Goal: Task Accomplishment & Management: Manage account settings

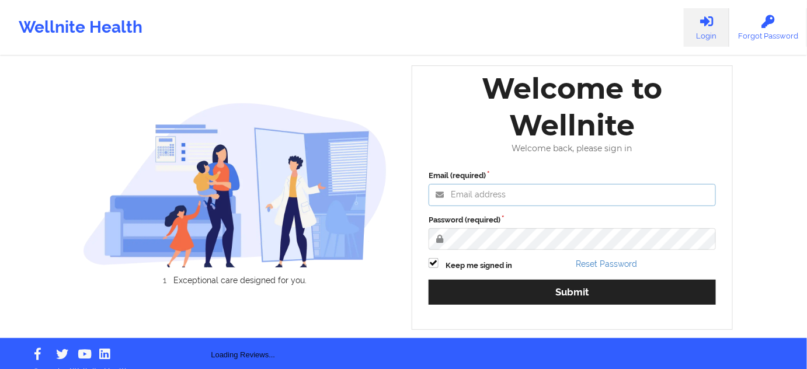
type input "[PERSON_NAME][EMAIL_ADDRESS][PERSON_NAME][DOMAIN_NAME]"
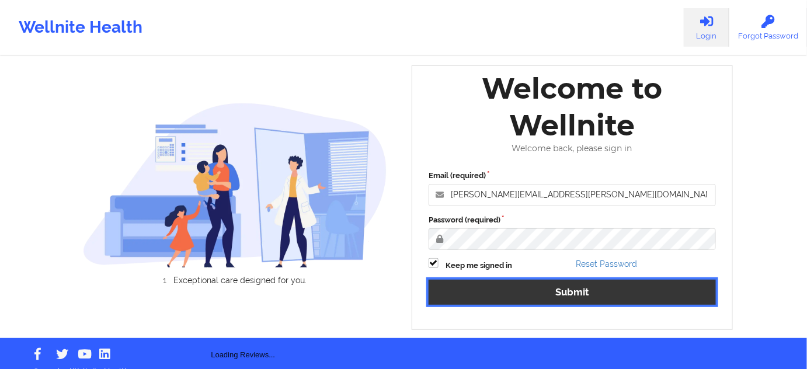
click at [487, 290] on button "Submit" at bounding box center [571, 292] width 287 height 25
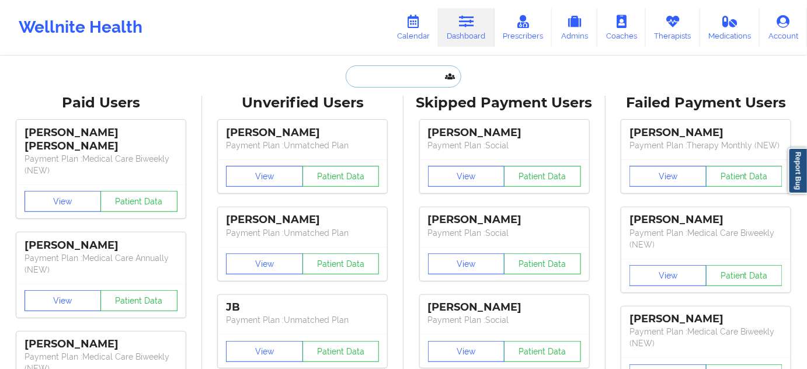
click at [422, 69] on input "text" at bounding box center [404, 76] width 116 height 22
paste input "[EMAIL_ADDRESS][DOMAIN_NAME]"
type input "[EMAIL_ADDRESS][DOMAIN_NAME]"
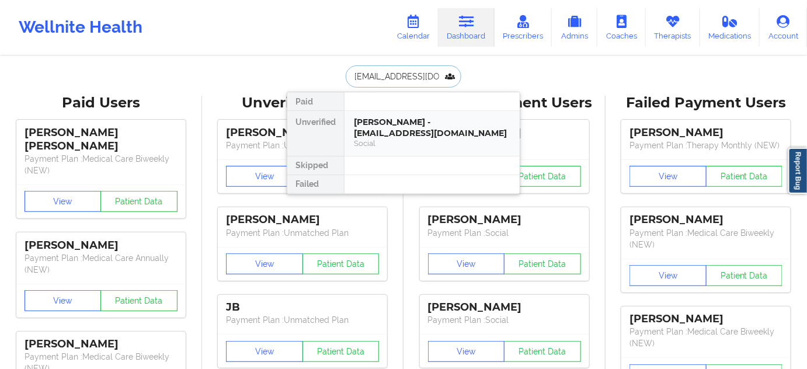
drag, startPoint x: 392, startPoint y: 121, endPoint x: 401, endPoint y: 124, distance: 9.1
click at [401, 124] on div "[PERSON_NAME] - [EMAIL_ADDRESS][DOMAIN_NAME]" at bounding box center [432, 128] width 156 height 22
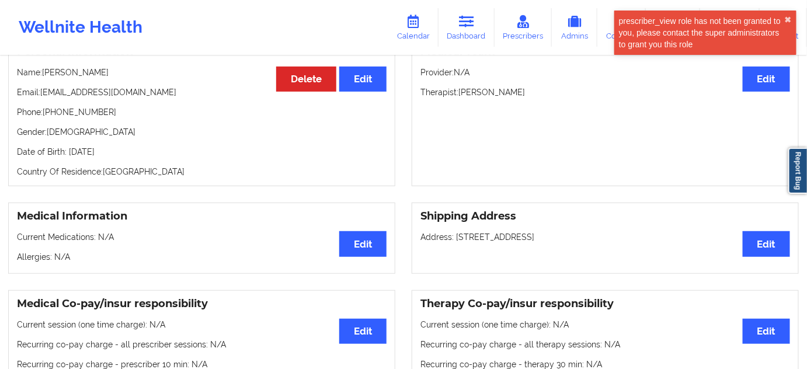
scroll to position [112, 0]
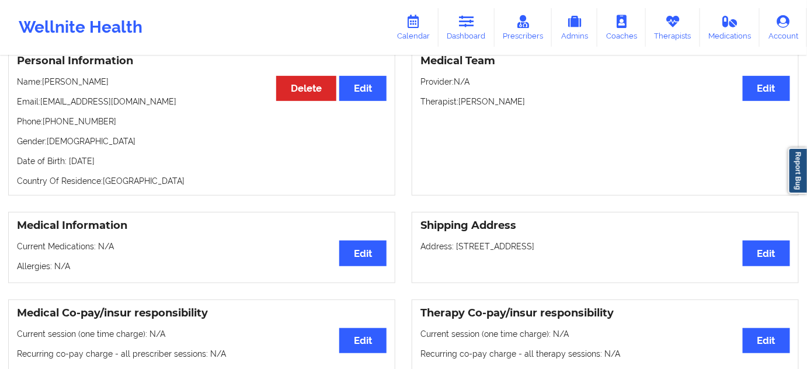
click at [506, 102] on p "Therapist: [PERSON_NAME]" at bounding box center [605, 102] width 370 height 12
copy p "[PERSON_NAME]"
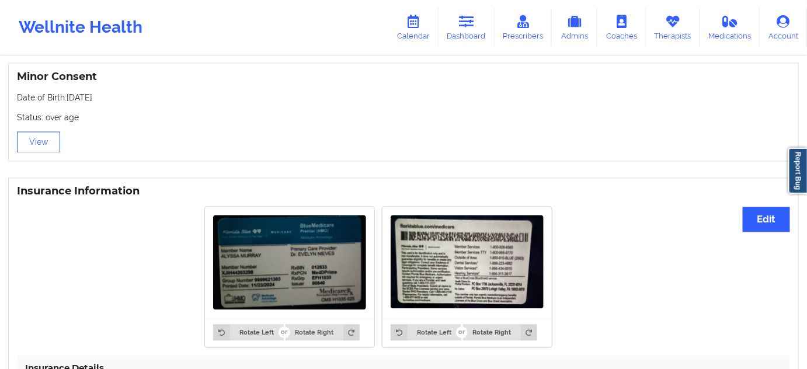
scroll to position [926, 0]
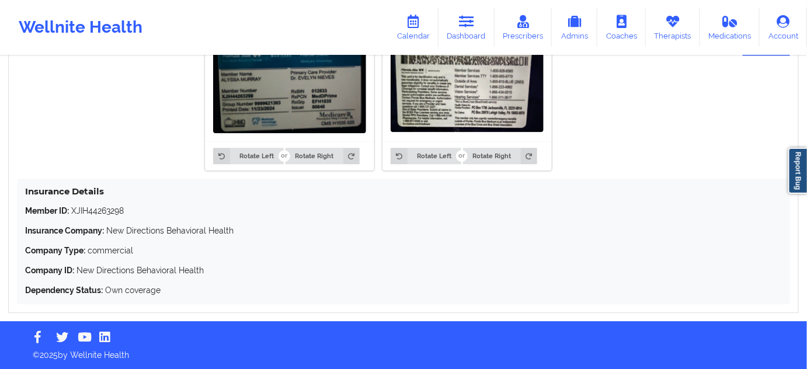
click at [105, 207] on p "Member ID: XJIH44263298" at bounding box center [403, 211] width 757 height 12
copy p "XJIH44263298"
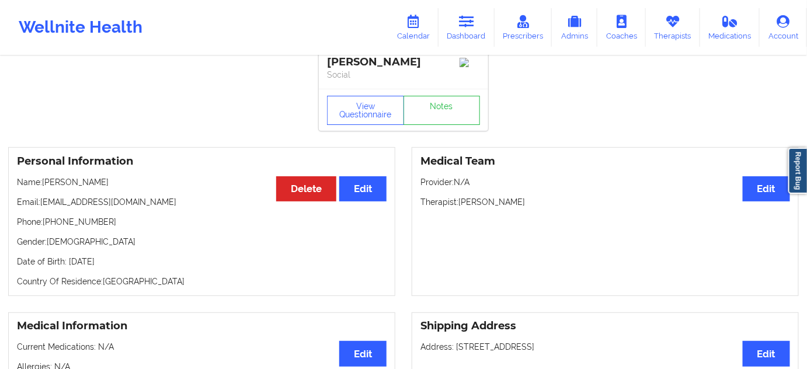
scroll to position [0, 0]
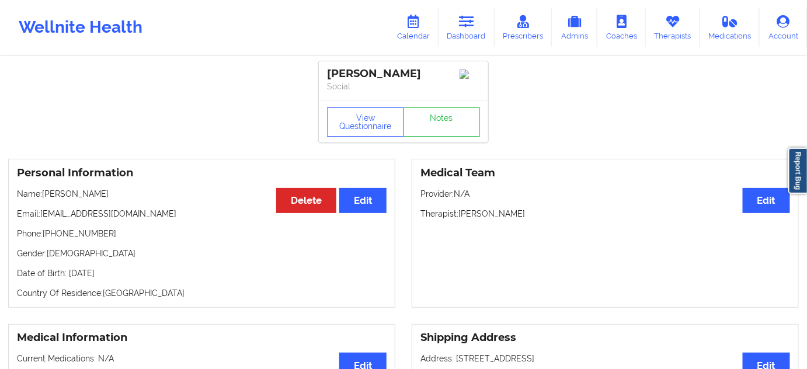
click at [388, 79] on div "[PERSON_NAME]" at bounding box center [403, 73] width 153 height 13
copy div "[PERSON_NAME]"
click at [354, 79] on div "[PERSON_NAME]" at bounding box center [403, 73] width 153 height 13
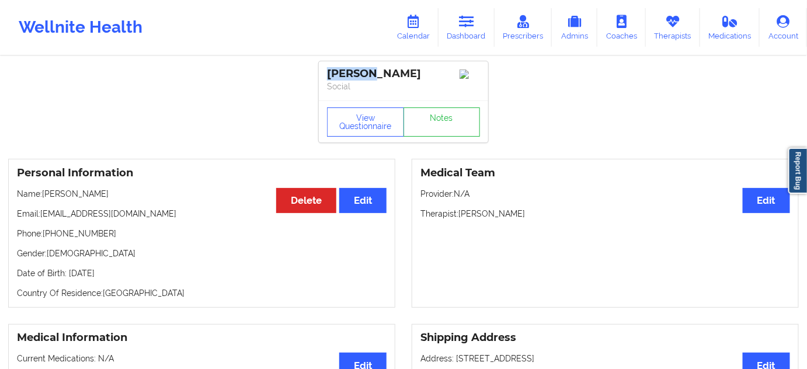
copy div "Alyssa"
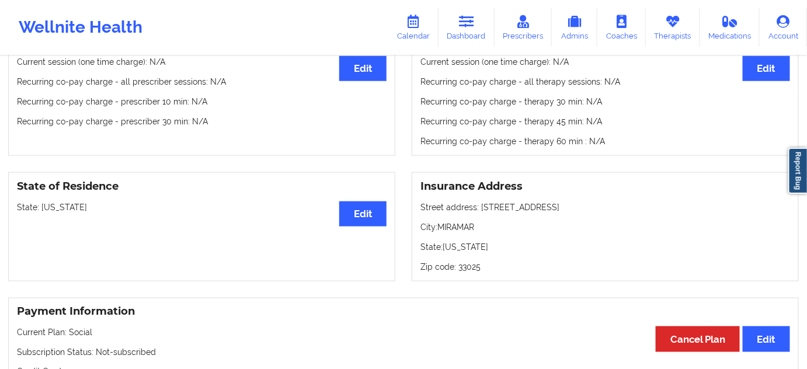
scroll to position [389, 0]
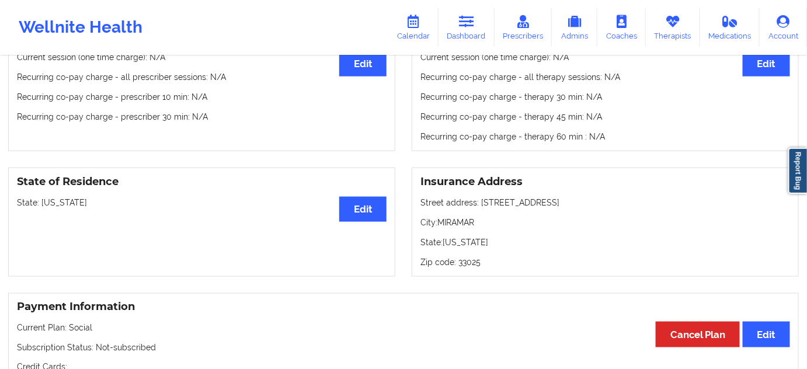
drag, startPoint x: 479, startPoint y: 208, endPoint x: 585, endPoint y: 196, distance: 107.5
click at [585, 196] on div "Insurance Address Street address: [STREET_ADDRESS]: [US_STATE] Zip code: 33025" at bounding box center [605, 222] width 387 height 109
copy p "[STREET_ADDRESS]"
click at [459, 225] on p "City: MIRAMAR" at bounding box center [605, 223] width 370 height 12
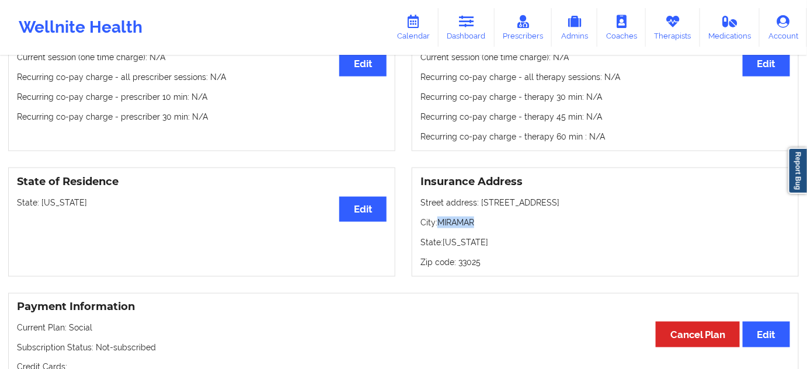
copy p "MIRAMAR"
click at [472, 264] on p "Zip code: 33025" at bounding box center [605, 262] width 370 height 12
copy p "33025"
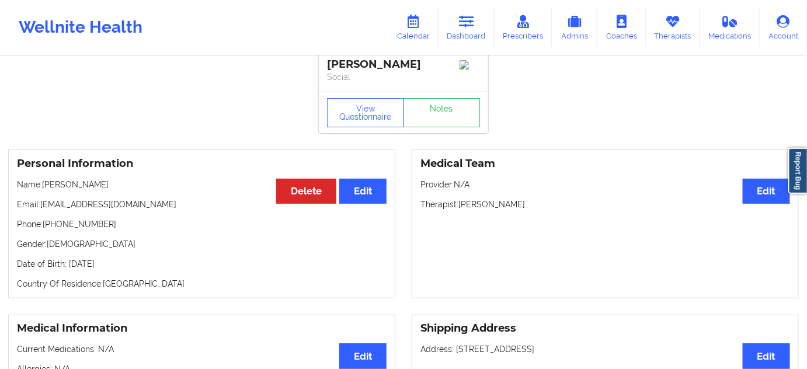
scroll to position [0, 0]
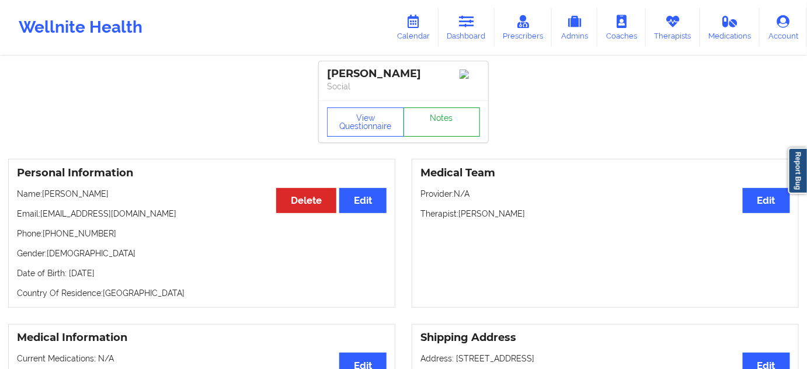
click at [449, 124] on link "Notes" at bounding box center [441, 121] width 77 height 29
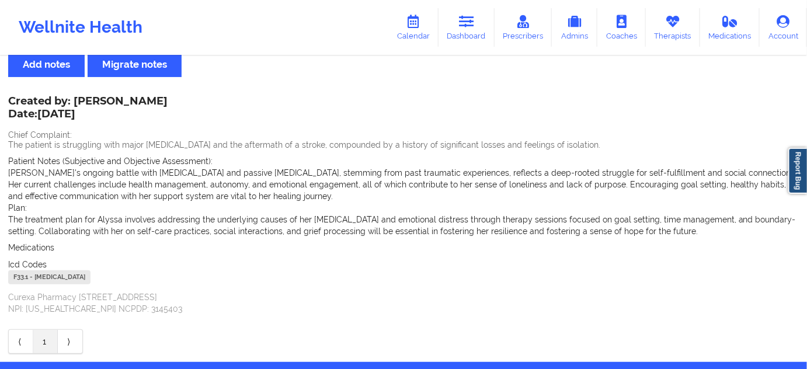
scroll to position [35, 0]
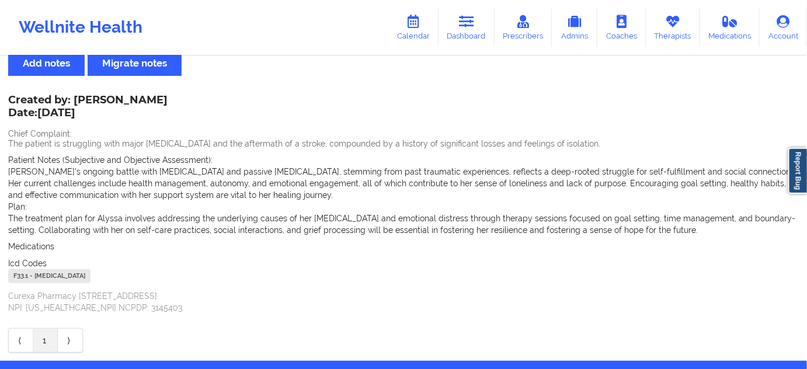
click at [8, 277] on div "F33.1 - [MEDICAL_DATA]" at bounding box center [49, 276] width 82 height 14
copy div "F33.1"
click at [469, 25] on icon at bounding box center [466, 21] width 15 height 13
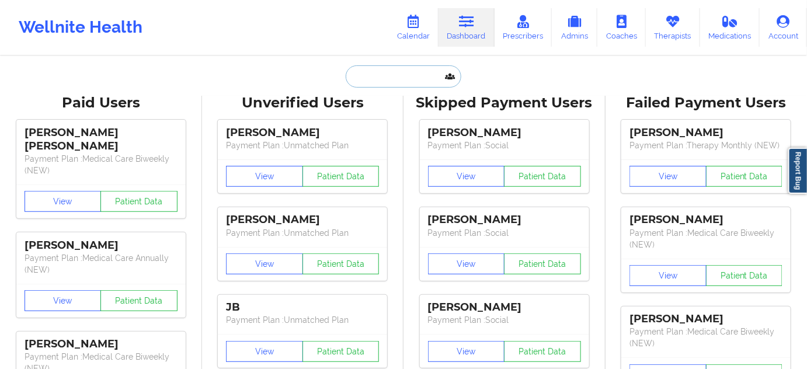
click at [407, 75] on input "text" at bounding box center [404, 76] width 116 height 22
type input "s"
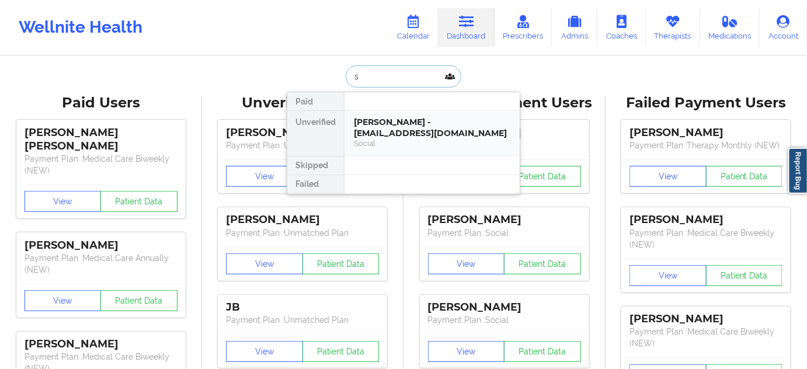
click at [398, 122] on div "[PERSON_NAME] - [EMAIL_ADDRESS][DOMAIN_NAME]" at bounding box center [432, 128] width 156 height 22
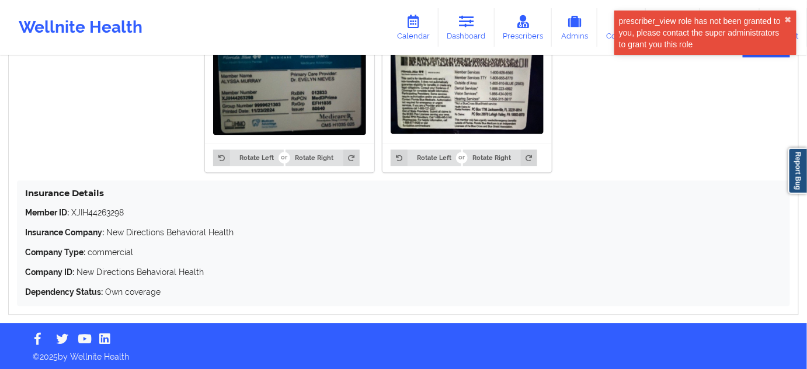
scroll to position [926, 0]
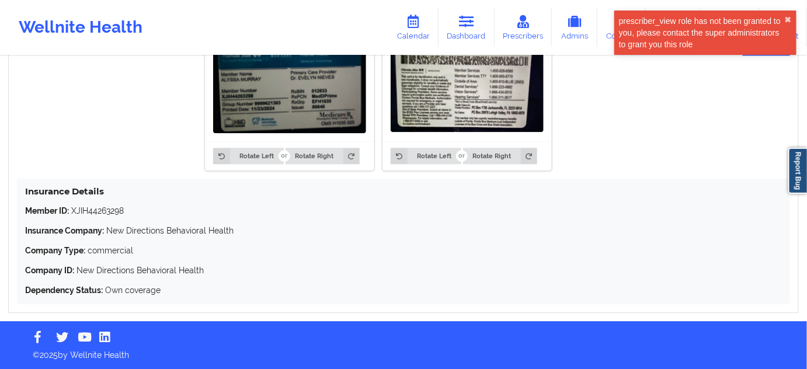
click at [106, 215] on p "Member ID: XJIH44263298" at bounding box center [403, 211] width 757 height 12
copy p "XJIH44263298"
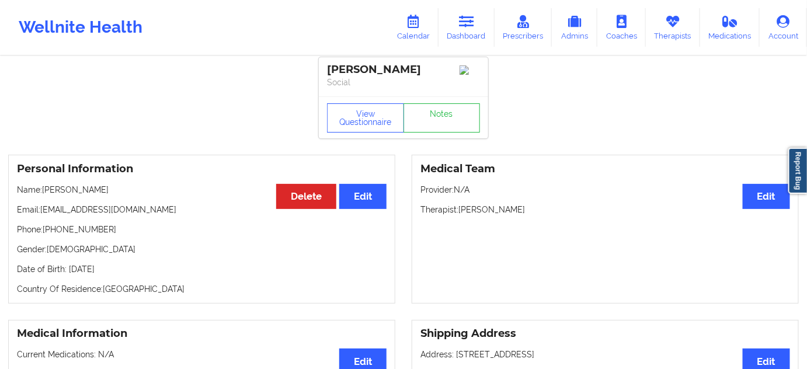
scroll to position [0, 0]
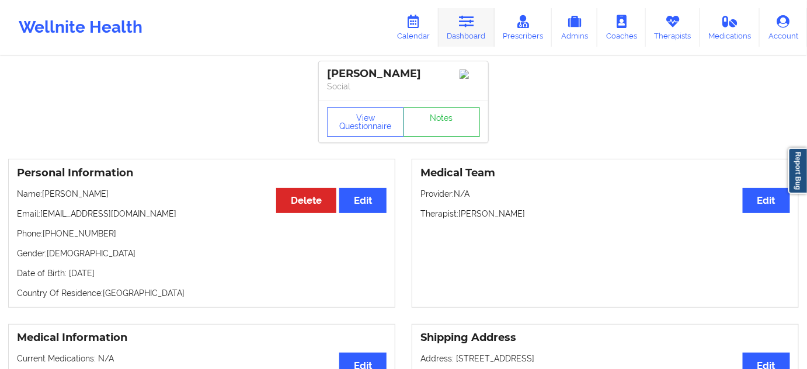
click at [465, 18] on icon at bounding box center [466, 21] width 15 height 13
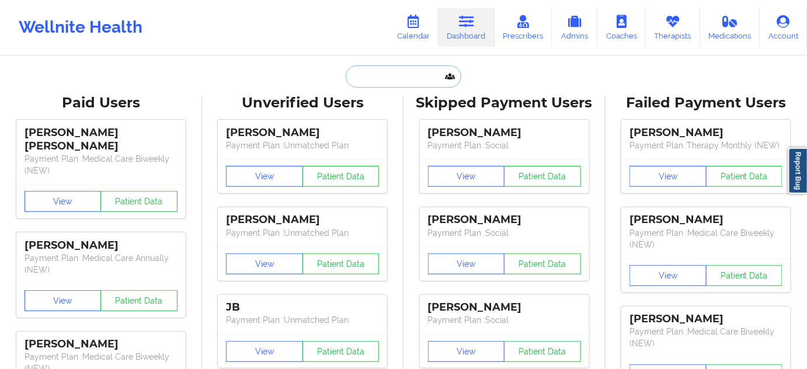
click at [397, 78] on input "text" at bounding box center [404, 76] width 116 height 22
paste input "[EMAIL_ADDRESS][DOMAIN_NAME]"
type input "[EMAIL_ADDRESS][DOMAIN_NAME]"
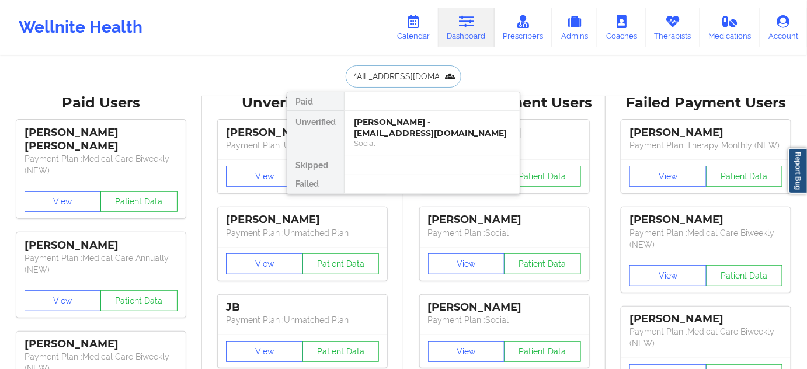
click at [379, 133] on div "[PERSON_NAME] - [EMAIL_ADDRESS][DOMAIN_NAME]" at bounding box center [432, 128] width 156 height 22
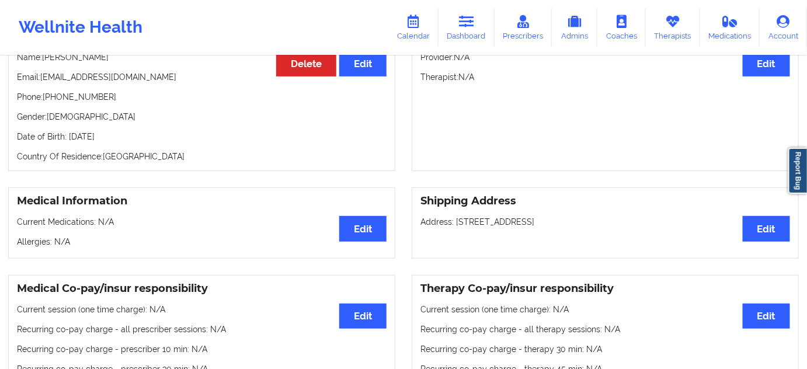
scroll to position [141, 0]
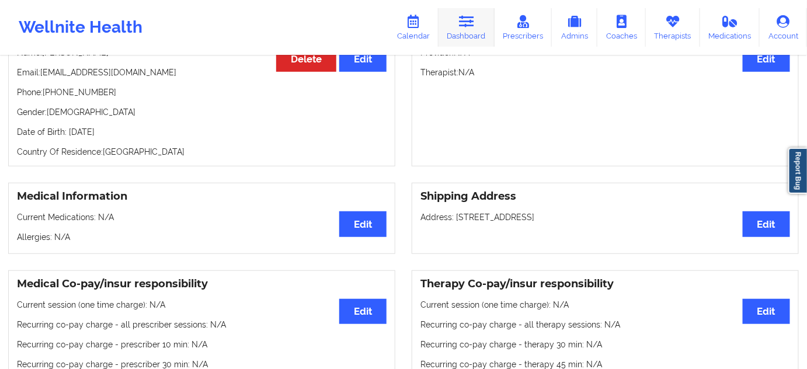
click at [474, 23] on icon at bounding box center [466, 21] width 15 height 13
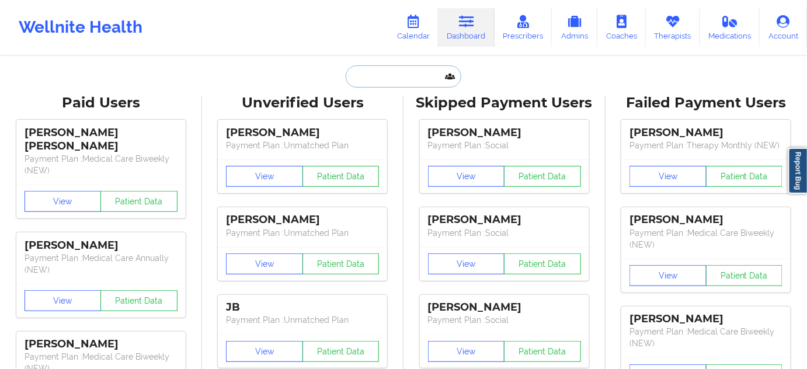
click at [400, 77] on input "text" at bounding box center [404, 76] width 116 height 22
paste input "[EMAIL_ADDRESS][DOMAIN_NAME]"
type input "[EMAIL_ADDRESS][DOMAIN_NAME]"
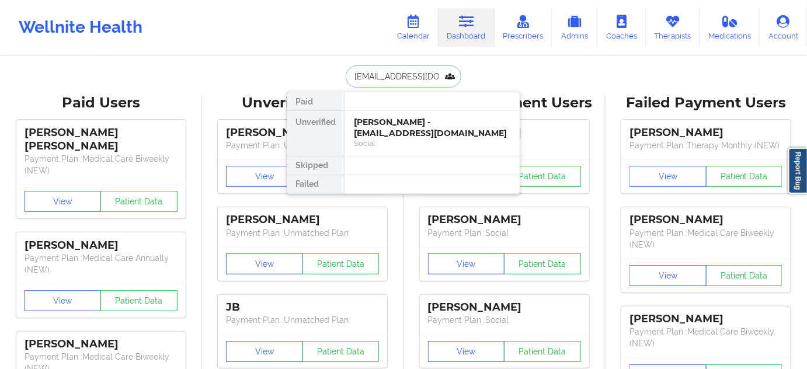
click at [377, 118] on div "[PERSON_NAME] - [EMAIL_ADDRESS][DOMAIN_NAME]" at bounding box center [432, 128] width 156 height 22
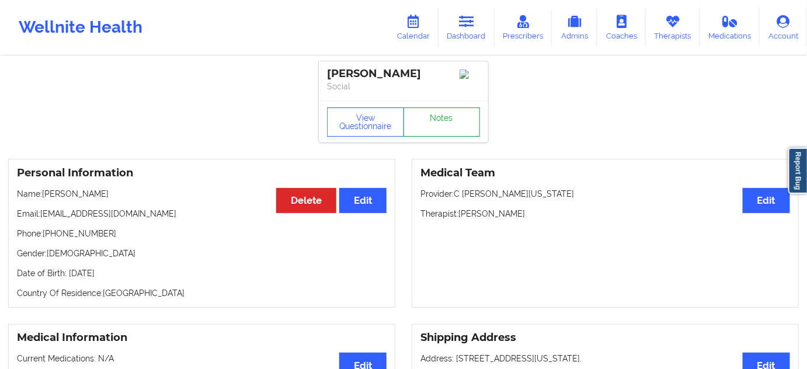
click at [441, 132] on link "Notes" at bounding box center [441, 121] width 77 height 29
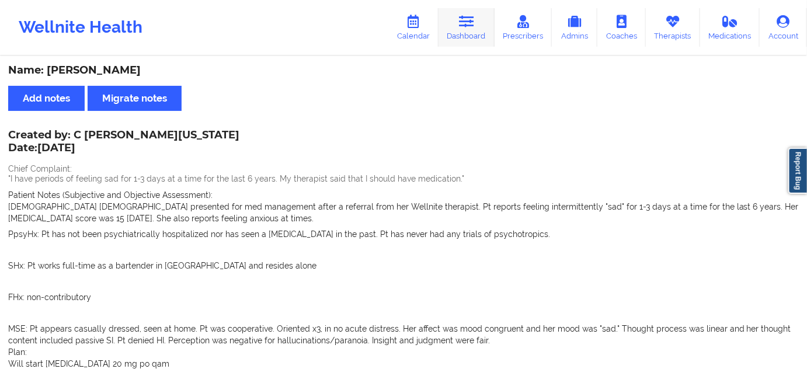
click at [458, 33] on link "Dashboard" at bounding box center [466, 27] width 56 height 39
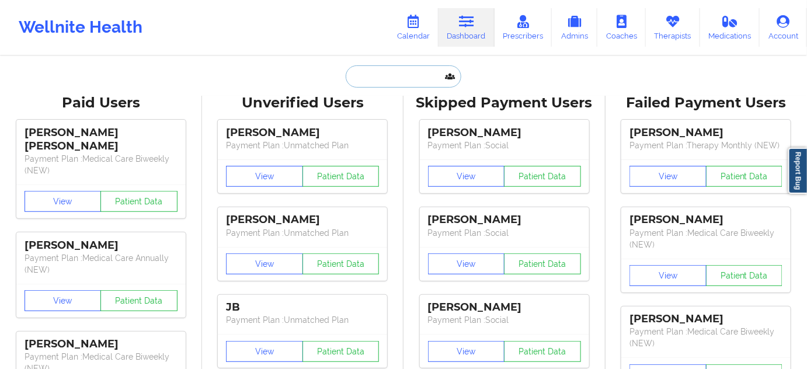
click at [383, 68] on input "text" at bounding box center [404, 76] width 116 height 22
paste input "[EMAIL_ADDRESS][DOMAIN_NAME]"
type input "[EMAIL_ADDRESS][DOMAIN_NAME]"
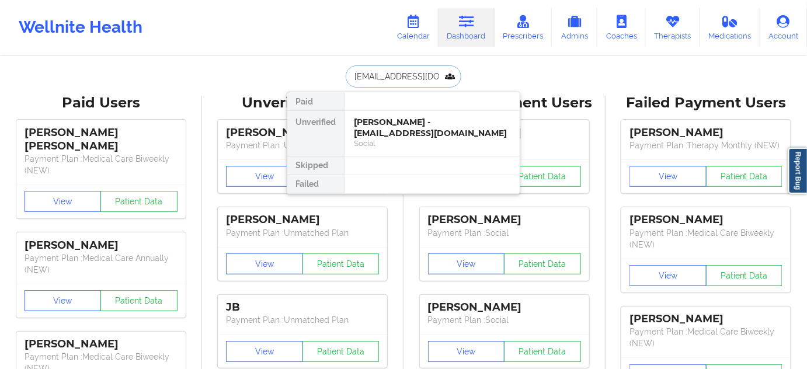
click at [392, 120] on div "[PERSON_NAME] - [EMAIL_ADDRESS][DOMAIN_NAME]" at bounding box center [432, 128] width 156 height 22
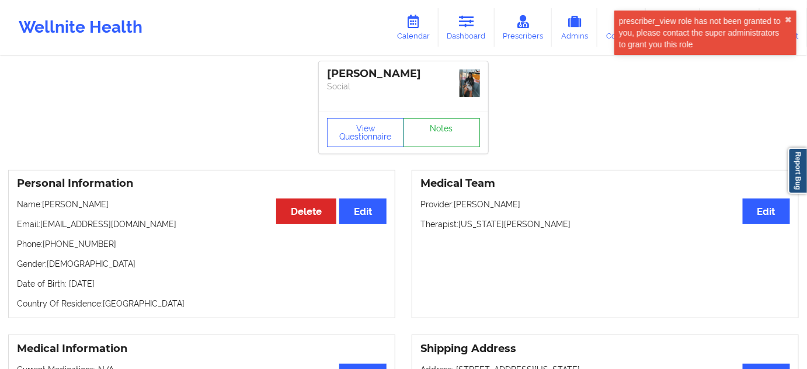
click at [434, 127] on link "Notes" at bounding box center [441, 132] width 77 height 29
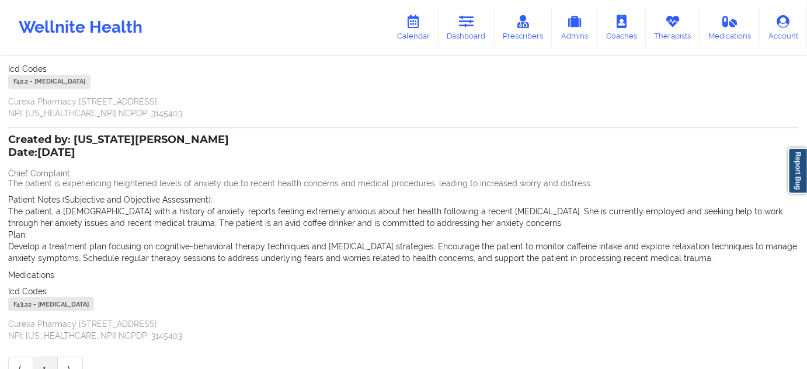
scroll to position [2582, 0]
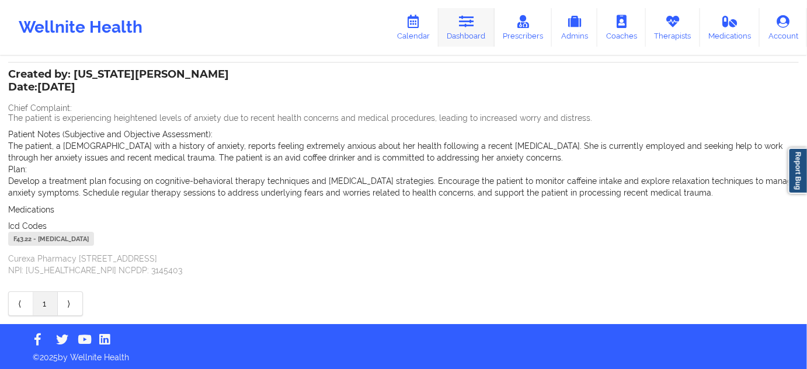
click at [494, 30] on link "Dashboard" at bounding box center [466, 27] width 56 height 39
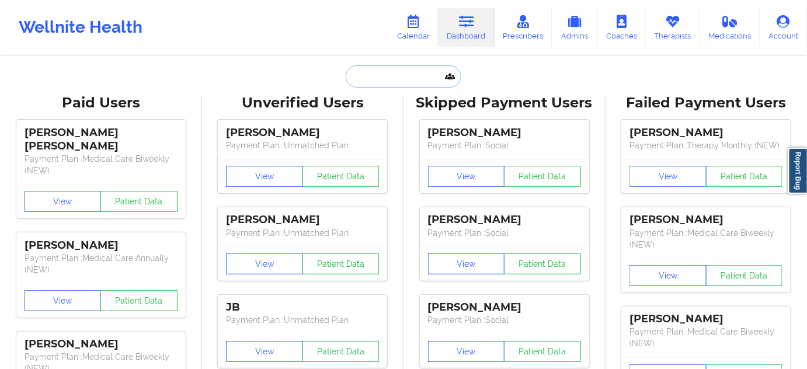
click at [385, 77] on input "text" at bounding box center [404, 76] width 116 height 22
type input "s"
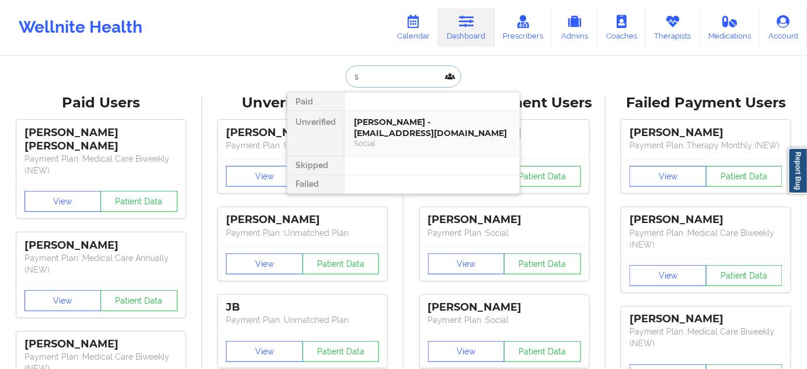
click at [384, 122] on div "[PERSON_NAME] - [EMAIL_ADDRESS][DOMAIN_NAME]" at bounding box center [432, 128] width 156 height 22
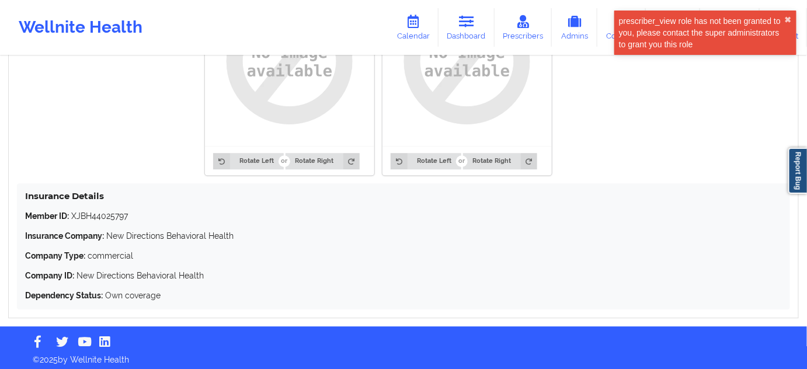
scroll to position [991, 0]
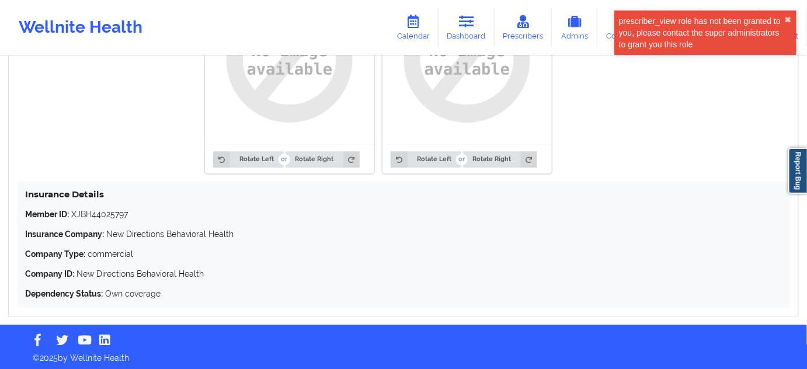
click at [114, 205] on div "Insurance Details Member ID: XJBH44025797 Insurance Company: New Directions Beh…" at bounding box center [403, 245] width 773 height 126
click at [114, 208] on p "Member ID: XJBH44025797" at bounding box center [403, 214] width 757 height 12
copy p "XJBH44025797"
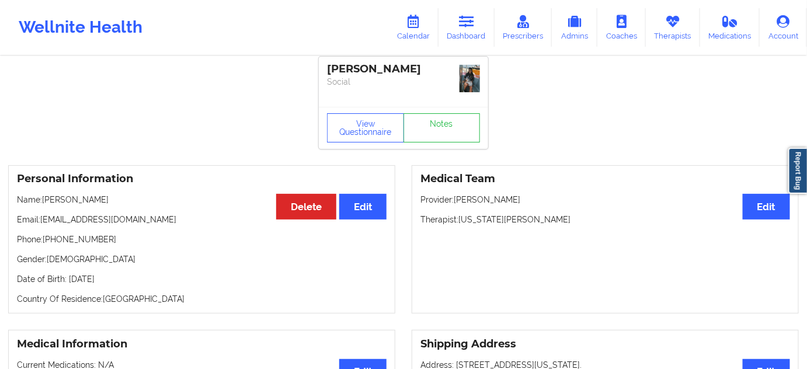
scroll to position [0, 0]
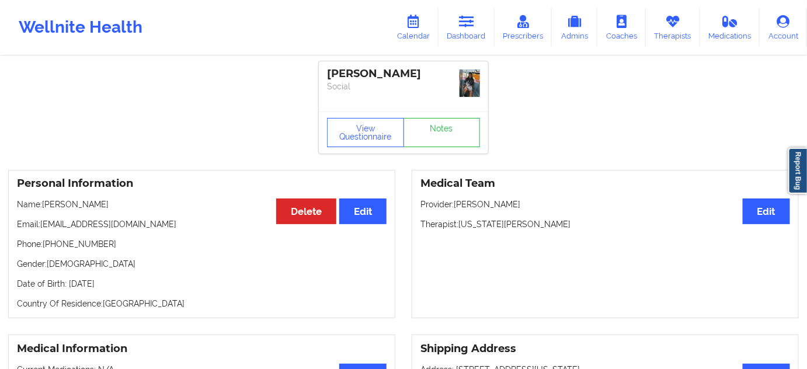
click at [385, 73] on div "[PERSON_NAME]" at bounding box center [403, 73] width 153 height 13
click at [483, 32] on link "Dashboard" at bounding box center [466, 27] width 56 height 39
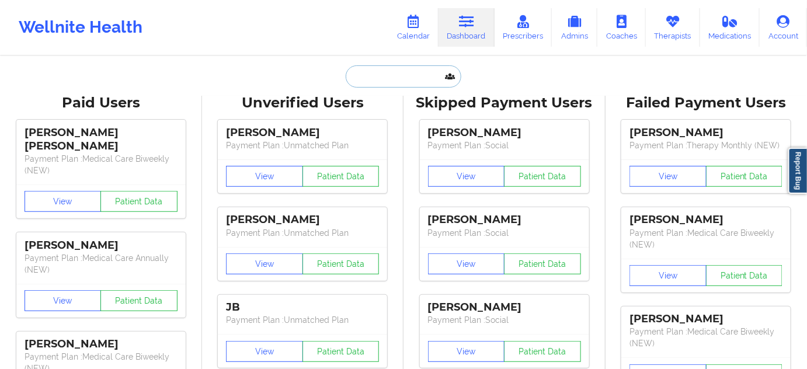
click at [411, 76] on input "text" at bounding box center [404, 76] width 116 height 22
paste input "[EMAIL_ADDRESS][DOMAIN_NAME]"
type input "[EMAIL_ADDRESS][DOMAIN_NAME]"
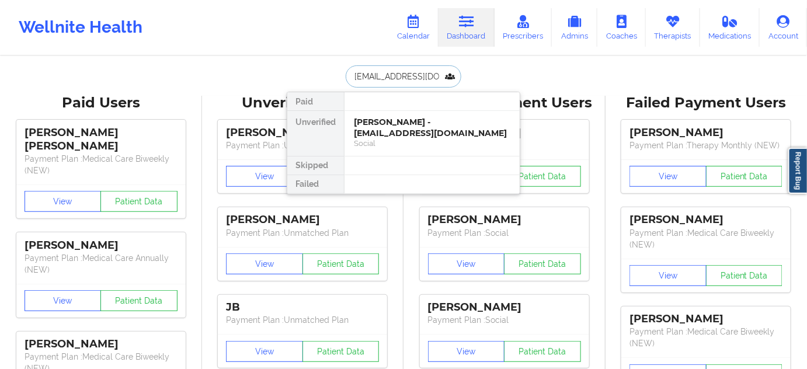
click at [391, 124] on div "[PERSON_NAME] - [EMAIL_ADDRESS][DOMAIN_NAME]" at bounding box center [432, 128] width 156 height 22
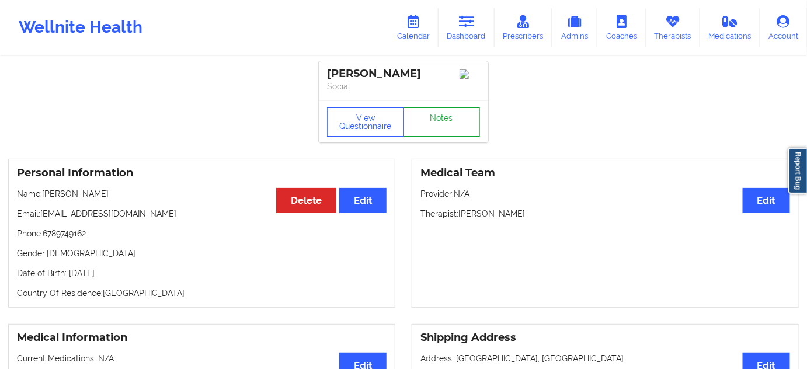
click at [448, 126] on link "Notes" at bounding box center [441, 121] width 77 height 29
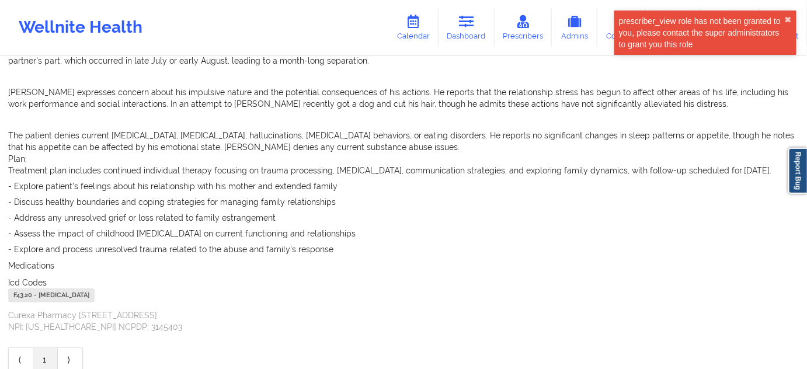
scroll to position [290, 0]
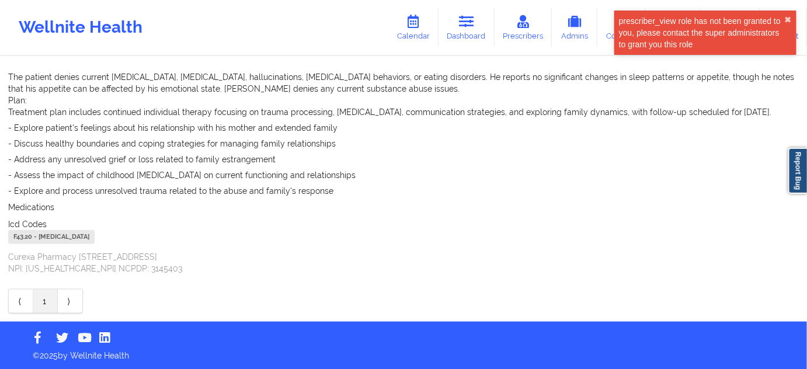
drag, startPoint x: 480, startPoint y: 15, endPoint x: 452, endPoint y: 49, distance: 43.9
click at [480, 15] on link "Dashboard" at bounding box center [466, 27] width 56 height 39
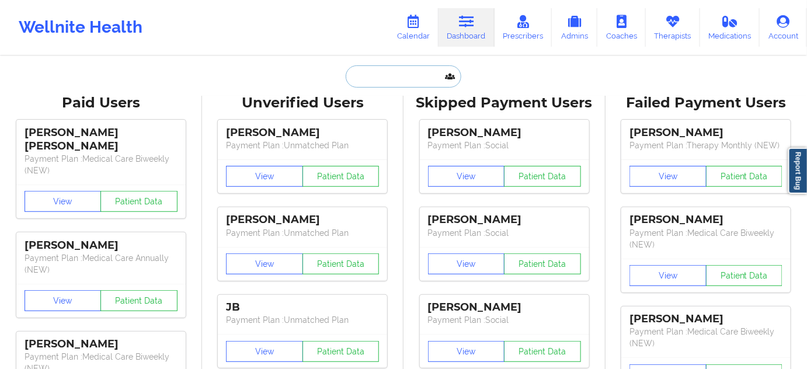
click at [385, 75] on input "text" at bounding box center [404, 76] width 116 height 22
paste input "[EMAIL_ADDRESS][DOMAIN_NAME]"
type input "[EMAIL_ADDRESS][DOMAIN_NAME]"
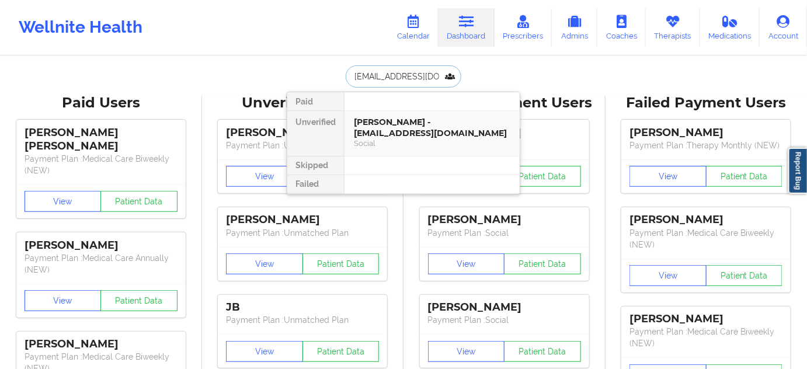
click at [373, 123] on div "[PERSON_NAME] - [EMAIL_ADDRESS][DOMAIN_NAME]" at bounding box center [432, 128] width 156 height 22
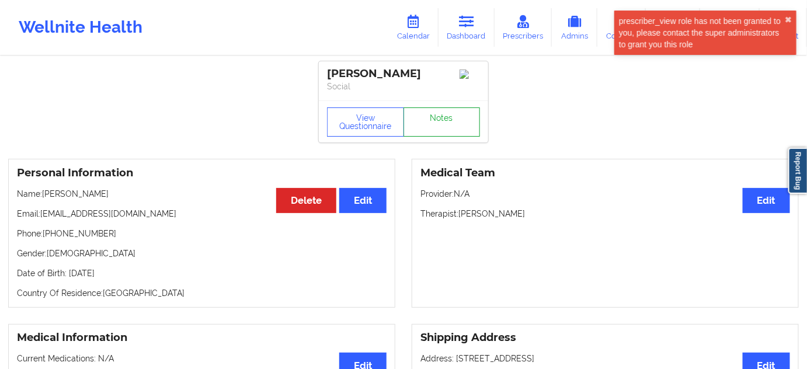
click at [447, 114] on link "Notes" at bounding box center [441, 121] width 77 height 29
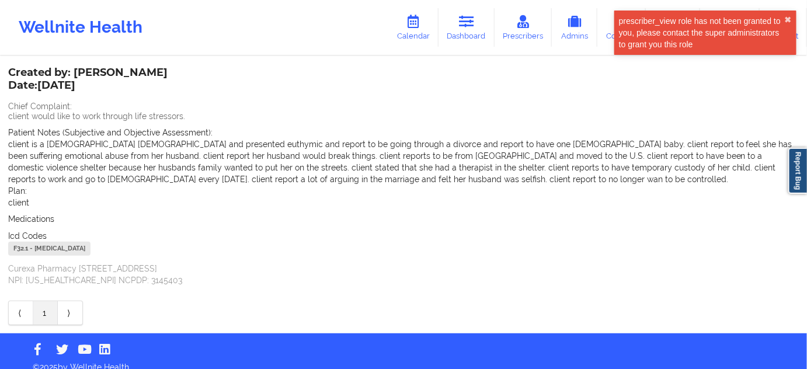
scroll to position [74, 0]
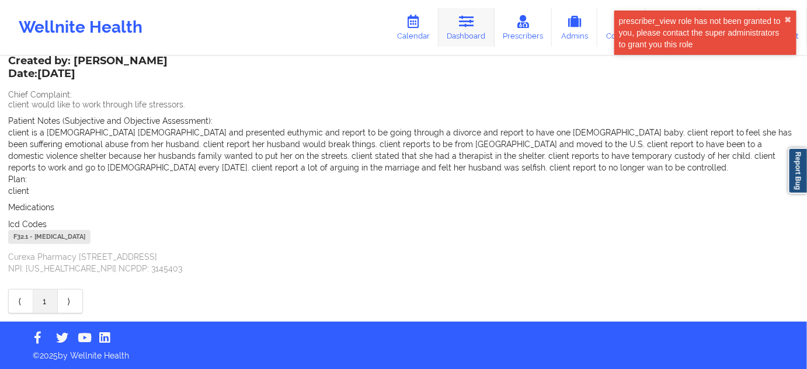
drag, startPoint x: 477, startPoint y: 17, endPoint x: 470, endPoint y: 26, distance: 12.0
click at [477, 18] on link "Dashboard" at bounding box center [466, 27] width 56 height 39
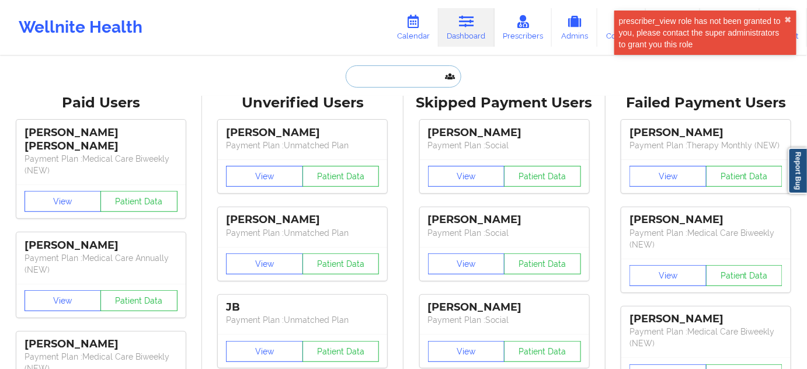
click at [418, 81] on input "text" at bounding box center [404, 76] width 116 height 22
paste input "[EMAIL_ADDRESS][DOMAIN_NAME]"
type input "[EMAIL_ADDRESS][DOMAIN_NAME]"
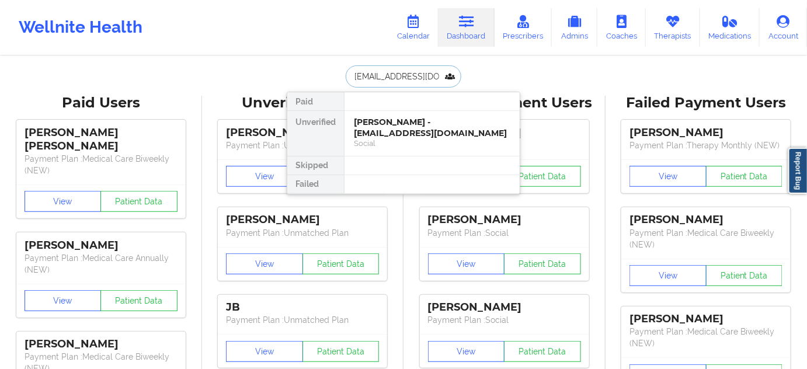
click at [396, 133] on div "[PERSON_NAME] - [EMAIL_ADDRESS][DOMAIN_NAME]" at bounding box center [432, 128] width 156 height 22
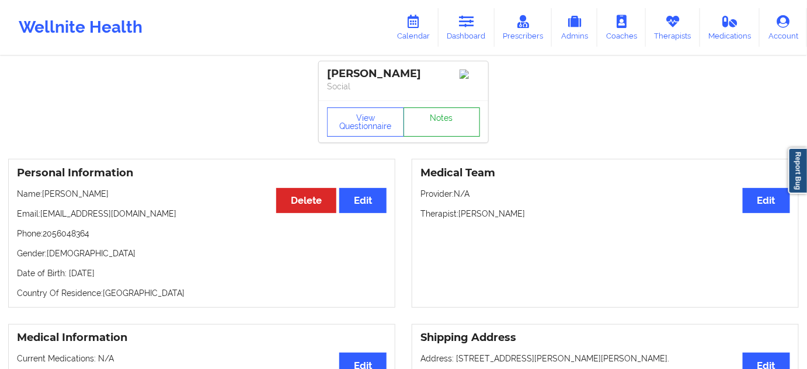
click at [441, 137] on link "Notes" at bounding box center [441, 121] width 77 height 29
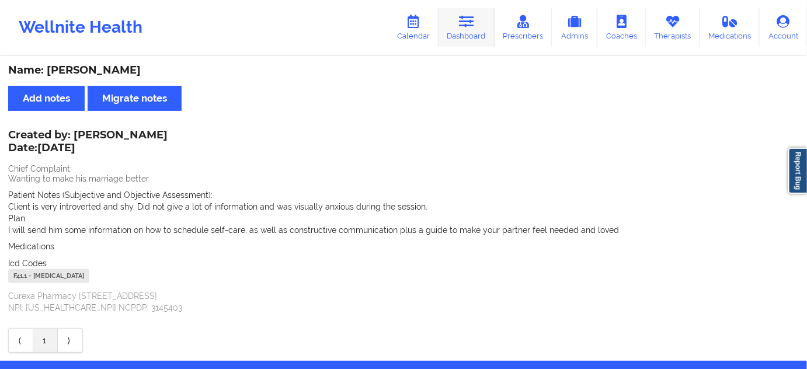
drag, startPoint x: 475, startPoint y: 19, endPoint x: 454, endPoint y: 34, distance: 26.4
click at [474, 19] on icon at bounding box center [466, 21] width 15 height 13
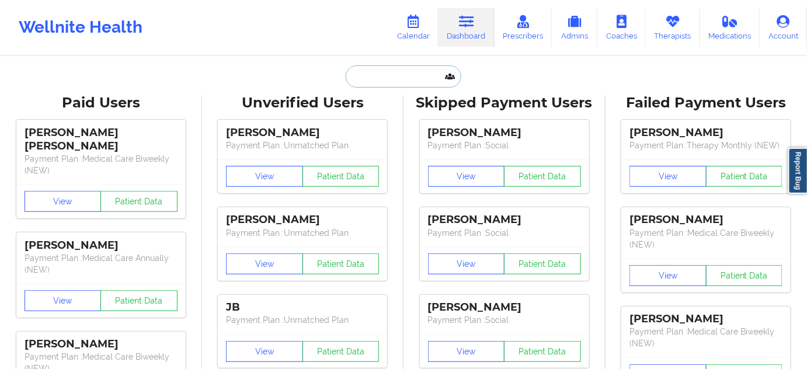
click at [386, 72] on input "text" at bounding box center [404, 76] width 116 height 22
paste input "[EMAIL_ADDRESS][PERSON_NAME][DOMAIN_NAME]"
type input "[EMAIL_ADDRESS][PERSON_NAME][DOMAIN_NAME]"
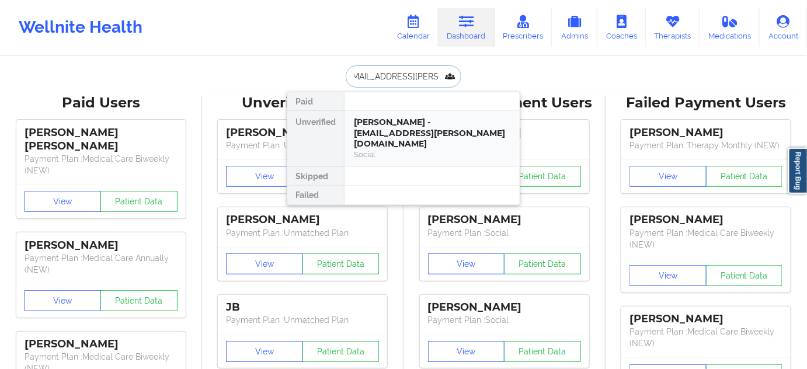
click at [396, 132] on div "[PERSON_NAME] - [EMAIL_ADDRESS][PERSON_NAME][DOMAIN_NAME]" at bounding box center [432, 133] width 156 height 33
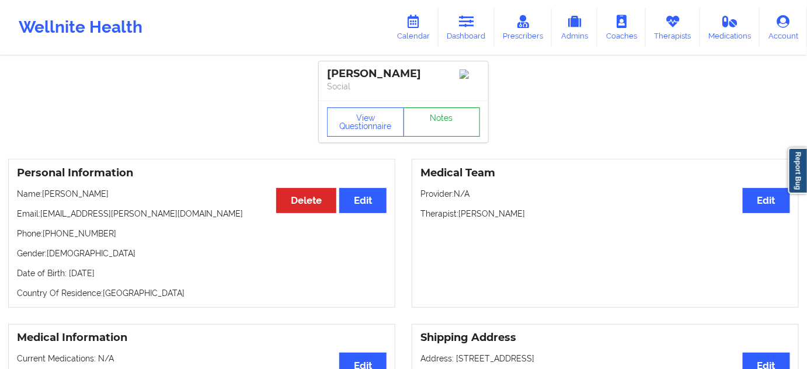
click at [449, 126] on link "Notes" at bounding box center [441, 121] width 77 height 29
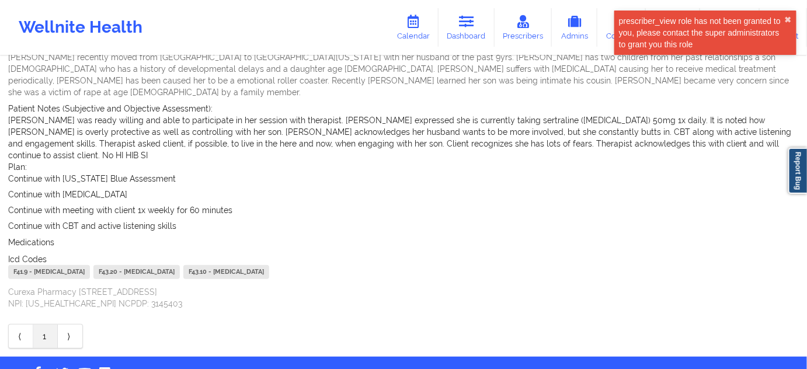
scroll to position [133, 0]
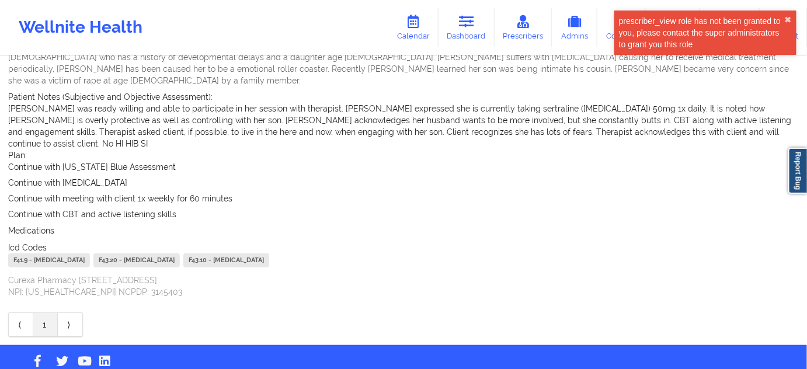
drag, startPoint x: 484, startPoint y: 28, endPoint x: 420, endPoint y: 51, distance: 68.1
click at [484, 28] on link "Dashboard" at bounding box center [466, 27] width 56 height 39
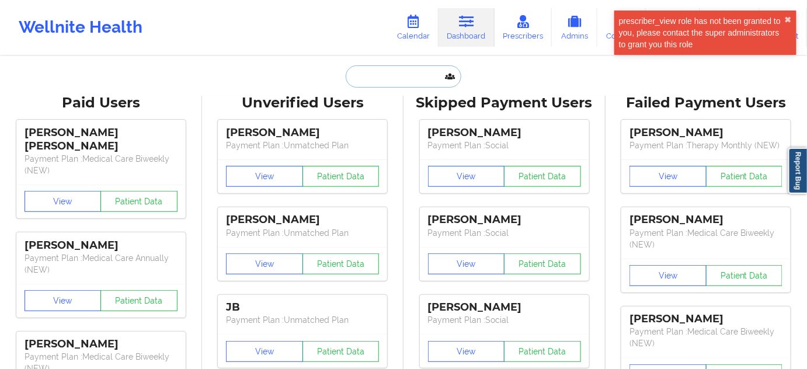
click at [392, 71] on input "text" at bounding box center [404, 76] width 116 height 22
paste input "[PERSON_NAME][EMAIL_ADDRESS][PERSON_NAME][DOMAIN_NAME]"
type input "[PERSON_NAME][EMAIL_ADDRESS][PERSON_NAME][DOMAIN_NAME]"
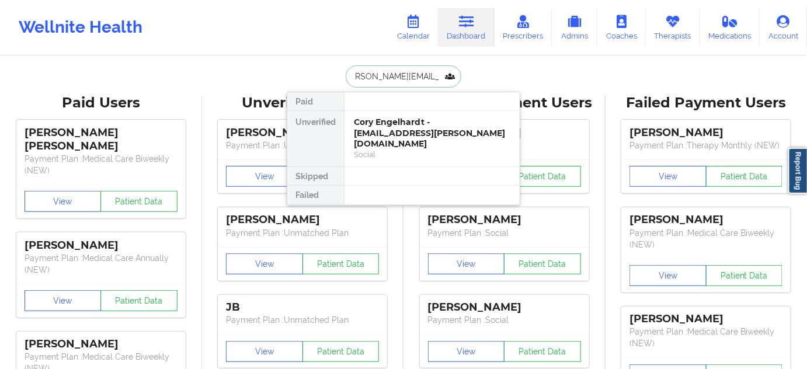
click at [386, 127] on div "Cory Engelhardt - [EMAIL_ADDRESS][PERSON_NAME][DOMAIN_NAME]" at bounding box center [432, 133] width 156 height 33
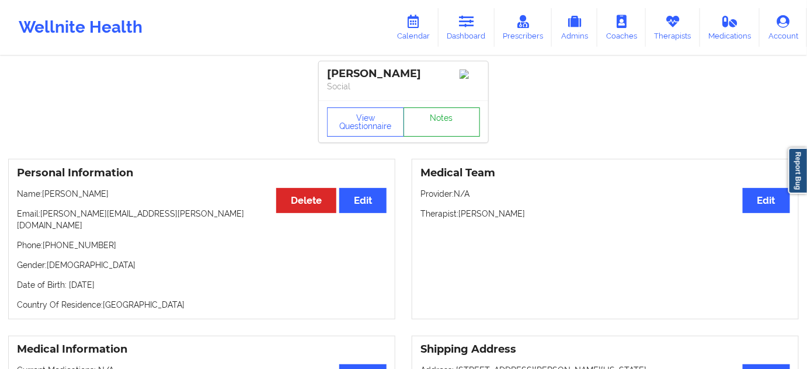
click at [435, 124] on link "Notes" at bounding box center [441, 121] width 77 height 29
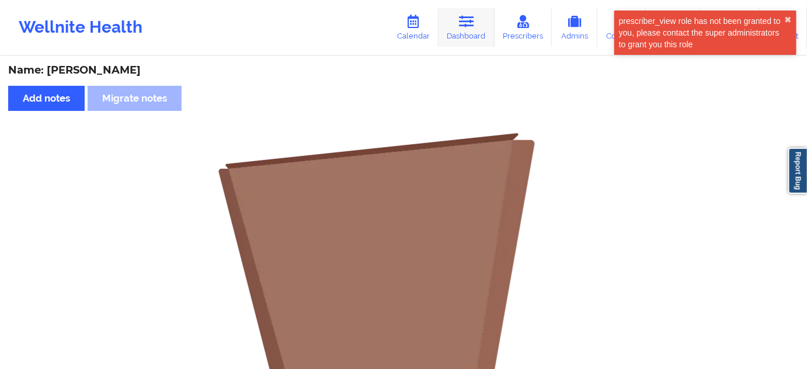
click at [463, 33] on link "Dashboard" at bounding box center [466, 27] width 56 height 39
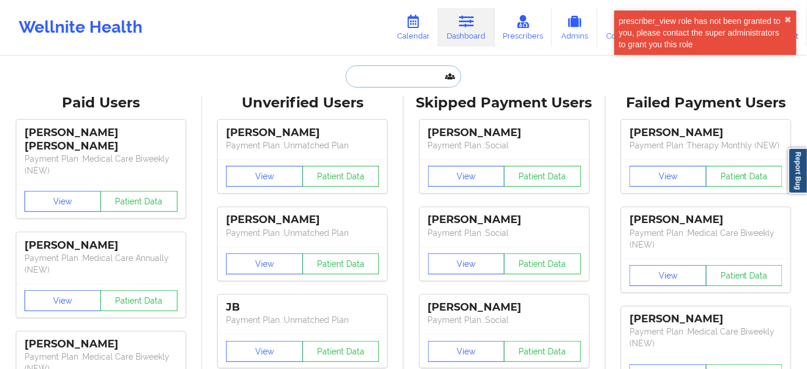
click at [377, 71] on input "text" at bounding box center [404, 76] width 116 height 22
paste input "[EMAIL_ADDRESS][DOMAIN_NAME]"
type input "[EMAIL_ADDRESS][DOMAIN_NAME]"
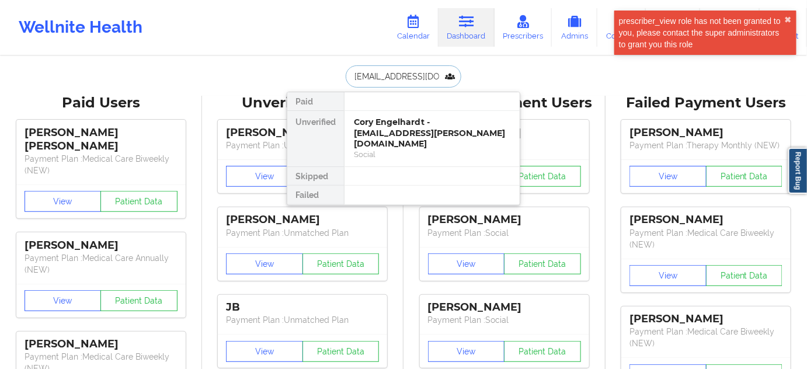
scroll to position [0, 20]
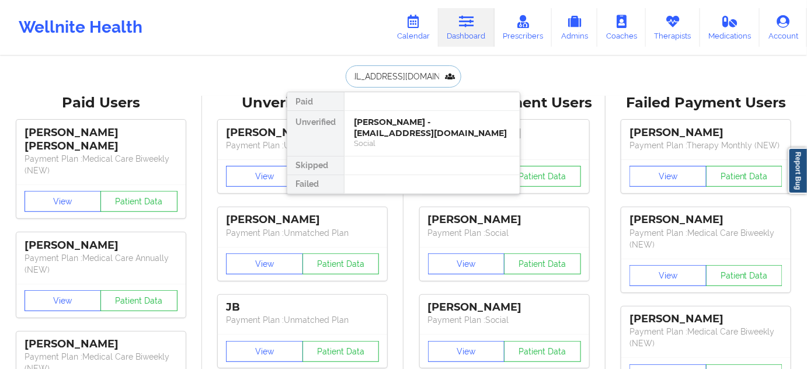
click at [391, 123] on div "[PERSON_NAME] - [EMAIL_ADDRESS][DOMAIN_NAME]" at bounding box center [432, 128] width 156 height 22
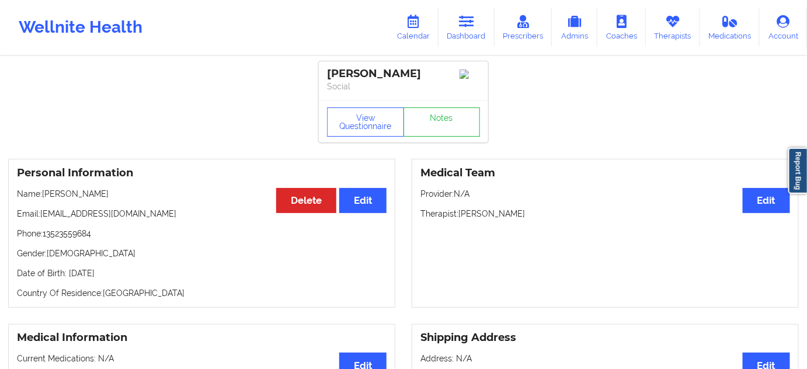
drag, startPoint x: 328, startPoint y: 72, endPoint x: 415, endPoint y: 68, distance: 87.1
click at [415, 68] on div "[PERSON_NAME]" at bounding box center [403, 73] width 153 height 13
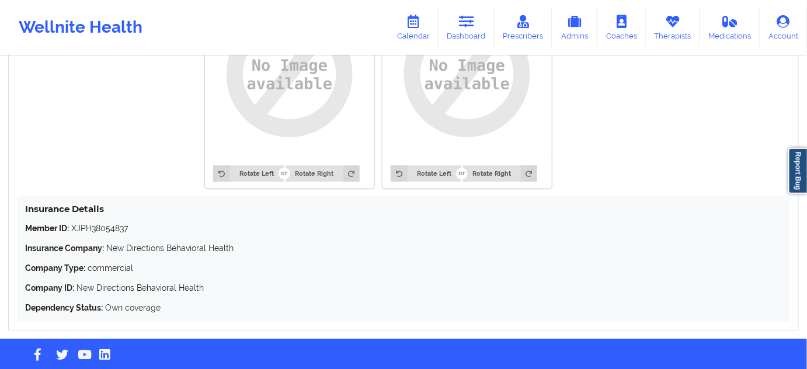
scroll to position [984, 0]
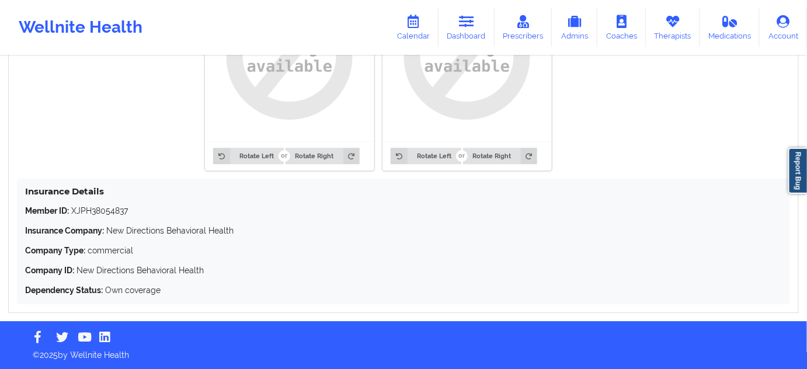
click at [113, 206] on p "Member ID: XJPH38054837" at bounding box center [403, 211] width 757 height 12
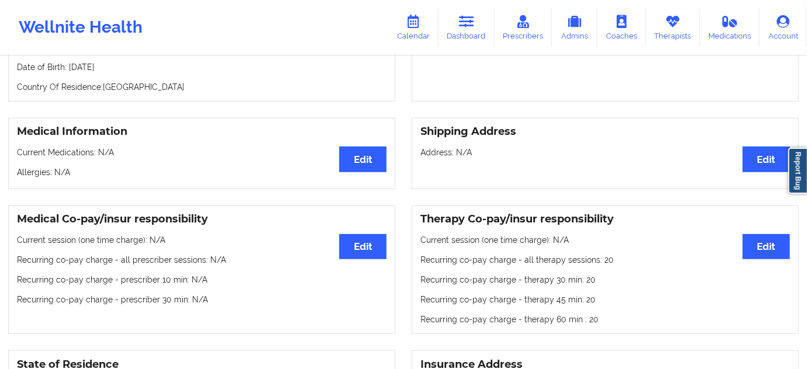
scroll to position [0, 0]
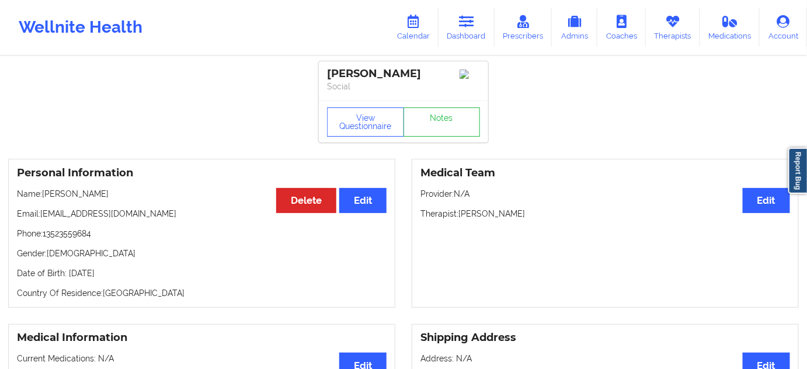
click at [389, 76] on div "[PERSON_NAME]" at bounding box center [403, 73] width 153 height 13
click at [364, 76] on div "[PERSON_NAME]" at bounding box center [403, 73] width 153 height 13
click at [362, 76] on div "[PERSON_NAME]" at bounding box center [403, 73] width 153 height 13
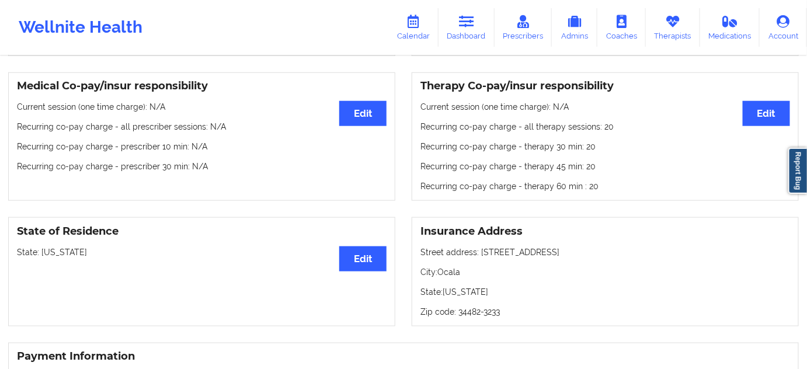
scroll to position [424, 0]
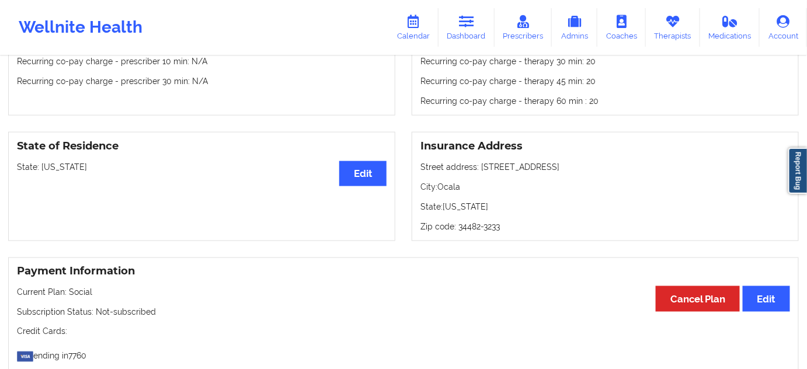
drag, startPoint x: 479, startPoint y: 168, endPoint x: 560, endPoint y: 159, distance: 81.7
click at [560, 159] on div "Insurance Address Street address: [STREET_ADDRESS]: [GEOGRAPHIC_DATA]: [US_STAT…" at bounding box center [605, 186] width 387 height 109
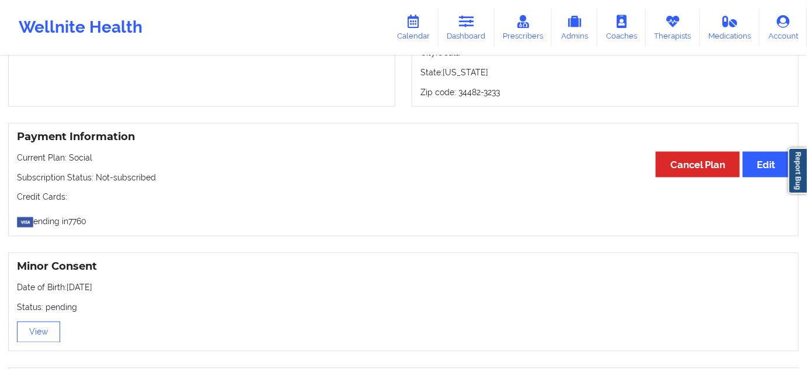
scroll to position [454, 0]
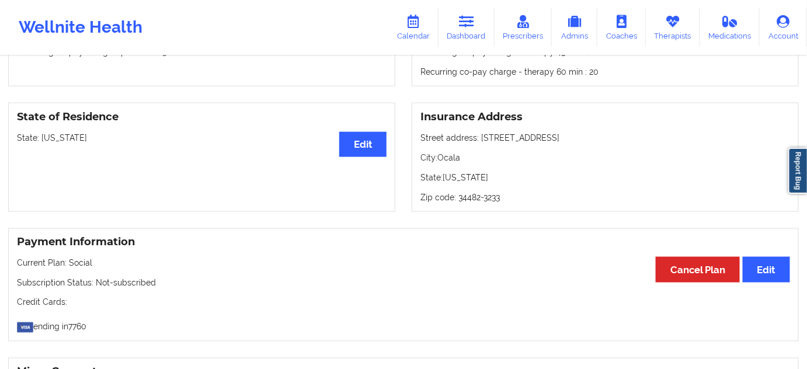
click at [450, 161] on p "City: Ocala" at bounding box center [605, 158] width 370 height 12
click at [467, 198] on p "Zip code: 34482-3233" at bounding box center [605, 197] width 370 height 12
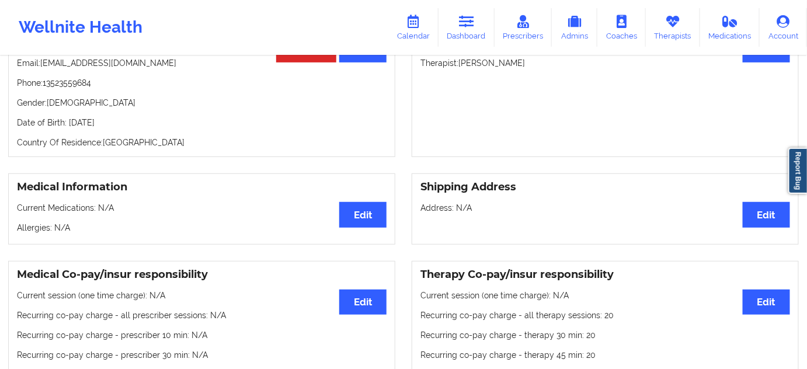
scroll to position [0, 0]
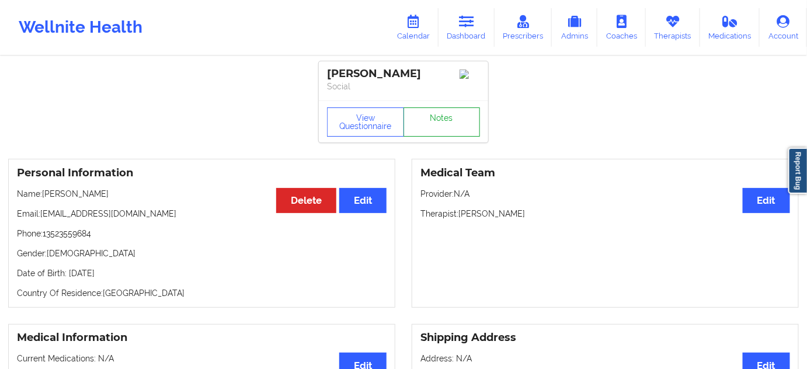
click at [420, 127] on link "Notes" at bounding box center [441, 121] width 77 height 29
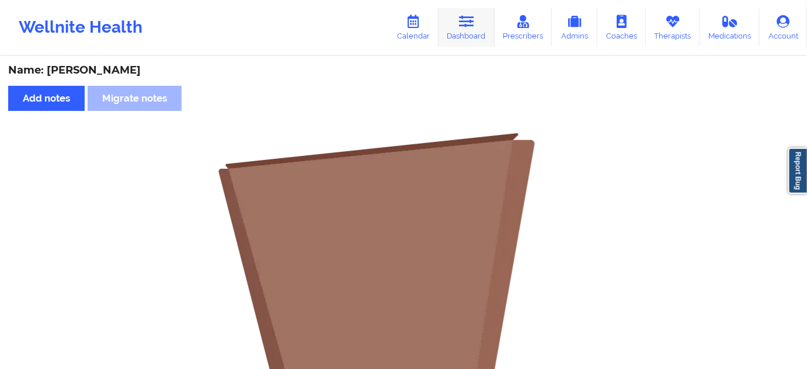
click at [476, 30] on link "Dashboard" at bounding box center [466, 27] width 56 height 39
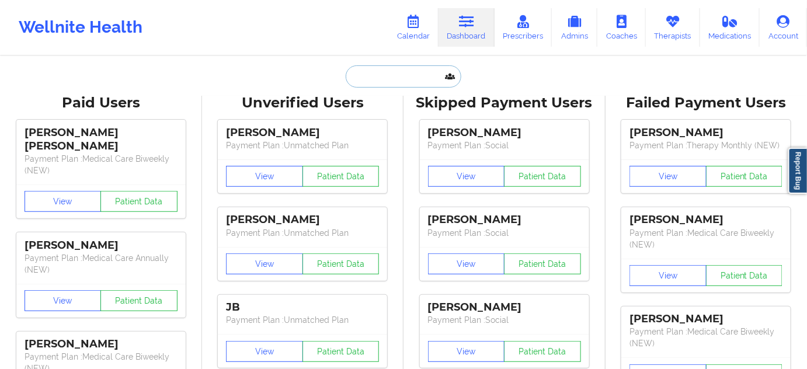
click at [420, 69] on input "text" at bounding box center [404, 76] width 116 height 22
paste input "[EMAIL_ADDRESS][PERSON_NAME][DOMAIN_NAME]"
type input "[EMAIL_ADDRESS][PERSON_NAME][DOMAIN_NAME]"
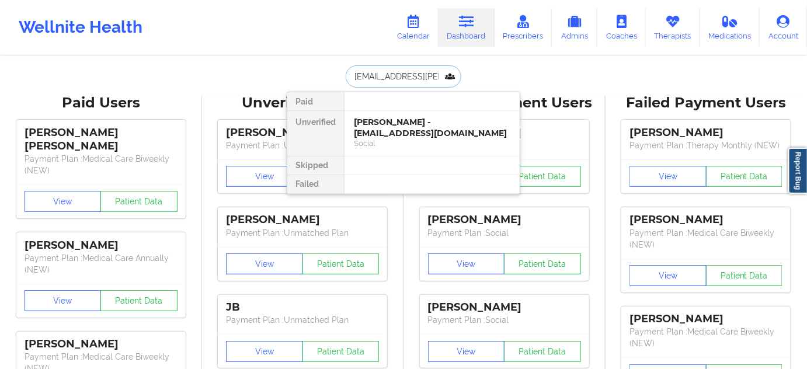
scroll to position [0, 10]
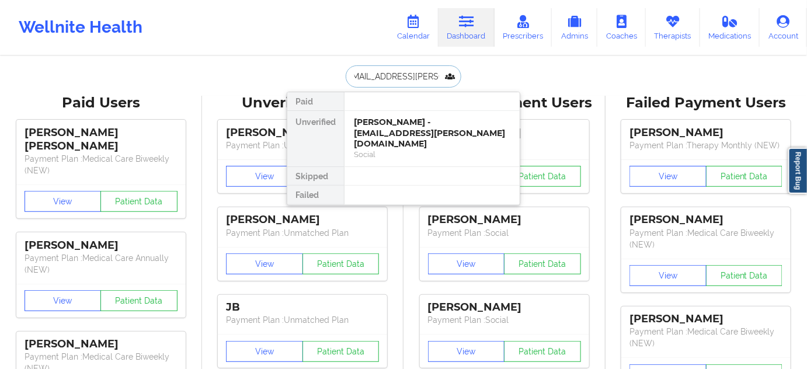
click at [393, 134] on div "[PERSON_NAME] - [EMAIL_ADDRESS][PERSON_NAME][DOMAIN_NAME]" at bounding box center [432, 133] width 156 height 33
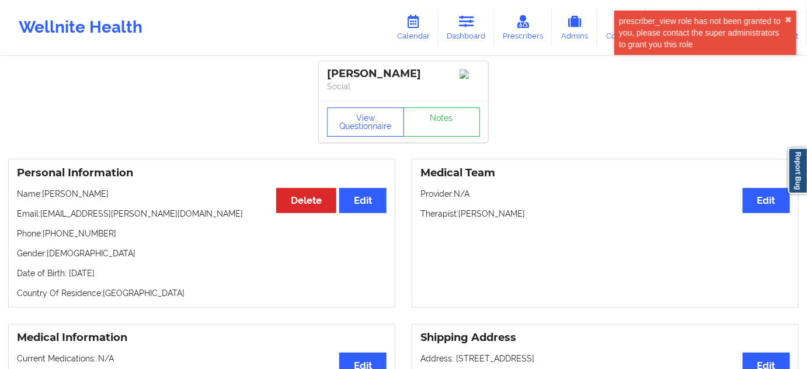
click at [362, 67] on div "[PERSON_NAME] Social" at bounding box center [403, 80] width 169 height 39
click at [518, 219] on p "Therapist: [PERSON_NAME]" at bounding box center [605, 214] width 370 height 12
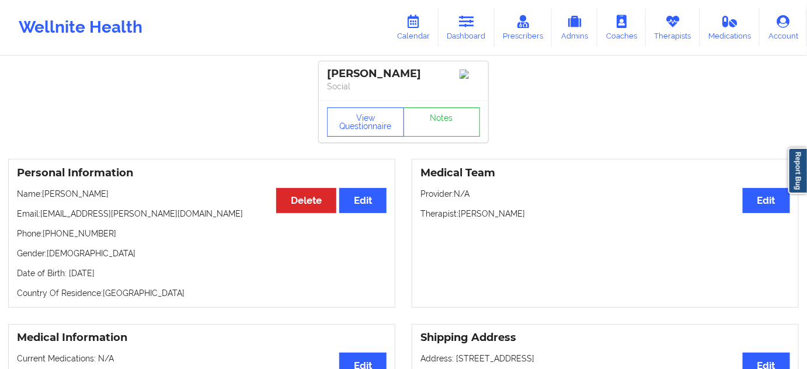
click at [398, 74] on div "[PERSON_NAME]" at bounding box center [403, 73] width 153 height 13
click at [347, 80] on div "[PERSON_NAME]" at bounding box center [403, 73] width 153 height 13
drag, startPoint x: 413, startPoint y: 74, endPoint x: 333, endPoint y: 66, distance: 81.0
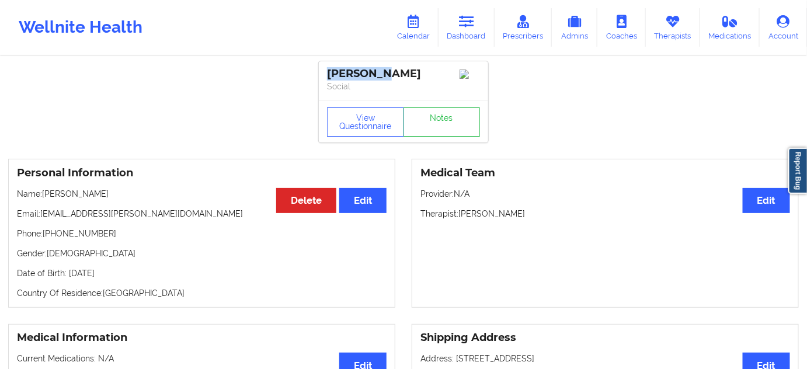
click at [333, 66] on div "[PERSON_NAME] Social" at bounding box center [403, 80] width 169 height 39
click at [448, 85] on p "Social" at bounding box center [403, 87] width 153 height 12
drag, startPoint x: 400, startPoint y: 74, endPoint x: 312, endPoint y: 65, distance: 88.6
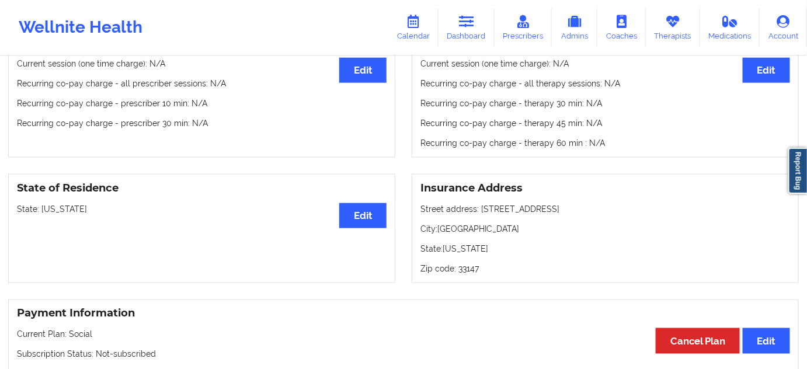
scroll to position [459, 0]
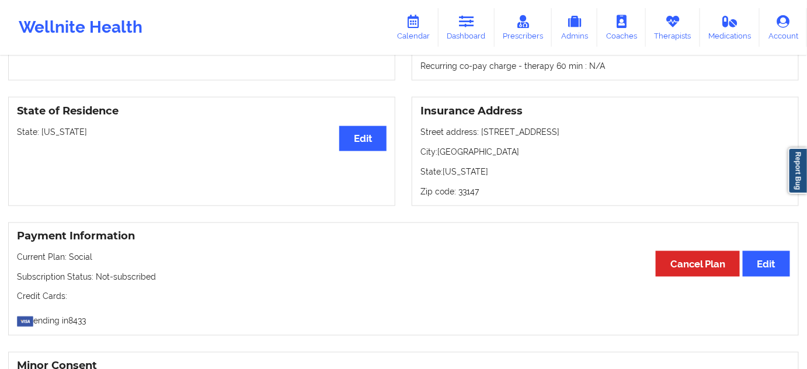
drag, startPoint x: 480, startPoint y: 131, endPoint x: 567, endPoint y: 134, distance: 87.0
click at [567, 134] on p "Street address: [STREET_ADDRESS]" at bounding box center [605, 132] width 370 height 12
click at [457, 158] on p "City: [GEOGRAPHIC_DATA]" at bounding box center [605, 152] width 370 height 12
click at [468, 191] on p "Zip code: 33147" at bounding box center [605, 192] width 370 height 12
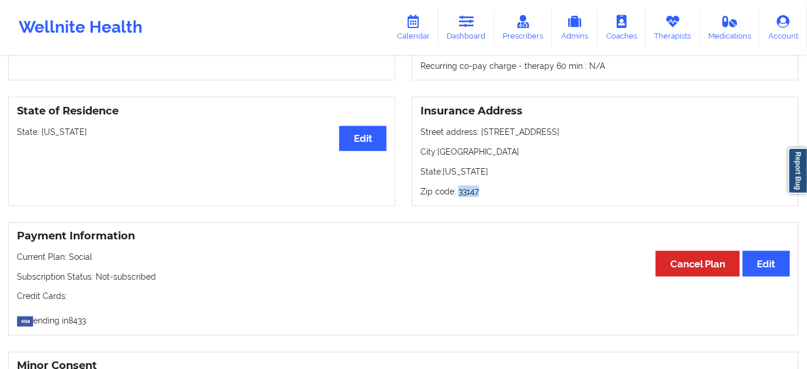
click at [468, 191] on p "Zip code: 33147" at bounding box center [605, 192] width 370 height 12
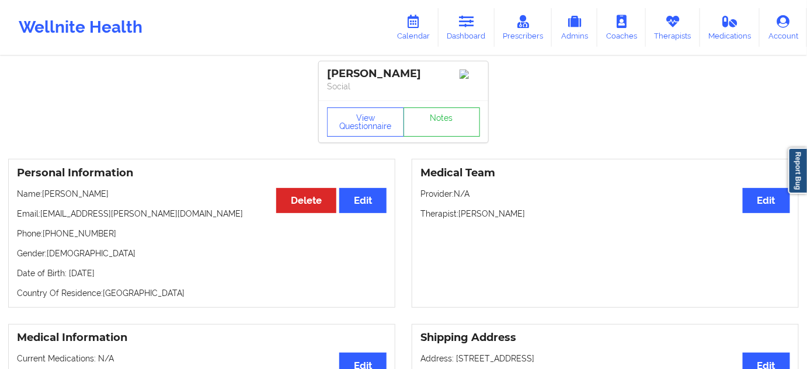
scroll to position [0, 0]
click at [463, 121] on link "Notes" at bounding box center [441, 121] width 77 height 29
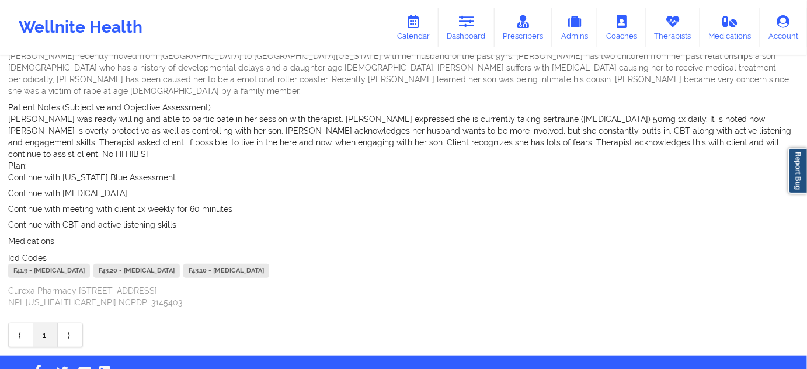
scroll to position [133, 0]
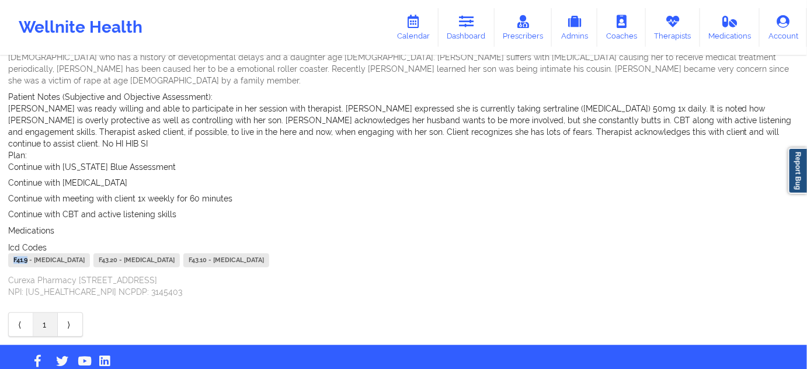
drag, startPoint x: 27, startPoint y: 234, endPoint x: 4, endPoint y: 236, distance: 24.0
click at [4, 236] on div "Name: [PERSON_NAME] Add notes Migrate notes Created by: [PERSON_NAME] Date: [DA…" at bounding box center [403, 134] width 807 height 421
drag, startPoint x: 149, startPoint y: 236, endPoint x: 124, endPoint y: 235, distance: 25.2
click at [124, 253] on div "F41.9 - [MEDICAL_DATA] F43.20 - [MEDICAL_DATA] F43.10 - [MEDICAL_DATA]" at bounding box center [403, 261] width 790 height 17
drag, startPoint x: 291, startPoint y: 236, endPoint x: 260, endPoint y: 231, distance: 32.0
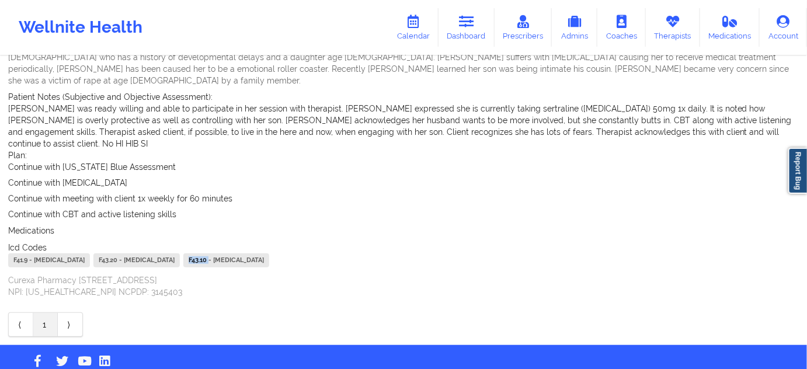
click at [260, 253] on div "F41.9 - [MEDICAL_DATA] F43.20 - [MEDICAL_DATA] F43.10 - [MEDICAL_DATA]" at bounding box center [403, 261] width 790 height 17
click at [480, 20] on link "Dashboard" at bounding box center [466, 27] width 56 height 39
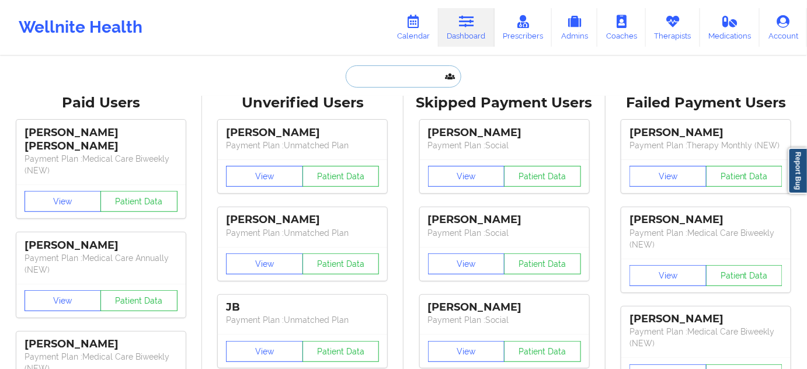
click at [409, 71] on input "text" at bounding box center [404, 76] width 116 height 22
paste input "[EMAIL_ADDRESS][DOMAIN_NAME]"
type input "[EMAIL_ADDRESS][DOMAIN_NAME]"
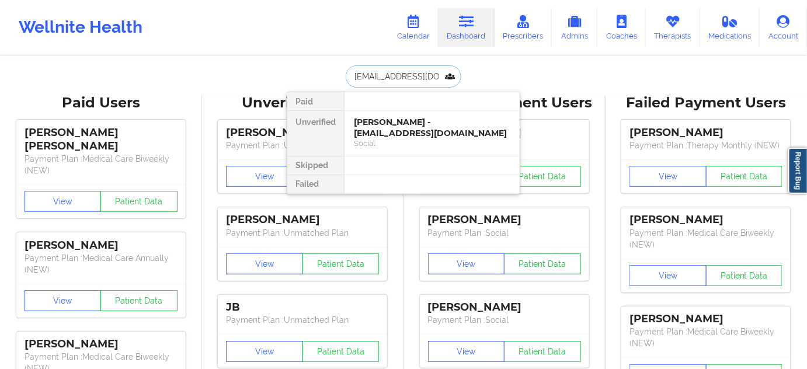
click at [384, 124] on div "[PERSON_NAME] - [EMAIL_ADDRESS][DOMAIN_NAME]" at bounding box center [432, 128] width 156 height 22
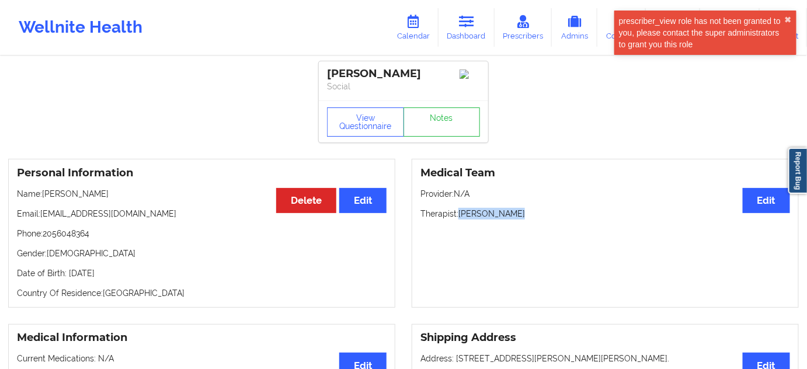
drag, startPoint x: 459, startPoint y: 219, endPoint x: 526, endPoint y: 224, distance: 67.3
click at [526, 224] on div "Medical Team Edit Provider: N/A Therapist: [PERSON_NAME]" at bounding box center [605, 233] width 387 height 149
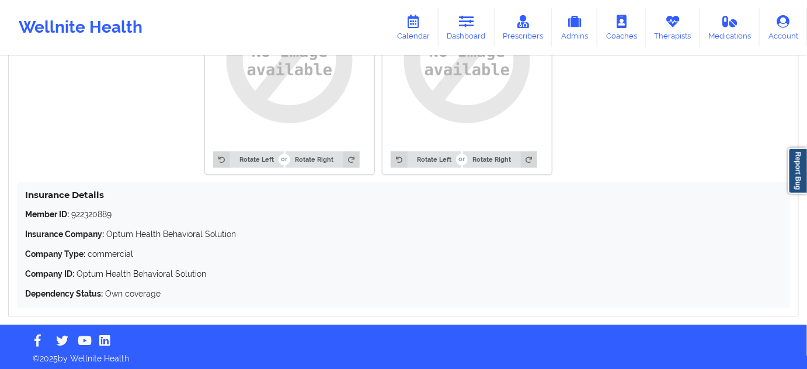
scroll to position [984, 0]
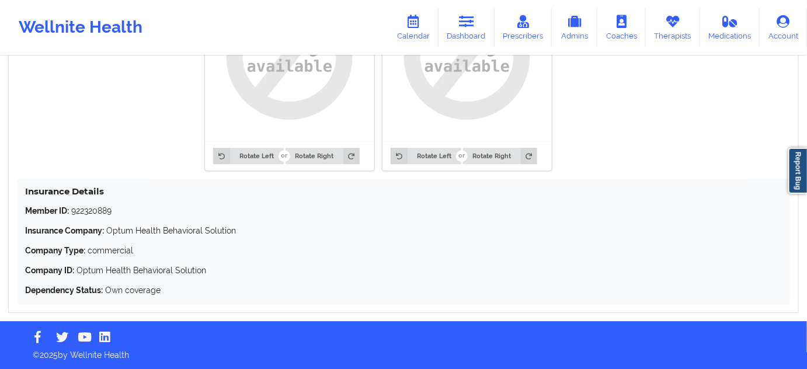
click at [98, 218] on div "Member ID: 922320889 Insurance Company: Optum Health Behavioral Solution Compan…" at bounding box center [403, 250] width 757 height 91
click at [97, 218] on div "Member ID: 922320889 Insurance Company: Optum Health Behavioral Solution Compan…" at bounding box center [403, 250] width 757 height 91
click at [97, 213] on p "Member ID: 922320889" at bounding box center [403, 211] width 757 height 12
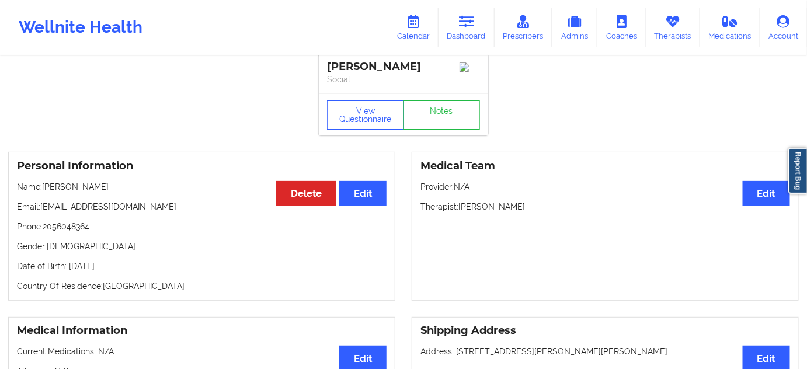
scroll to position [0, 0]
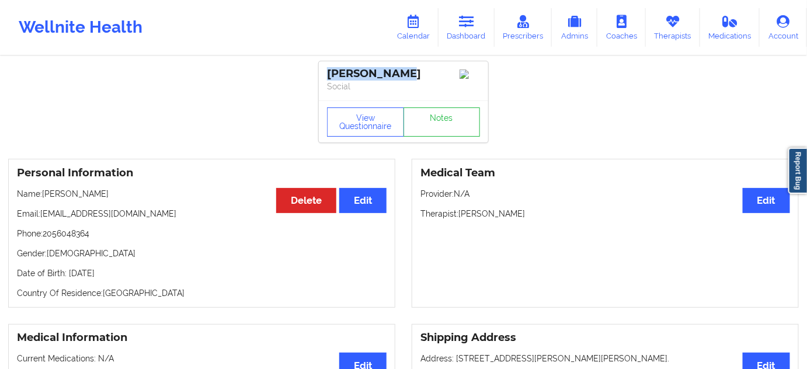
drag, startPoint x: 402, startPoint y: 76, endPoint x: 328, endPoint y: 76, distance: 74.1
click at [328, 76] on div "[PERSON_NAME]" at bounding box center [403, 73] width 153 height 13
click at [424, 133] on link "Notes" at bounding box center [441, 121] width 77 height 29
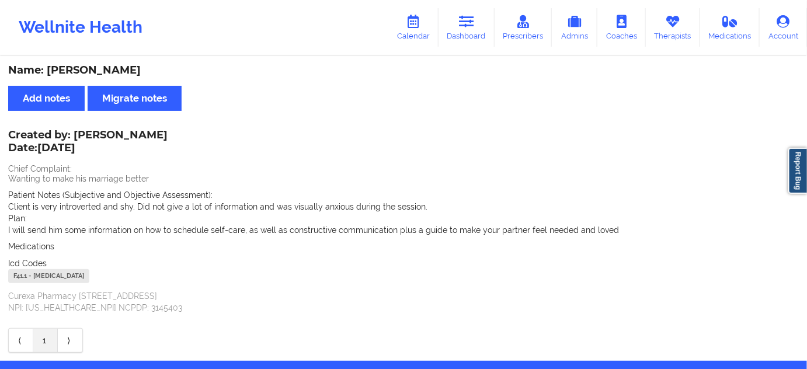
click at [23, 281] on div "F41.1 - [MEDICAL_DATA]" at bounding box center [48, 276] width 81 height 14
click at [490, 36] on link "Dashboard" at bounding box center [466, 27] width 56 height 39
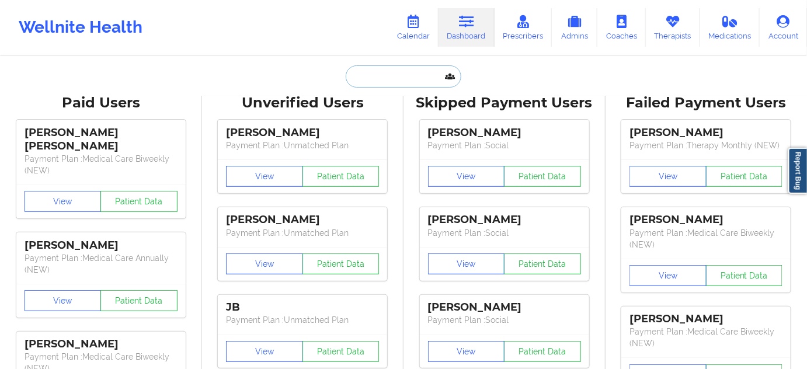
click at [415, 69] on input "text" at bounding box center [404, 76] width 116 height 22
paste input "[EMAIL_ADDRESS][DOMAIN_NAME]"
type input "[EMAIL_ADDRESS][DOMAIN_NAME]"
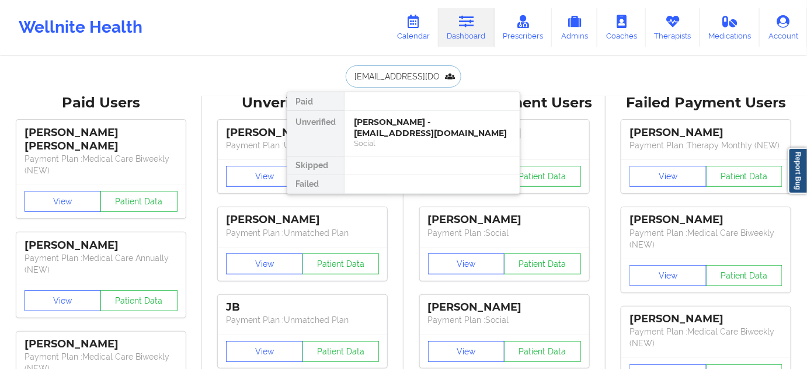
click at [384, 135] on div "[PERSON_NAME] - [EMAIL_ADDRESS][DOMAIN_NAME]" at bounding box center [432, 128] width 156 height 22
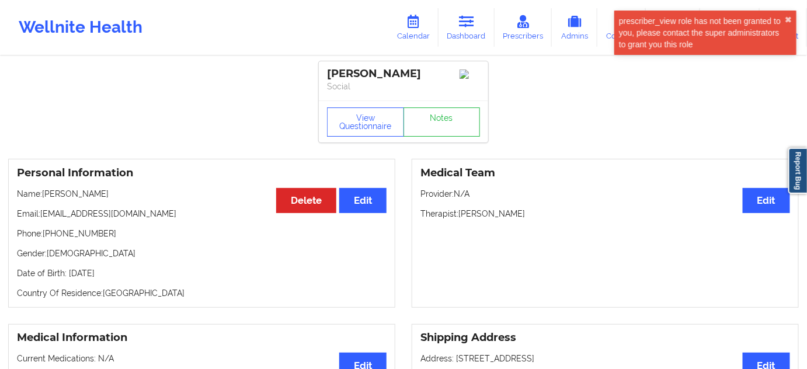
click at [412, 72] on div "[PERSON_NAME]" at bounding box center [403, 73] width 153 height 13
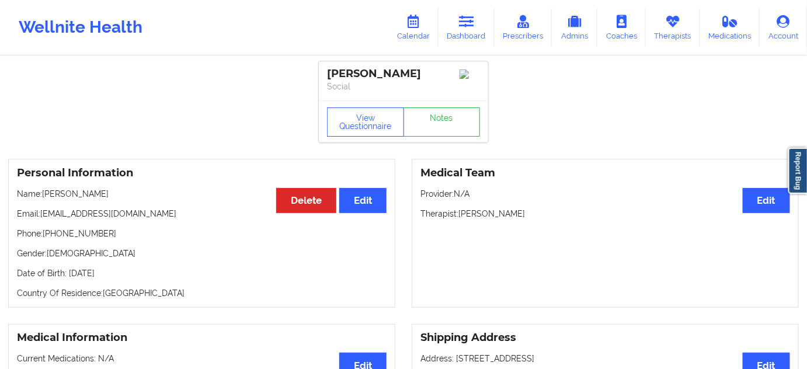
click at [505, 212] on p "Therapist: [PERSON_NAME]" at bounding box center [605, 214] width 370 height 12
click at [412, 75] on div "[PERSON_NAME]" at bounding box center [403, 73] width 153 height 13
click at [412, 74] on div "[PERSON_NAME]" at bounding box center [403, 73] width 153 height 13
drag, startPoint x: 330, startPoint y: 76, endPoint x: 444, endPoint y: 78, distance: 114.4
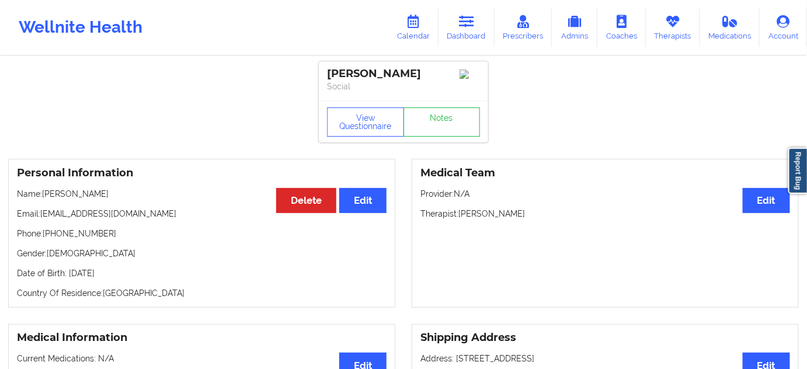
click at [444, 78] on div "[PERSON_NAME] Social" at bounding box center [403, 80] width 169 height 39
click at [426, 132] on link "Notes" at bounding box center [441, 121] width 77 height 29
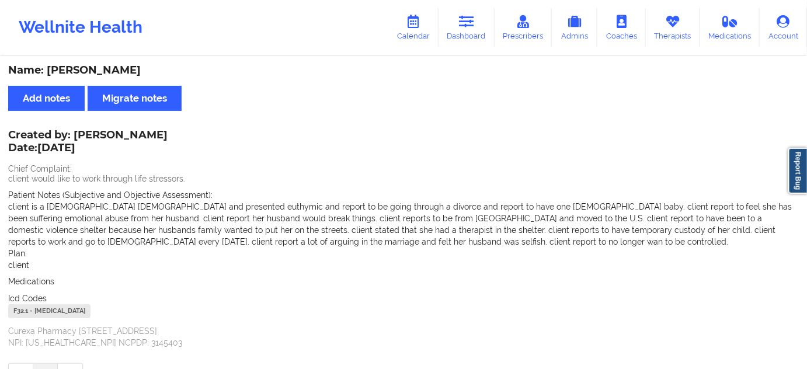
click at [23, 311] on div "F32.1 - [MEDICAL_DATA]" at bounding box center [49, 311] width 82 height 14
click at [479, 25] on link "Dashboard" at bounding box center [466, 27] width 56 height 39
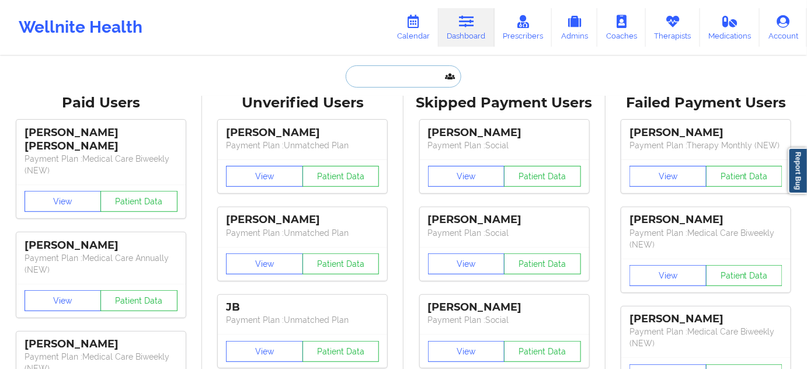
click at [391, 81] on input "text" at bounding box center [404, 76] width 116 height 22
paste input "[EMAIL_ADDRESS][DOMAIN_NAME]"
type input "[EMAIL_ADDRESS][DOMAIN_NAME]"
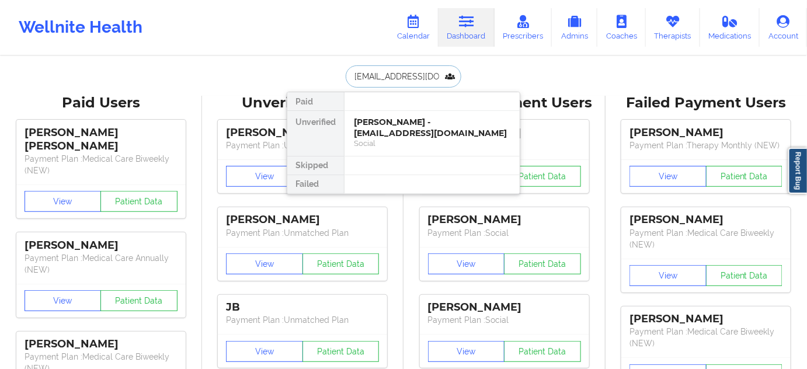
click at [378, 114] on div "[PERSON_NAME] - [EMAIL_ADDRESS][DOMAIN_NAME] Social" at bounding box center [431, 133] width 175 height 45
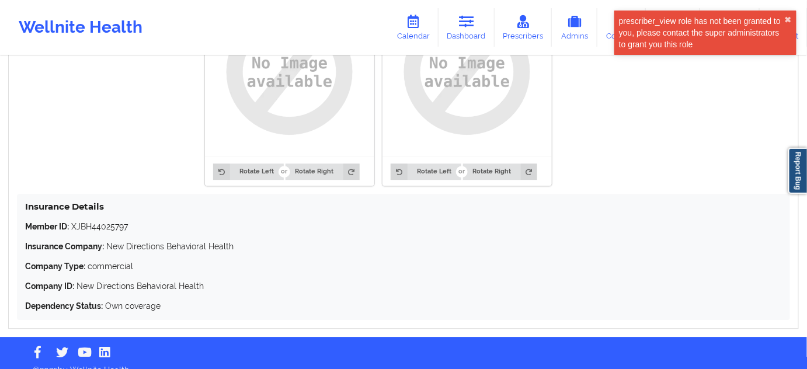
scroll to position [991, 0]
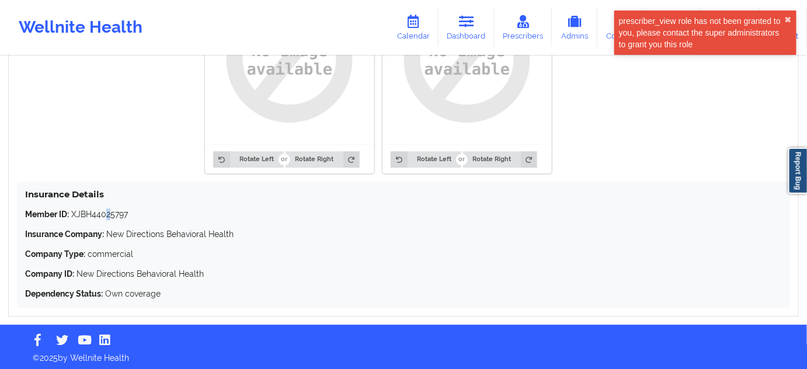
click at [106, 211] on p "Member ID: XJBH44025797" at bounding box center [403, 214] width 757 height 12
click at [99, 214] on p "Member ID: XJBH44025797" at bounding box center [403, 214] width 757 height 12
click at [97, 214] on p "Member ID: XJBH44025797" at bounding box center [403, 214] width 757 height 12
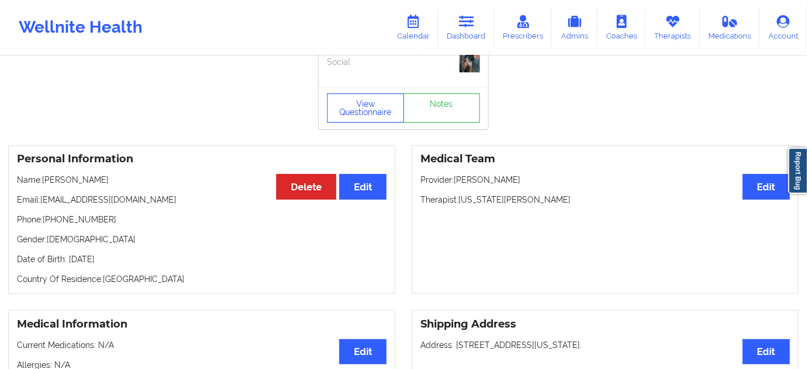
scroll to position [1, 0]
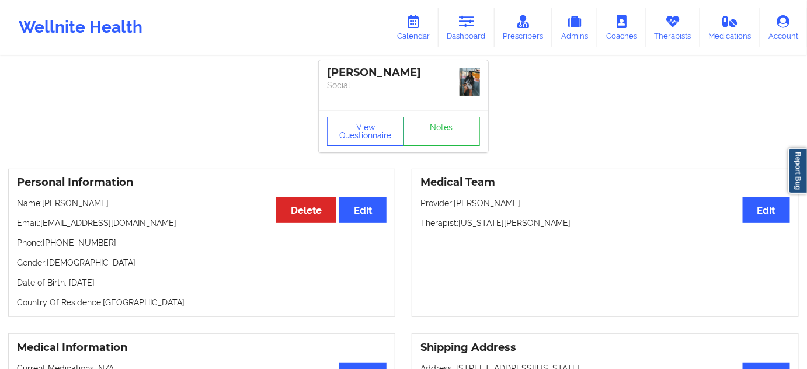
click at [379, 74] on div "[PERSON_NAME]" at bounding box center [403, 72] width 153 height 13
click at [407, 67] on div "[PERSON_NAME]" at bounding box center [403, 72] width 153 height 13
drag, startPoint x: 407, startPoint y: 67, endPoint x: 304, endPoint y: 63, distance: 104.0
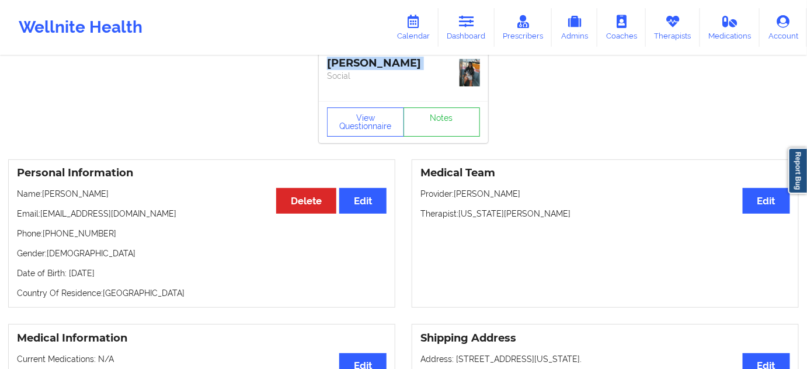
scroll to position [0, 0]
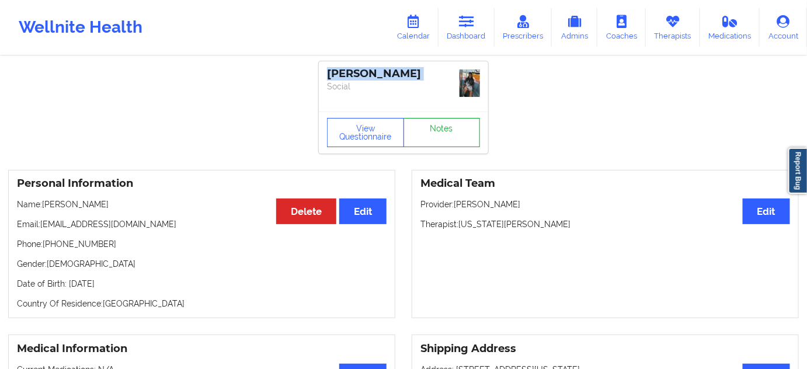
click at [435, 141] on link "Notes" at bounding box center [441, 132] width 77 height 29
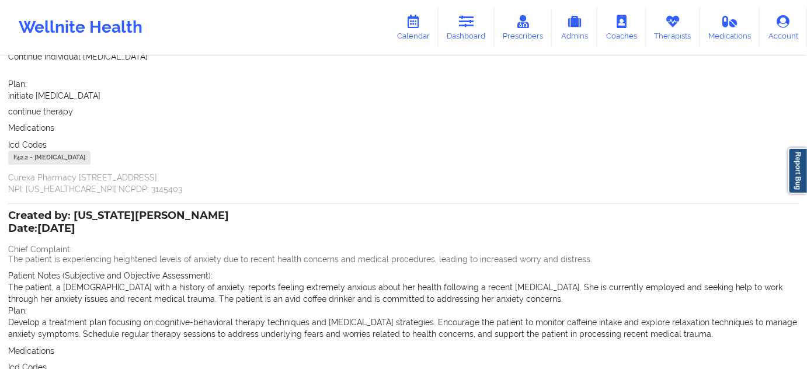
scroll to position [2584, 0]
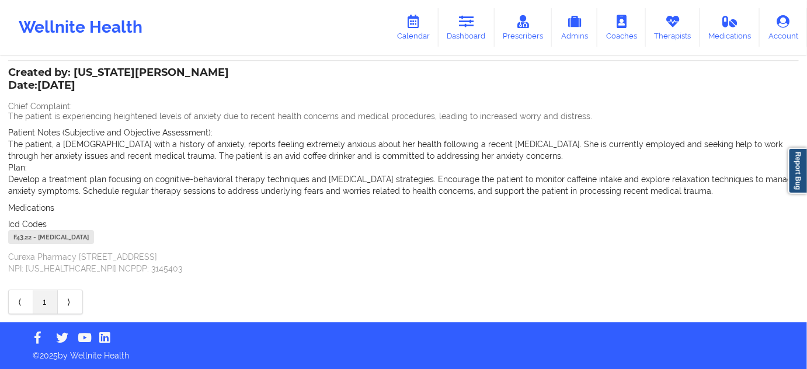
click at [27, 236] on div "F43.22 - [MEDICAL_DATA]" at bounding box center [51, 237] width 86 height 14
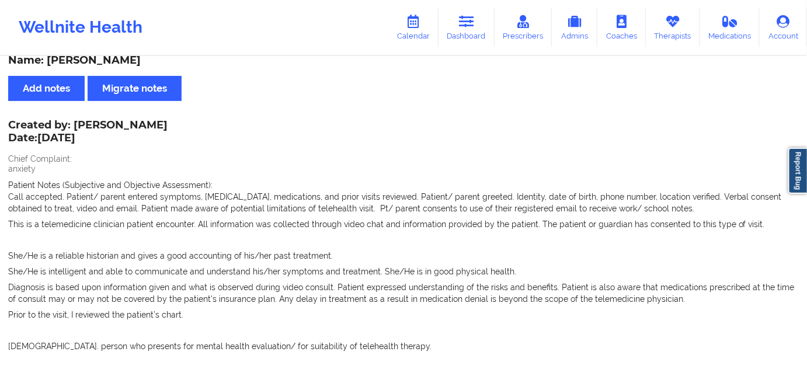
scroll to position [0, 0]
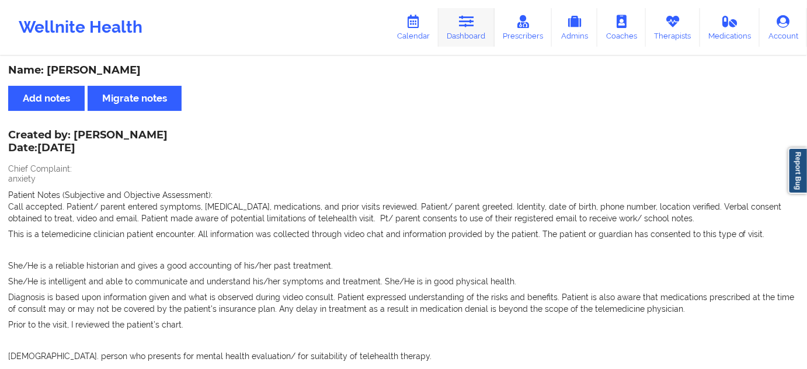
click at [478, 22] on link "Dashboard" at bounding box center [466, 27] width 56 height 39
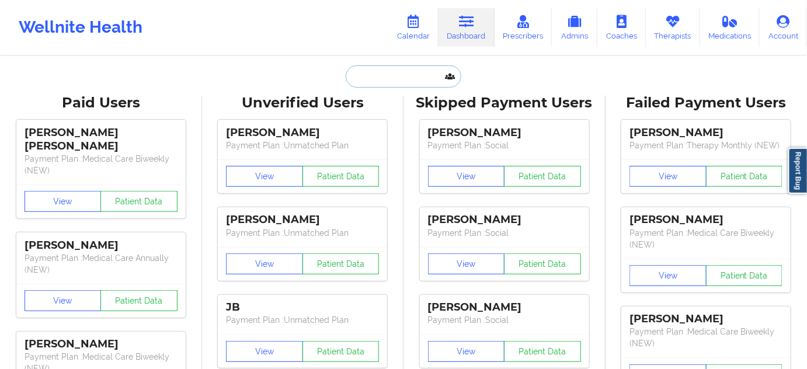
click at [394, 72] on input "text" at bounding box center [404, 76] width 116 height 22
paste input "[EMAIL_ADDRESS][DOMAIN_NAME]"
type input "[EMAIL_ADDRESS][DOMAIN_NAME]"
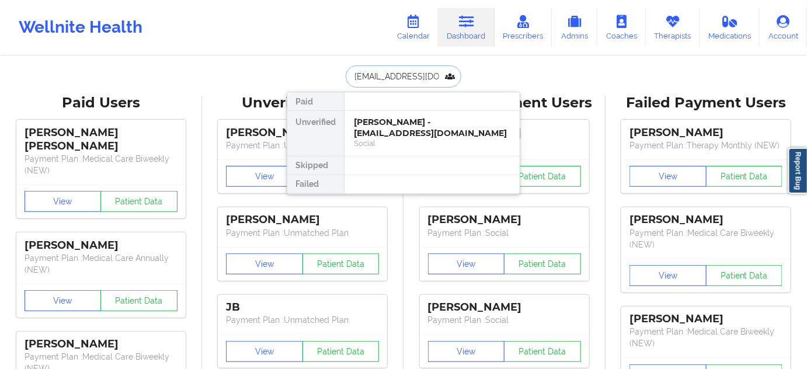
click at [403, 123] on div "[PERSON_NAME] - [EMAIL_ADDRESS][DOMAIN_NAME]" at bounding box center [432, 128] width 156 height 22
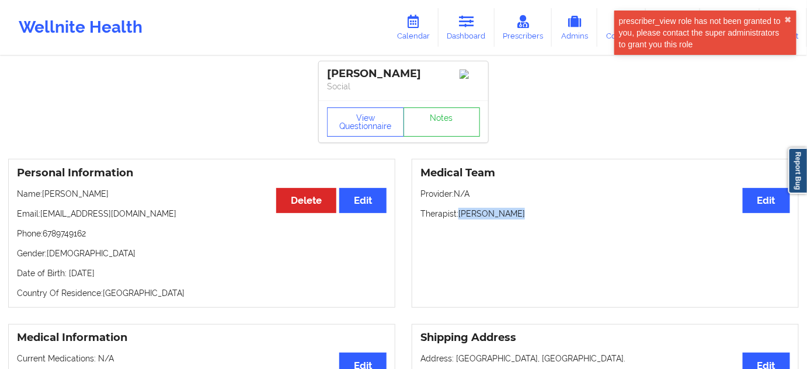
drag, startPoint x: 460, startPoint y: 216, endPoint x: 531, endPoint y: 210, distance: 71.5
click at [531, 210] on div "Medical Team Edit Provider: N/A Therapist: [PERSON_NAME]" at bounding box center [605, 233] width 387 height 149
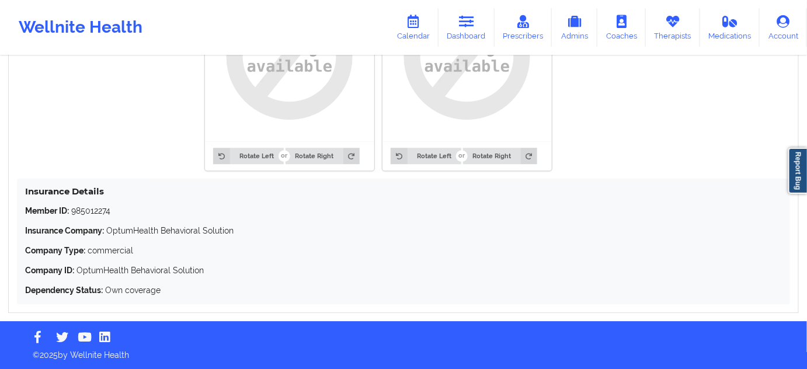
scroll to position [984, 0]
click at [95, 211] on p "Member ID: 985012274" at bounding box center [403, 211] width 757 height 12
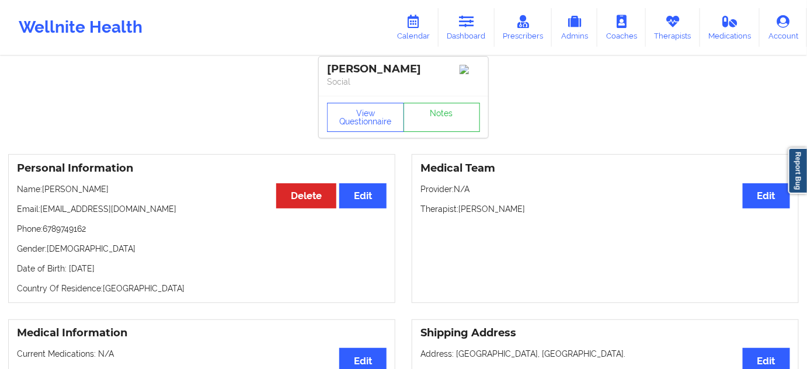
scroll to position [0, 0]
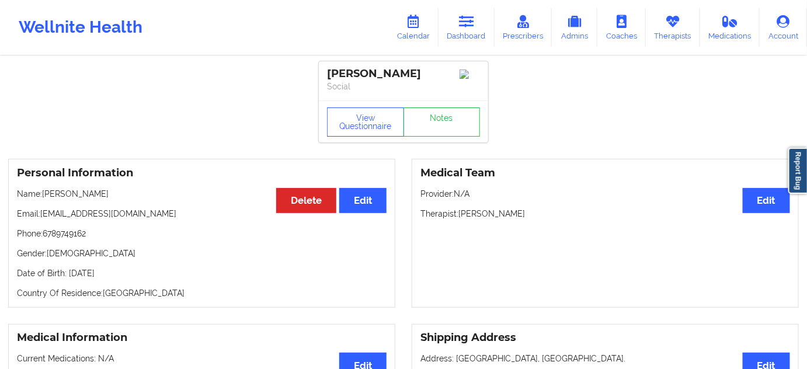
drag, startPoint x: 451, startPoint y: 71, endPoint x: 322, endPoint y: 69, distance: 129.0
click at [322, 69] on div "[PERSON_NAME] Social" at bounding box center [403, 80] width 169 height 39
click at [458, 116] on link "Notes" at bounding box center [441, 121] width 77 height 29
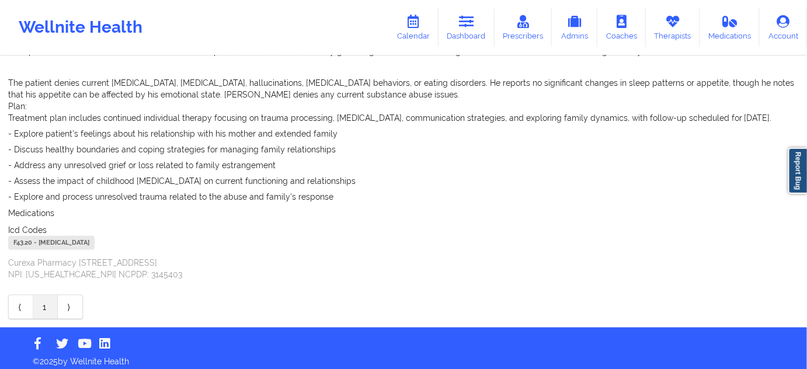
scroll to position [290, 0]
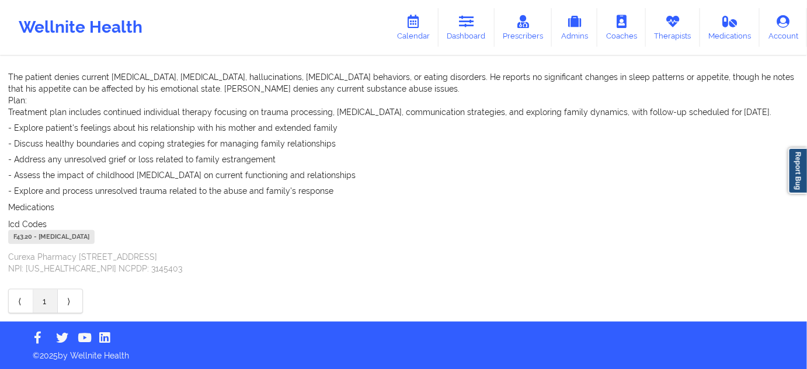
click at [22, 241] on div "F43.20 - [MEDICAL_DATA]" at bounding box center [51, 237] width 86 height 14
click at [453, 18] on link "Dashboard" at bounding box center [466, 27] width 56 height 39
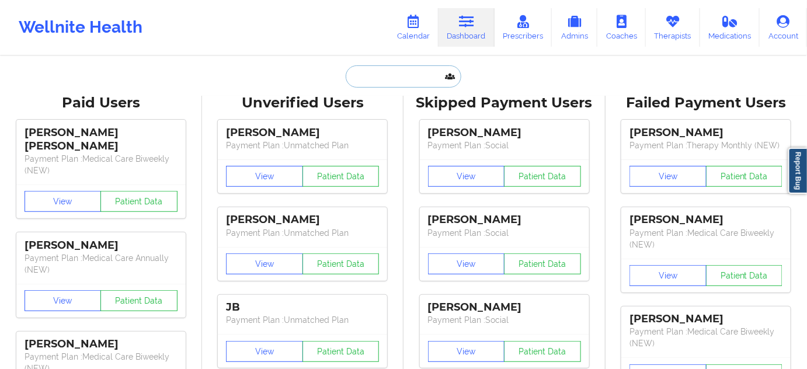
click at [388, 72] on input "text" at bounding box center [404, 76] width 116 height 22
paste input "[EMAIL_ADDRESS][DOMAIN_NAME]"
type input "[EMAIL_ADDRESS][DOMAIN_NAME]"
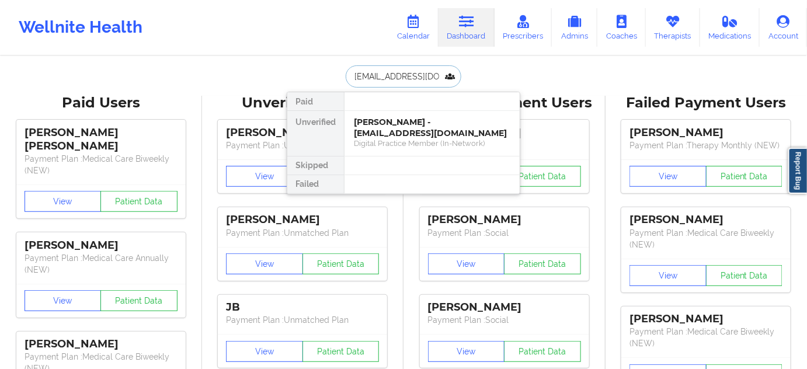
click at [391, 123] on div "[PERSON_NAME] - [EMAIL_ADDRESS][DOMAIN_NAME]" at bounding box center [432, 128] width 156 height 22
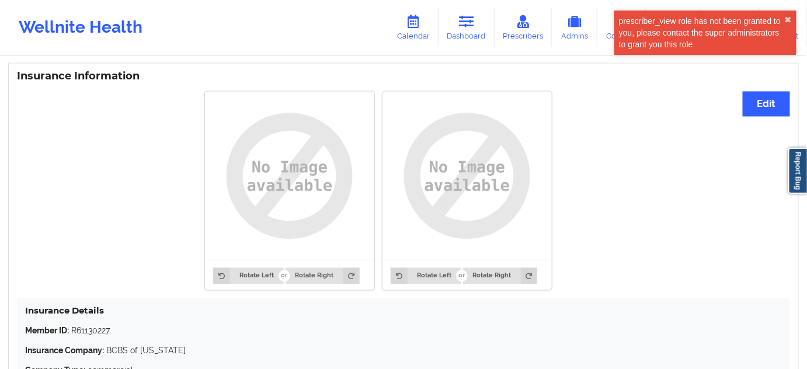
scroll to position [810, 0]
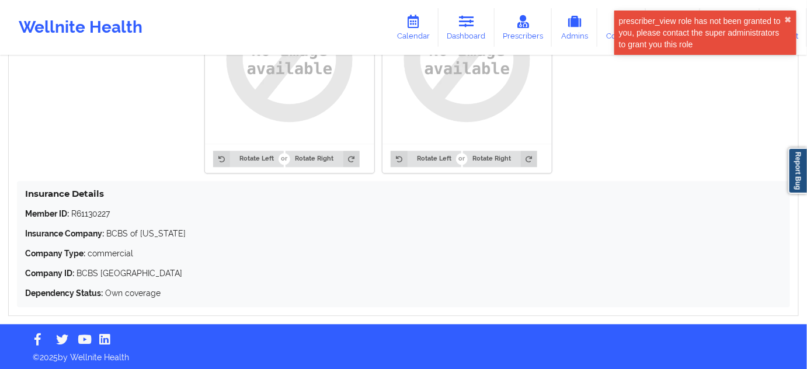
click at [87, 208] on p "Member ID: R61130227" at bounding box center [403, 214] width 757 height 12
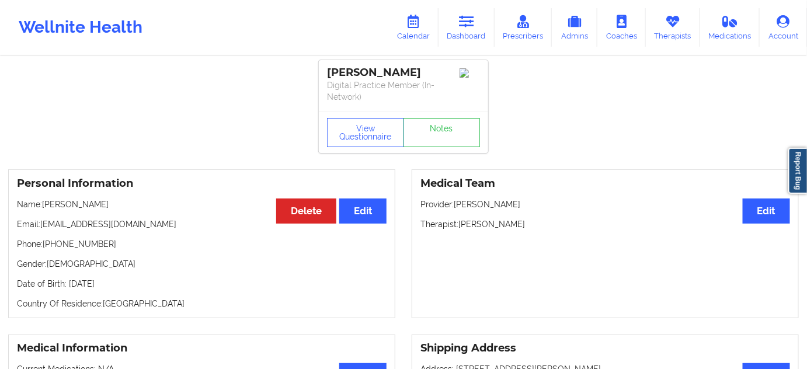
scroll to position [0, 0]
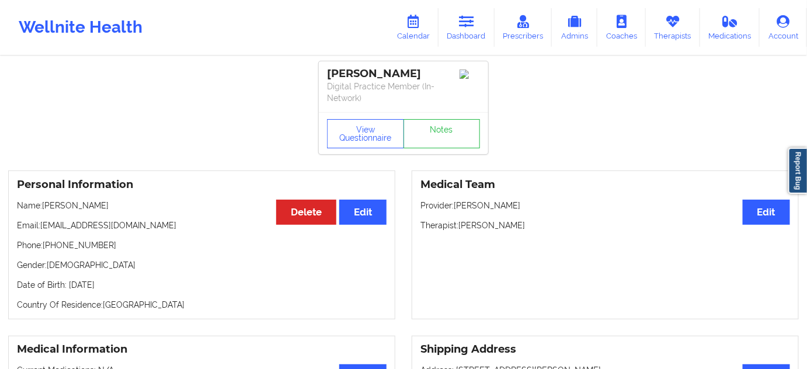
drag, startPoint x: 402, startPoint y: 67, endPoint x: 328, endPoint y: 63, distance: 73.6
click at [328, 63] on div "[PERSON_NAME] Digital Practice Member (In-Network)" at bounding box center [403, 86] width 169 height 51
drag, startPoint x: 459, startPoint y: 224, endPoint x: 511, endPoint y: 222, distance: 52.6
click at [511, 222] on p "Therapist: [PERSON_NAME]" at bounding box center [605, 225] width 370 height 12
click at [443, 135] on link "Notes" at bounding box center [441, 133] width 77 height 29
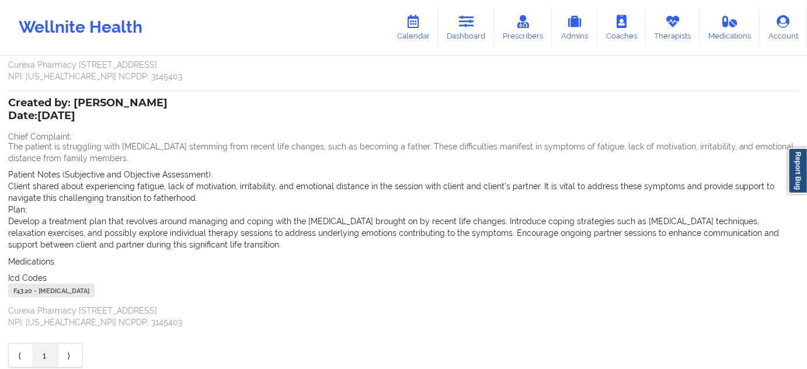
scroll to position [318, 0]
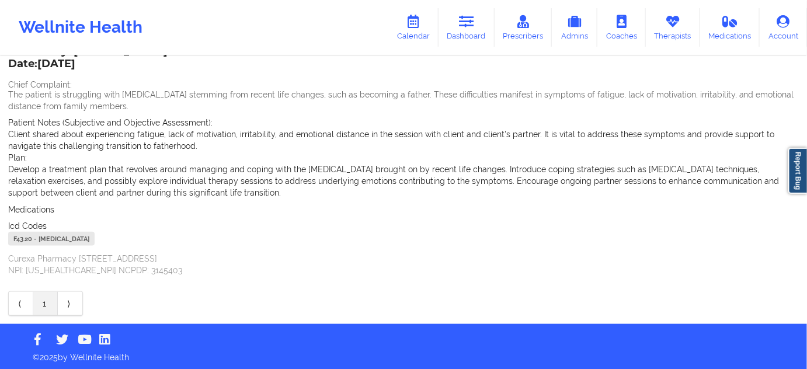
click at [28, 239] on div "F43.20 - [MEDICAL_DATA]" at bounding box center [51, 239] width 86 height 14
click at [27, 239] on div "F43.20 - [MEDICAL_DATA]" at bounding box center [51, 239] width 86 height 14
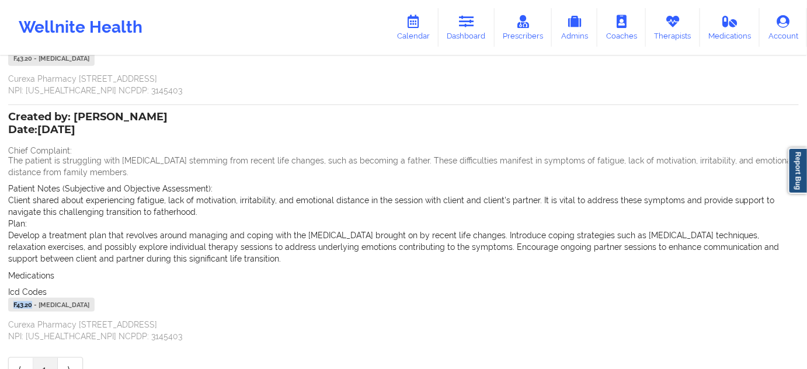
scroll to position [248, 0]
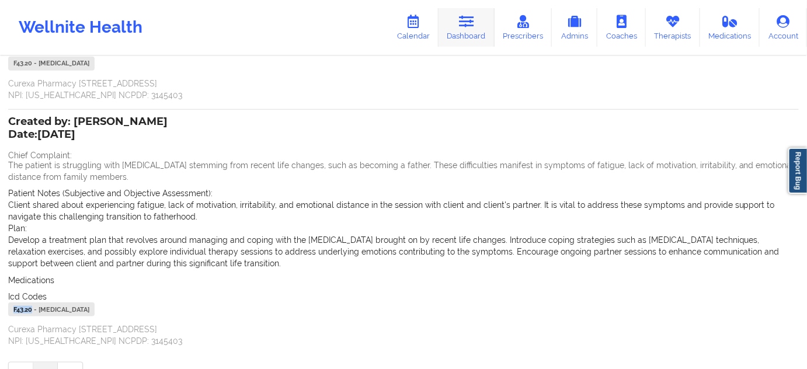
click at [475, 37] on link "Dashboard" at bounding box center [466, 27] width 56 height 39
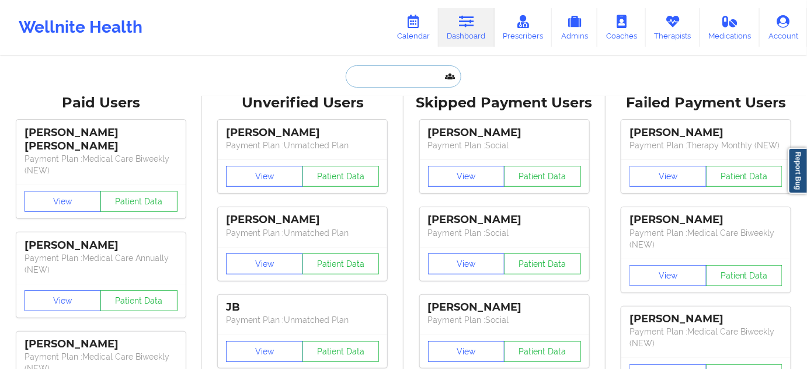
click at [398, 73] on input "text" at bounding box center [404, 76] width 116 height 22
paste input "[PERSON_NAME][EMAIL_ADDRESS][DOMAIN_NAME]"
type input "[PERSON_NAME][EMAIL_ADDRESS][DOMAIN_NAME]"
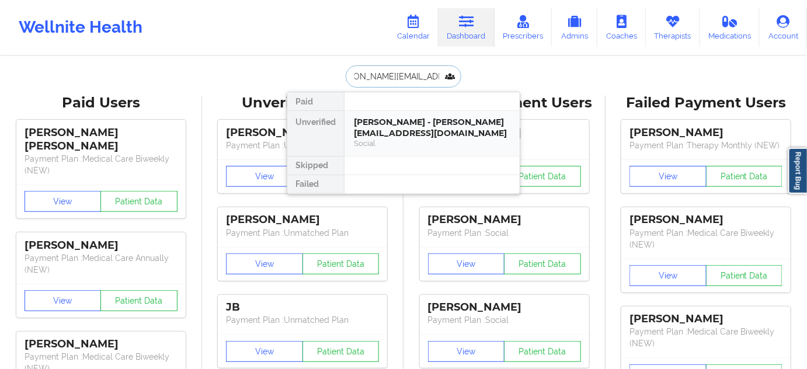
click at [401, 119] on div "[PERSON_NAME] - [PERSON_NAME][EMAIL_ADDRESS][DOMAIN_NAME]" at bounding box center [432, 128] width 156 height 22
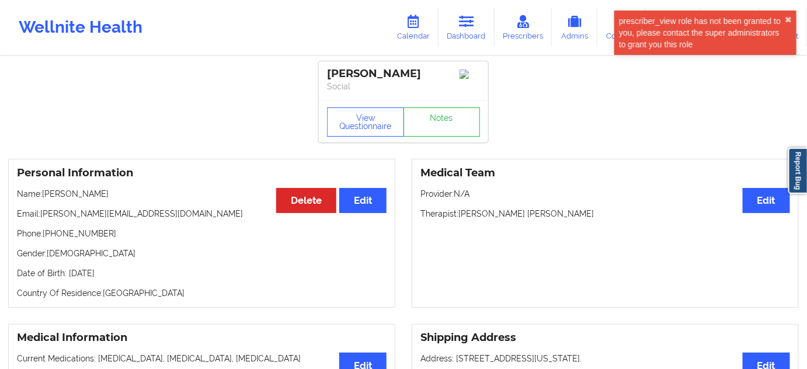
click at [407, 71] on div "[PERSON_NAME]" at bounding box center [403, 73] width 153 height 13
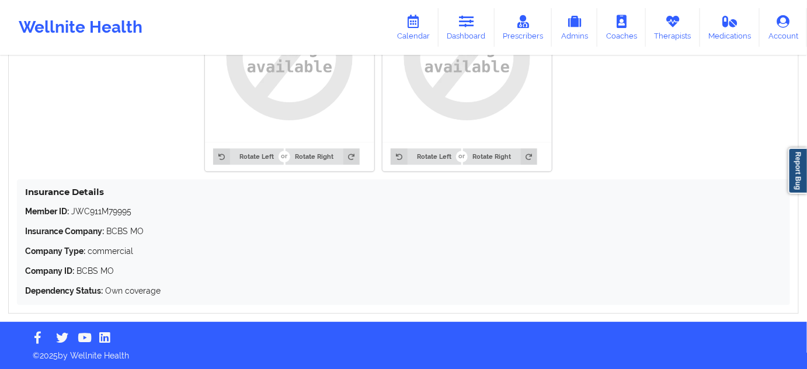
scroll to position [984, 0]
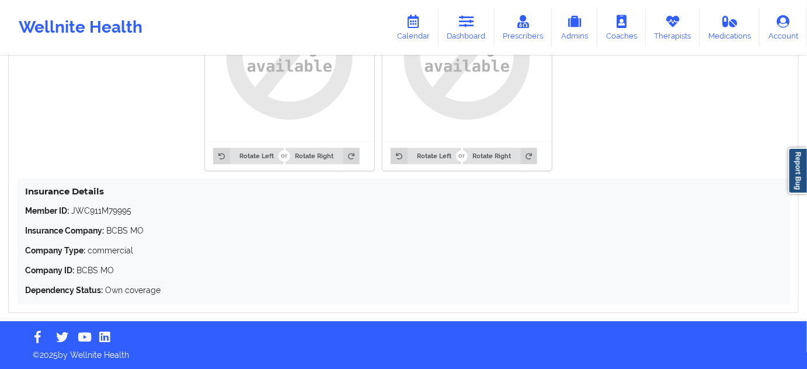
click at [106, 208] on p "Member ID: JWC911M79995" at bounding box center [403, 211] width 757 height 12
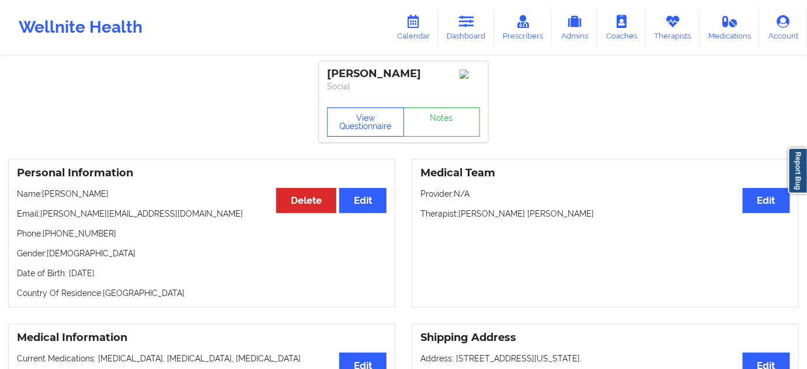
scroll to position [0, 0]
drag, startPoint x: 434, startPoint y: 74, endPoint x: 320, endPoint y: 75, distance: 114.4
click at [320, 75] on div "[PERSON_NAME] Social" at bounding box center [403, 80] width 169 height 39
drag, startPoint x: 461, startPoint y: 216, endPoint x: 563, endPoint y: 216, distance: 102.7
click at [563, 216] on p "Therapist: [PERSON_NAME] [PERSON_NAME]" at bounding box center [605, 214] width 370 height 12
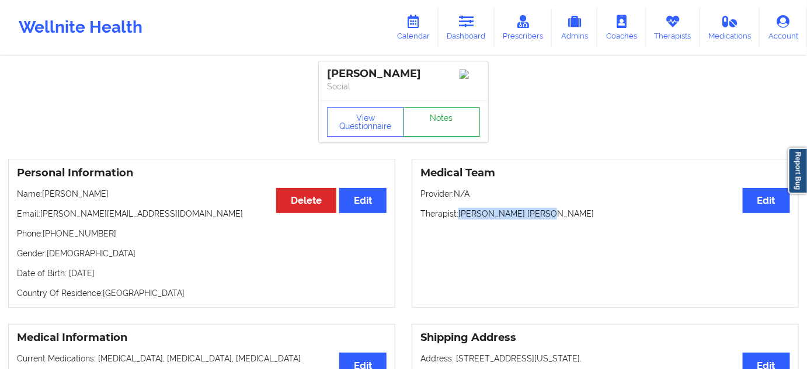
click at [458, 135] on link "Notes" at bounding box center [441, 121] width 77 height 29
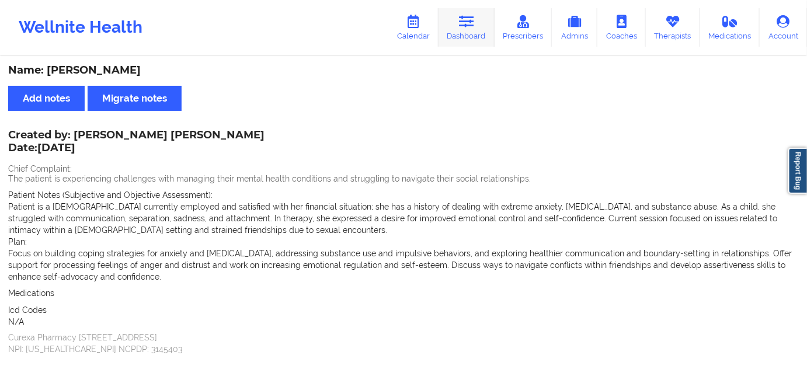
click at [487, 20] on link "Dashboard" at bounding box center [466, 27] width 56 height 39
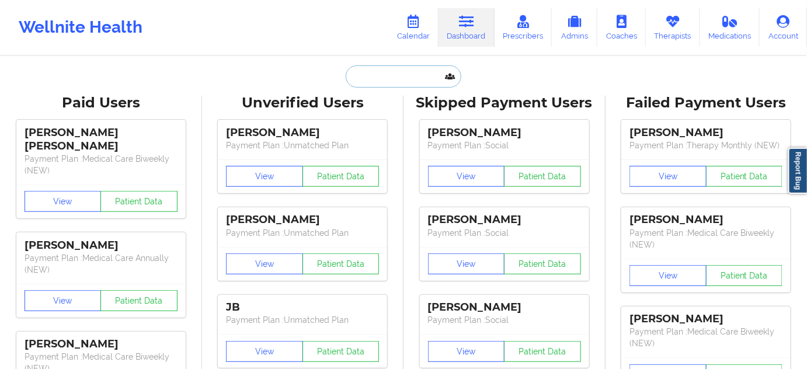
click at [431, 72] on input "text" at bounding box center [404, 76] width 116 height 22
type input "s"
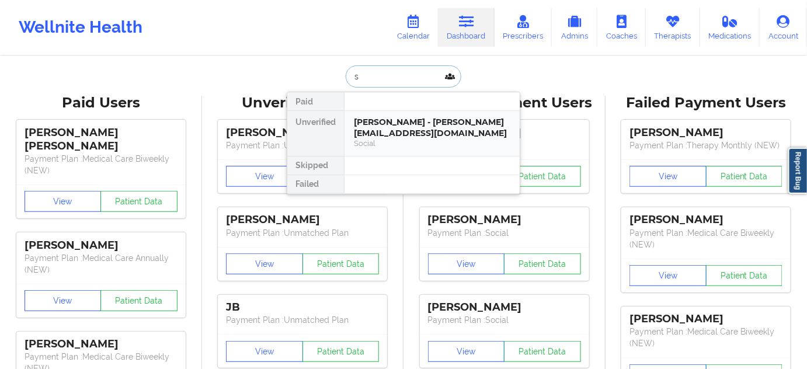
click at [409, 120] on div "[PERSON_NAME] - [PERSON_NAME][EMAIL_ADDRESS][DOMAIN_NAME]" at bounding box center [432, 128] width 156 height 22
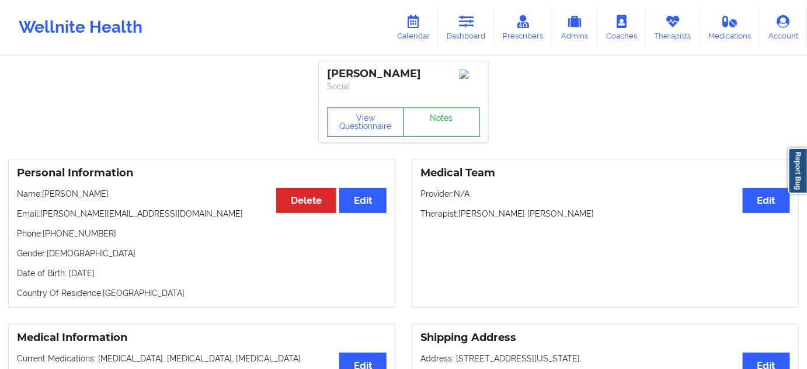
click at [427, 130] on link "Notes" at bounding box center [441, 121] width 77 height 29
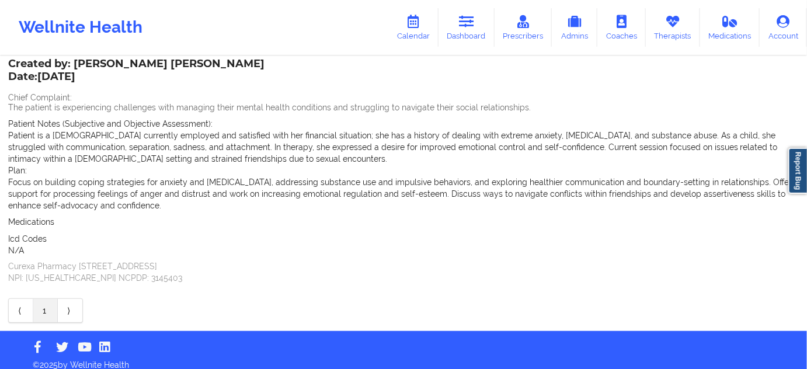
scroll to position [81, 0]
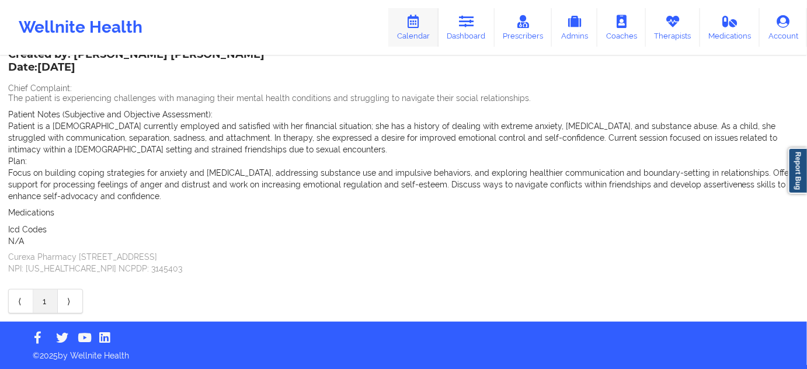
drag, startPoint x: 459, startPoint y: 22, endPoint x: 431, endPoint y: 37, distance: 31.6
click at [459, 22] on link "Dashboard" at bounding box center [466, 27] width 56 height 39
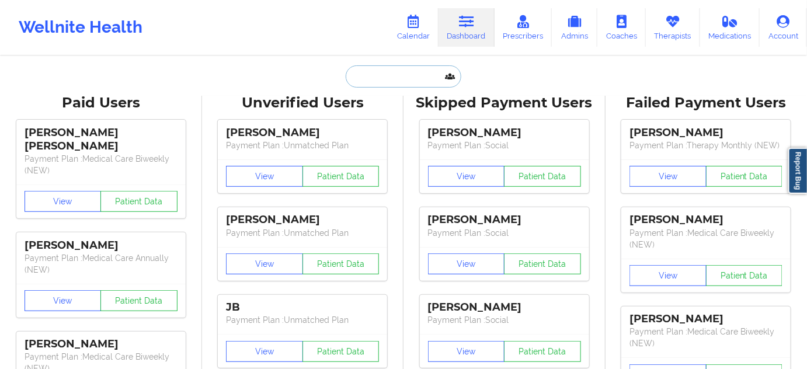
click at [406, 78] on input "text" at bounding box center [404, 76] width 116 height 22
type input "s"
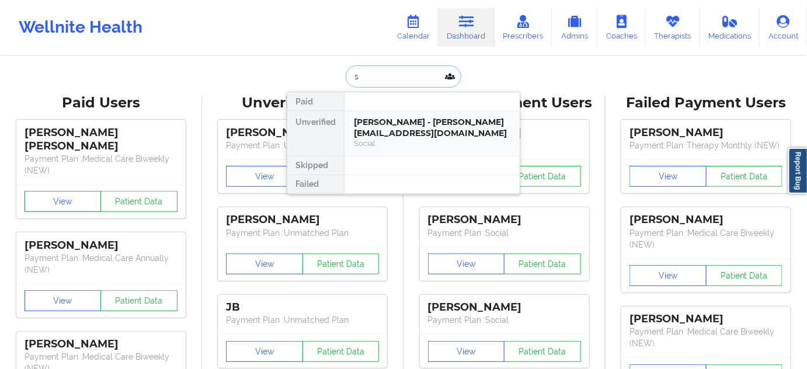
click at [387, 120] on div "[PERSON_NAME] - [PERSON_NAME][EMAIL_ADDRESS][DOMAIN_NAME]" at bounding box center [432, 128] width 156 height 22
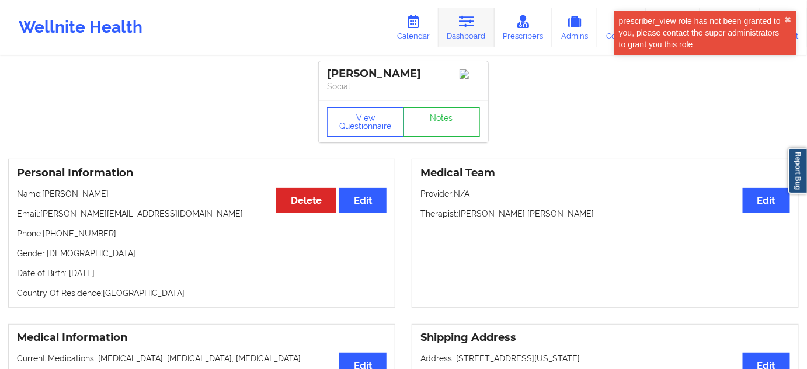
click at [477, 39] on link "Dashboard" at bounding box center [466, 27] width 56 height 39
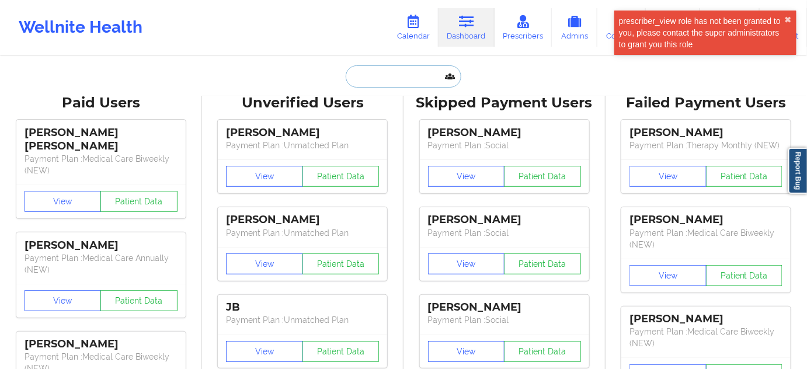
click at [430, 75] on input "text" at bounding box center [404, 76] width 116 height 22
paste input "[EMAIL_ADDRESS][DOMAIN_NAME]"
type input "[EMAIL_ADDRESS][DOMAIN_NAME]"
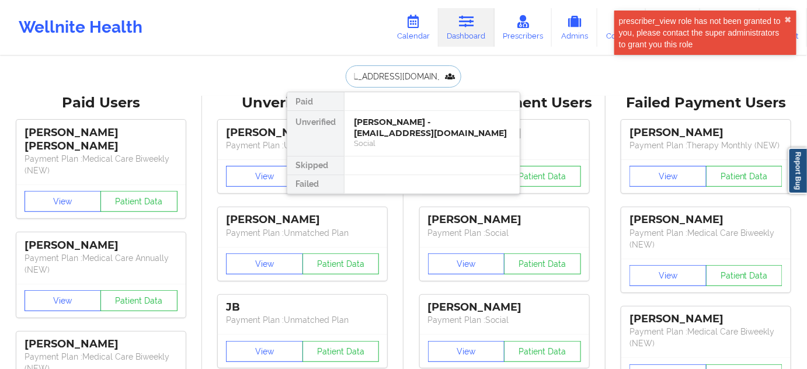
click at [391, 123] on div "[PERSON_NAME] - [EMAIL_ADDRESS][DOMAIN_NAME]" at bounding box center [432, 128] width 156 height 22
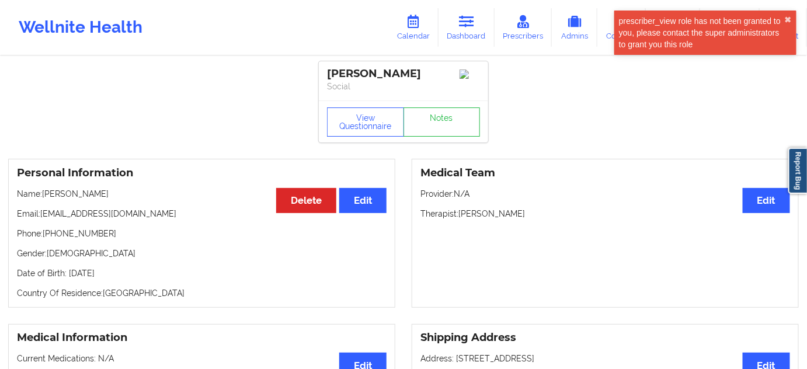
drag, startPoint x: 437, startPoint y: 78, endPoint x: 313, endPoint y: 58, distance: 125.9
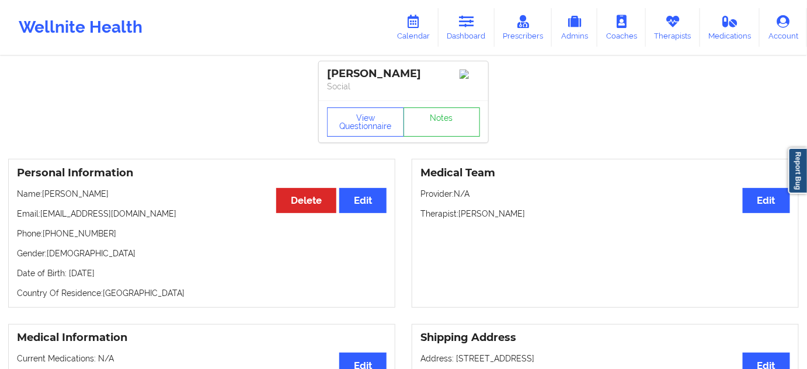
drag, startPoint x: 380, startPoint y: 93, endPoint x: 375, endPoint y: 85, distance: 9.4
click at [381, 93] on div "[PERSON_NAME] Social" at bounding box center [403, 80] width 169 height 39
click at [370, 74] on div "[PERSON_NAME]" at bounding box center [403, 73] width 153 height 13
click at [414, 67] on div "[PERSON_NAME] Social" at bounding box center [403, 80] width 169 height 39
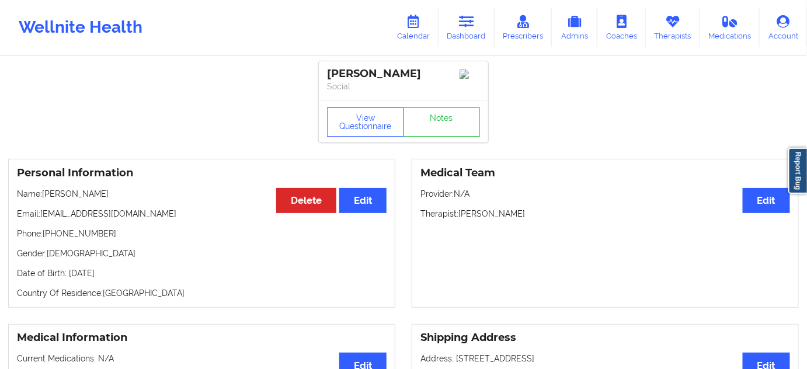
click at [414, 67] on div "[PERSON_NAME] Social" at bounding box center [403, 80] width 169 height 39
click at [391, 115] on button "View Questionnaire" at bounding box center [365, 121] width 77 height 29
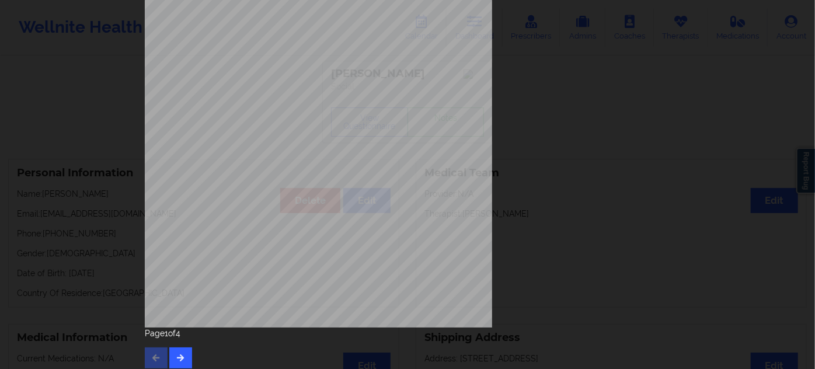
scroll to position [188, 0]
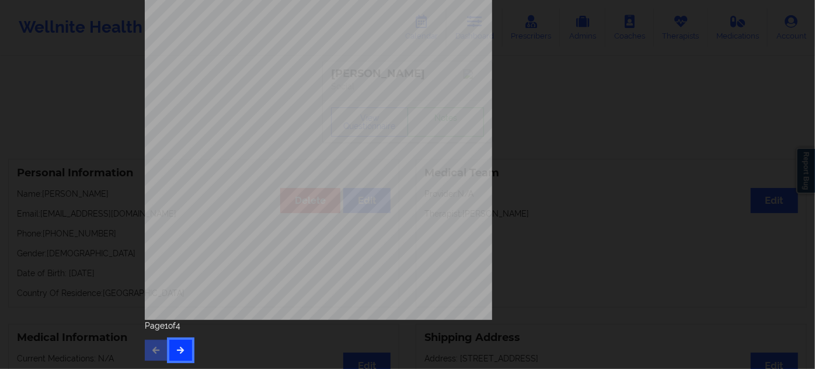
click at [178, 344] on button "button" at bounding box center [180, 350] width 23 height 21
click at [177, 348] on icon "button" at bounding box center [181, 349] width 10 height 7
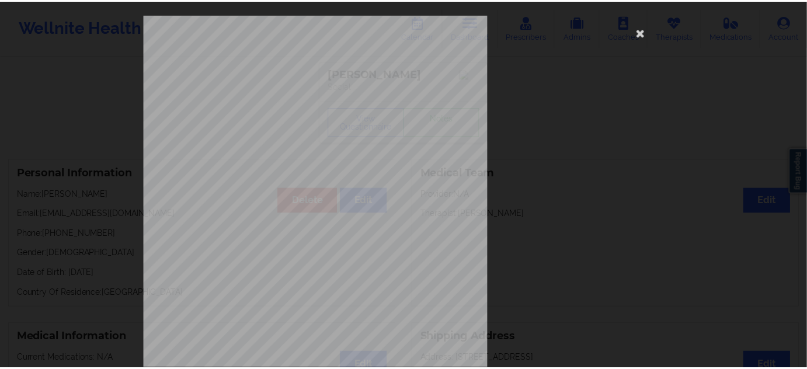
scroll to position [0, 0]
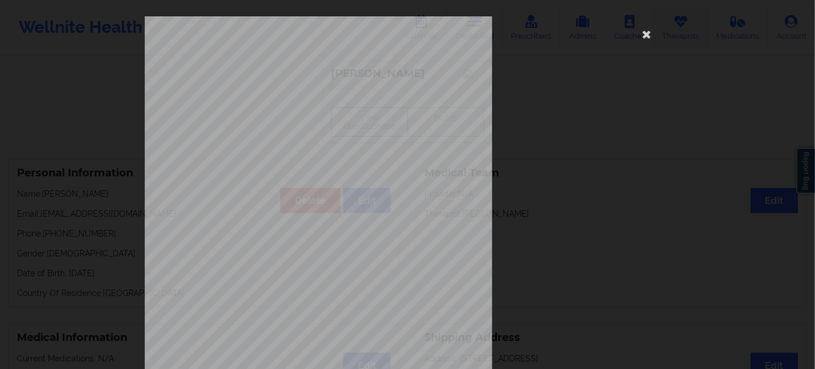
click at [649, 30] on icon at bounding box center [646, 34] width 19 height 19
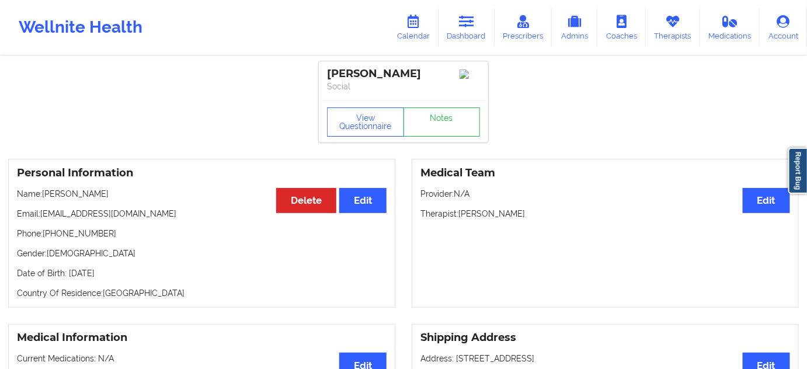
drag, startPoint x: 440, startPoint y: 68, endPoint x: 325, endPoint y: 63, distance: 115.1
click at [325, 63] on div "[PERSON_NAME] Social" at bounding box center [403, 80] width 169 height 39
click at [458, 29] on link "Dashboard" at bounding box center [466, 27] width 56 height 39
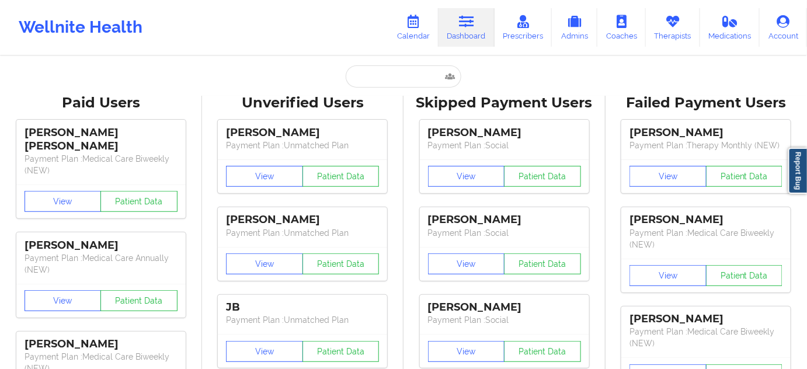
click at [394, 77] on input "text" at bounding box center [404, 76] width 116 height 22
paste input "[EMAIL_ADDRESS][DOMAIN_NAME]"
type input "[EMAIL_ADDRESS][DOMAIN_NAME]"
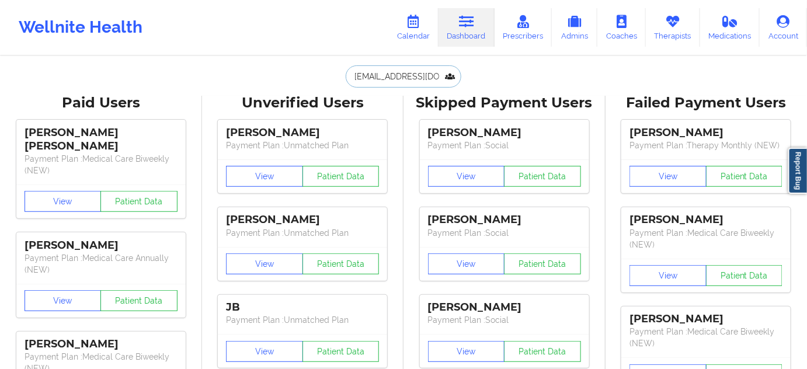
scroll to position [0, 4]
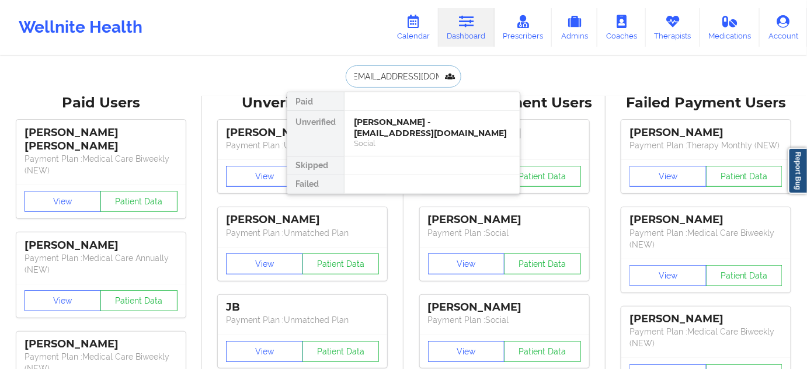
click at [400, 117] on div "[PERSON_NAME] - [EMAIL_ADDRESS][DOMAIN_NAME]" at bounding box center [432, 128] width 156 height 22
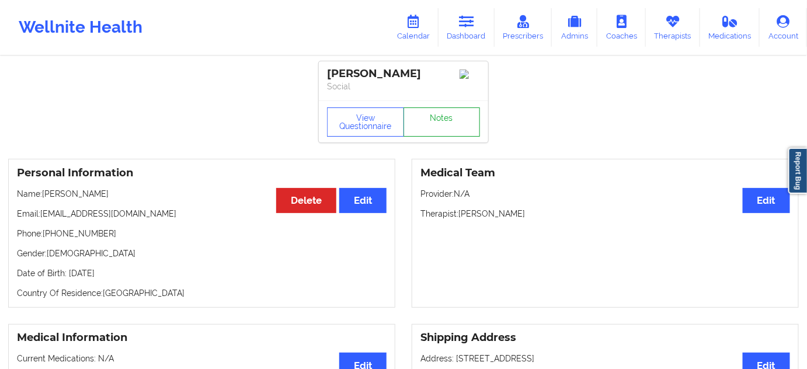
click at [460, 126] on link "Notes" at bounding box center [441, 121] width 77 height 29
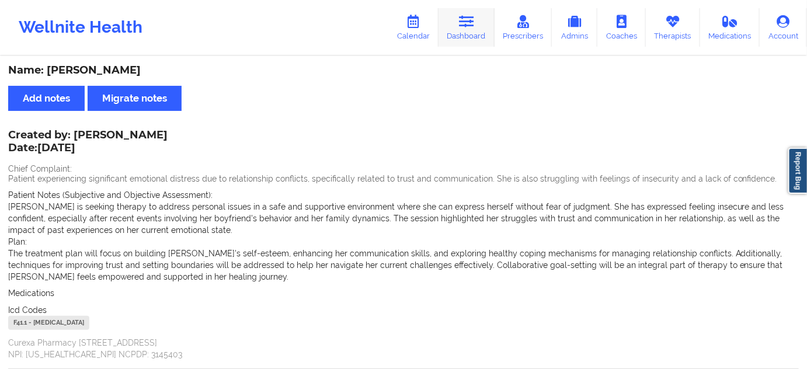
click at [452, 30] on link "Dashboard" at bounding box center [466, 27] width 56 height 39
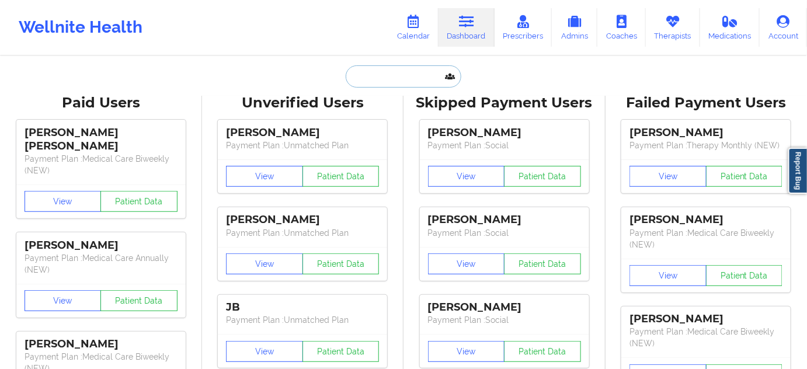
click at [410, 79] on input "text" at bounding box center [404, 76] width 116 height 22
type input "s"
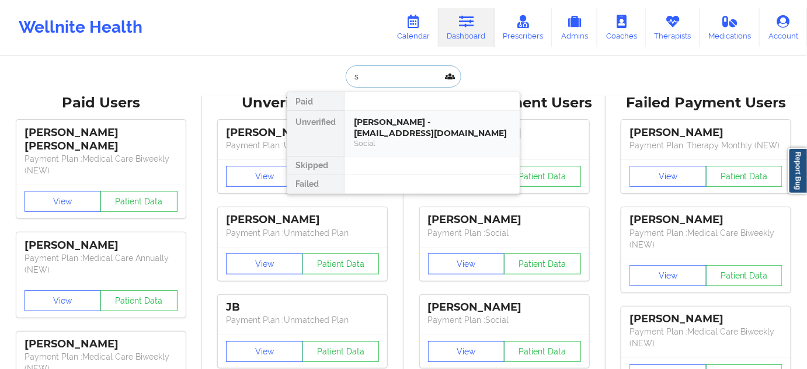
click at [411, 135] on div "[PERSON_NAME] - [EMAIL_ADDRESS][DOMAIN_NAME]" at bounding box center [432, 128] width 156 height 22
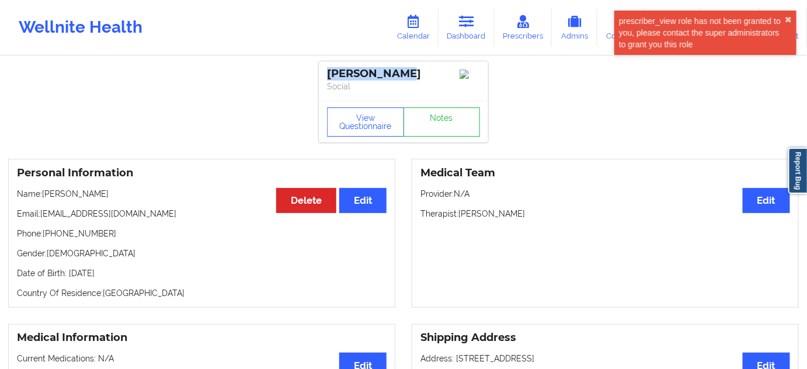
drag, startPoint x: 407, startPoint y: 69, endPoint x: 306, endPoint y: 65, distance: 101.1
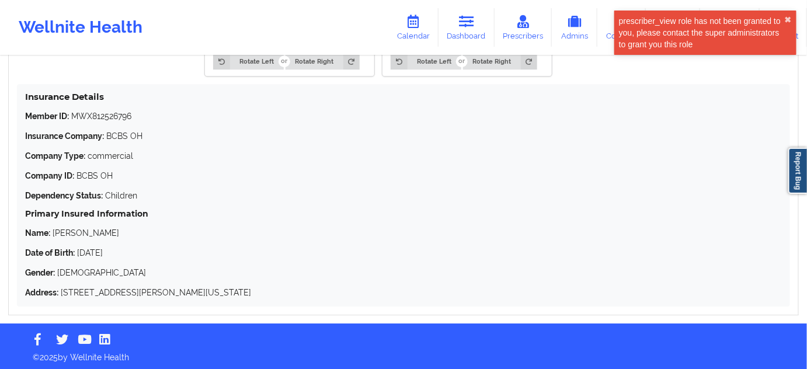
scroll to position [1082, 0]
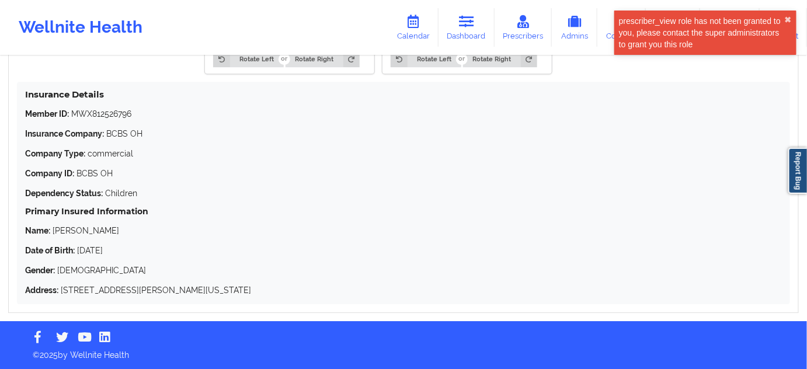
click at [105, 114] on p "Member ID: MWX812526796" at bounding box center [403, 114] width 757 height 12
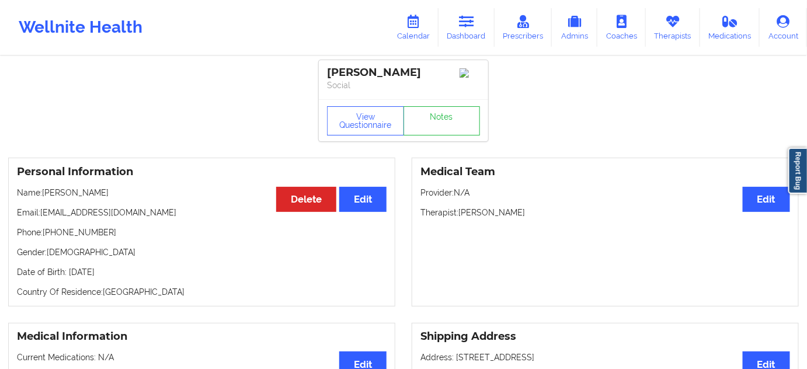
scroll to position [0, 0]
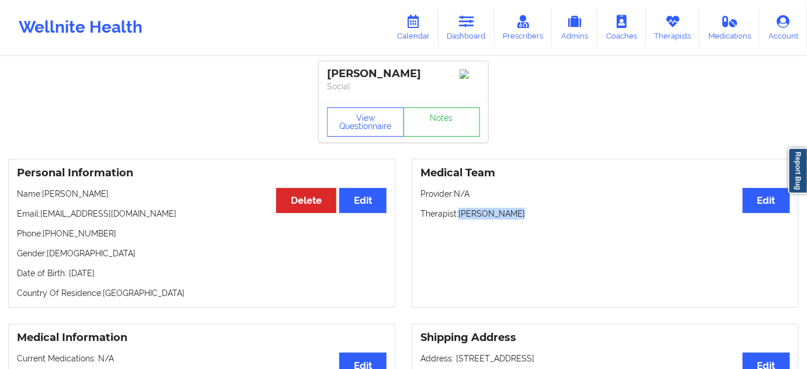
drag, startPoint x: 459, startPoint y: 218, endPoint x: 556, endPoint y: 217, distance: 96.9
click at [545, 215] on p "Therapist: [PERSON_NAME]" at bounding box center [605, 214] width 370 height 12
click at [359, 115] on button "View Questionnaire" at bounding box center [365, 121] width 77 height 29
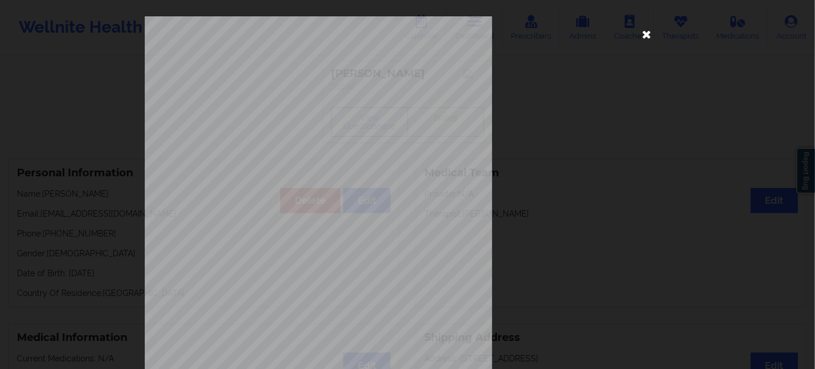
click at [643, 27] on icon at bounding box center [646, 34] width 19 height 19
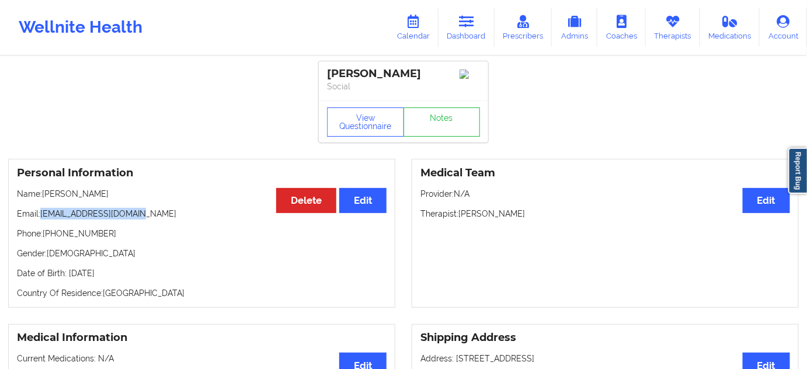
drag, startPoint x: 42, startPoint y: 216, endPoint x: 191, endPoint y: 213, distance: 149.5
click at [191, 213] on p "Email: [EMAIL_ADDRESS][DOMAIN_NAME]" at bounding box center [202, 214] width 370 height 12
click at [454, 118] on link "Notes" at bounding box center [441, 121] width 77 height 29
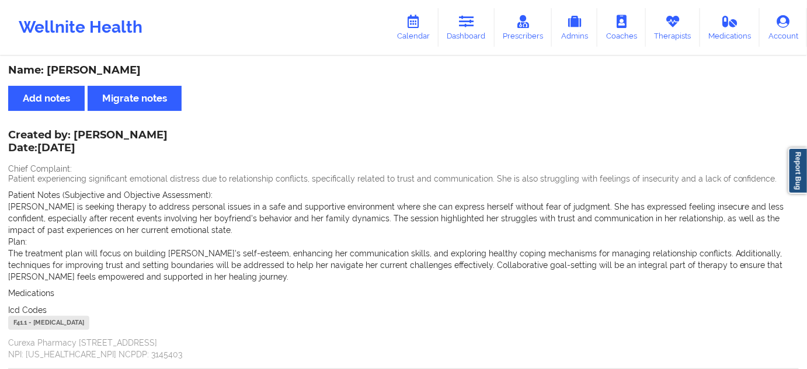
click at [73, 65] on div "Name: [PERSON_NAME]" at bounding box center [403, 70] width 790 height 13
click at [470, 30] on link "Dashboard" at bounding box center [466, 27] width 56 height 39
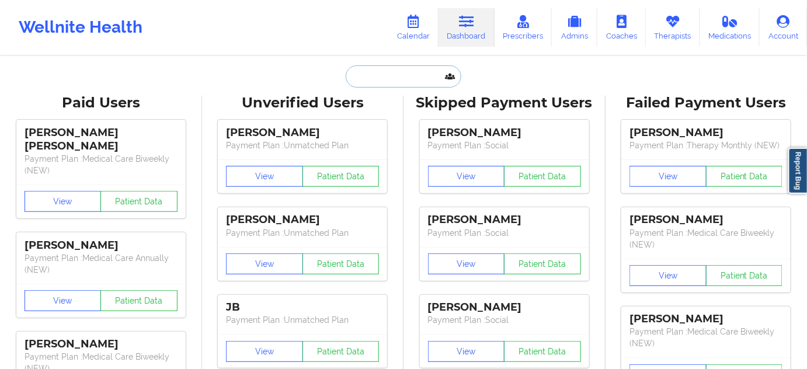
click at [400, 80] on input "text" at bounding box center [404, 76] width 116 height 22
type input "s"
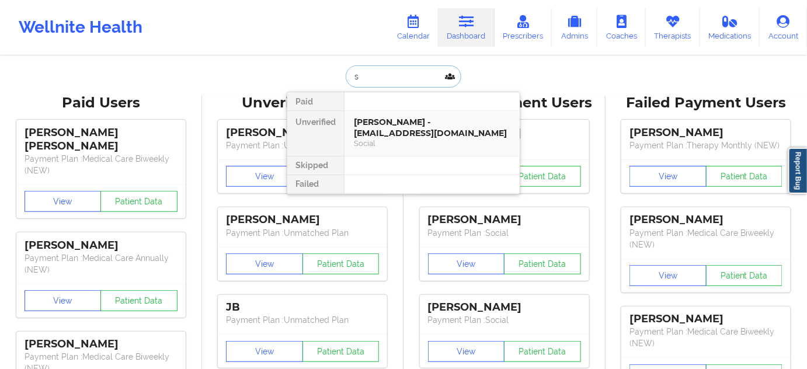
click at [385, 121] on div "[PERSON_NAME] - [EMAIL_ADDRESS][DOMAIN_NAME]" at bounding box center [432, 128] width 156 height 22
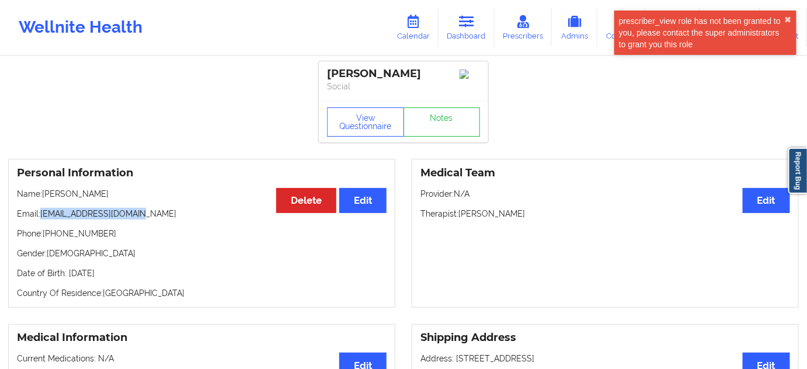
drag, startPoint x: 40, startPoint y: 218, endPoint x: 180, endPoint y: 211, distance: 140.3
click at [172, 211] on p "Email: [EMAIL_ADDRESS][DOMAIN_NAME]" at bounding box center [202, 214] width 370 height 12
click at [355, 72] on div "[PERSON_NAME]" at bounding box center [403, 73] width 153 height 13
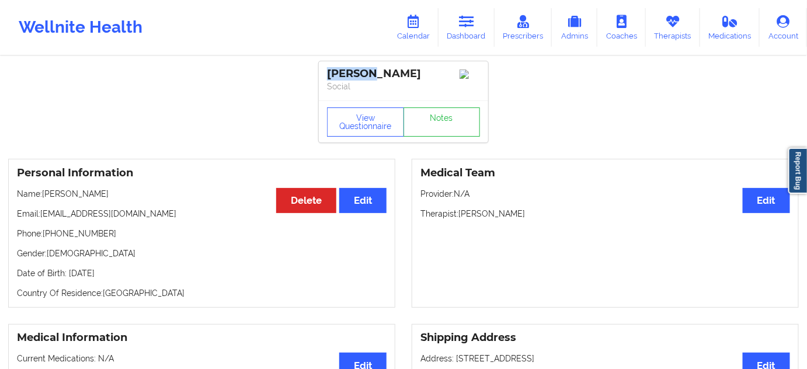
click at [391, 76] on div "[PERSON_NAME]" at bounding box center [403, 73] width 153 height 13
click at [365, 133] on button "View Questionnaire" at bounding box center [365, 121] width 77 height 29
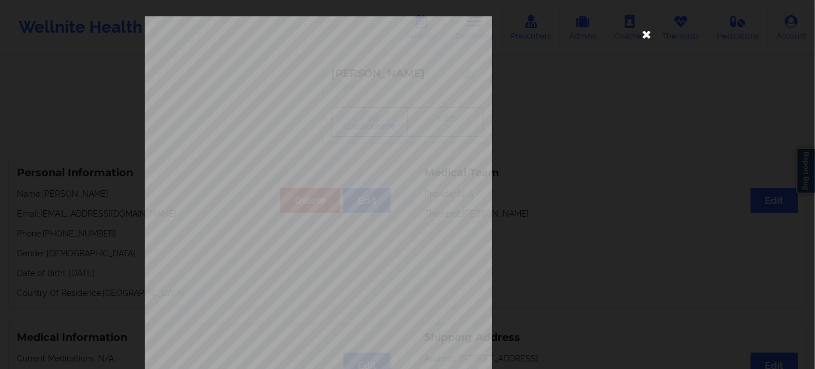
click at [640, 35] on icon at bounding box center [646, 34] width 19 height 19
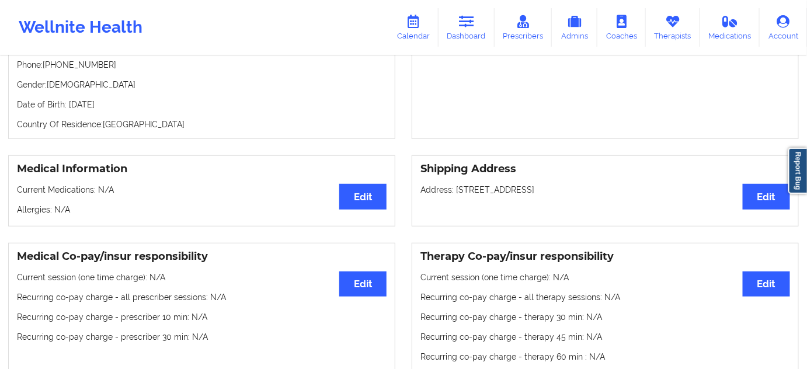
scroll to position [177, 0]
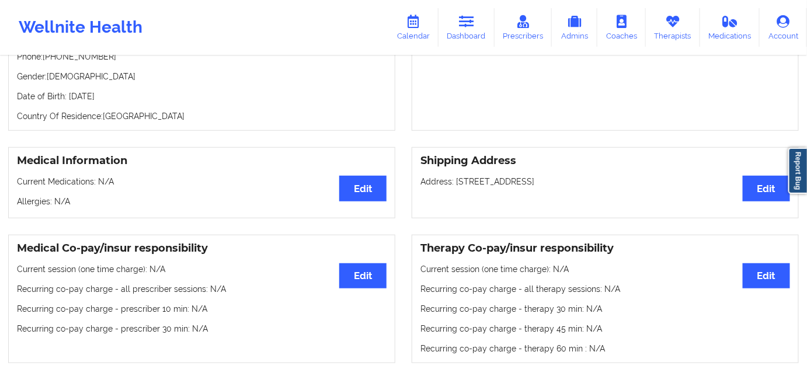
drag, startPoint x: 454, startPoint y: 188, endPoint x: 526, endPoint y: 186, distance: 72.4
click at [526, 186] on p "Address: [STREET_ADDRESS]" at bounding box center [605, 182] width 370 height 12
click at [540, 187] on p "Address: [STREET_ADDRESS]" at bounding box center [605, 182] width 370 height 12
click at [541, 187] on p "Address: [STREET_ADDRESS]" at bounding box center [605, 182] width 370 height 12
click at [541, 182] on p "Address: [STREET_ADDRESS]" at bounding box center [605, 182] width 370 height 12
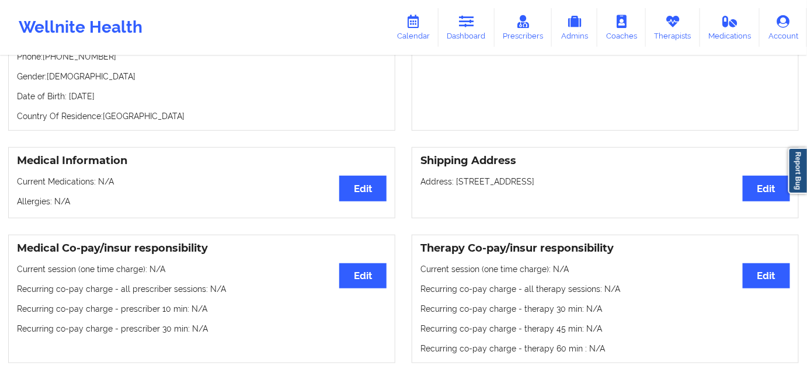
click at [541, 182] on p "Address: [STREET_ADDRESS]" at bounding box center [605, 182] width 370 height 12
click at [576, 187] on p "Address: [STREET_ADDRESS]" at bounding box center [605, 182] width 370 height 12
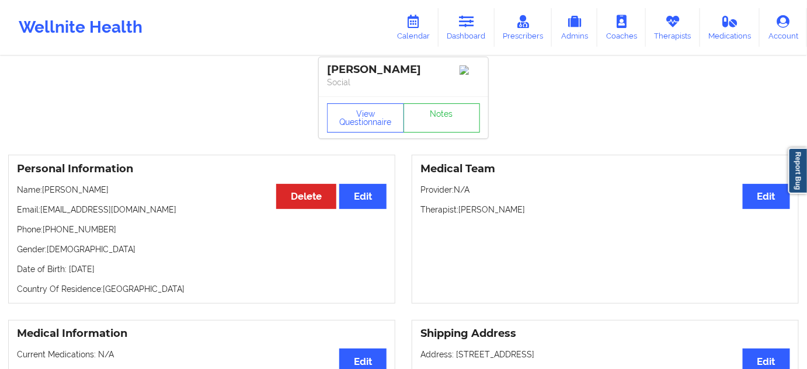
scroll to position [0, 0]
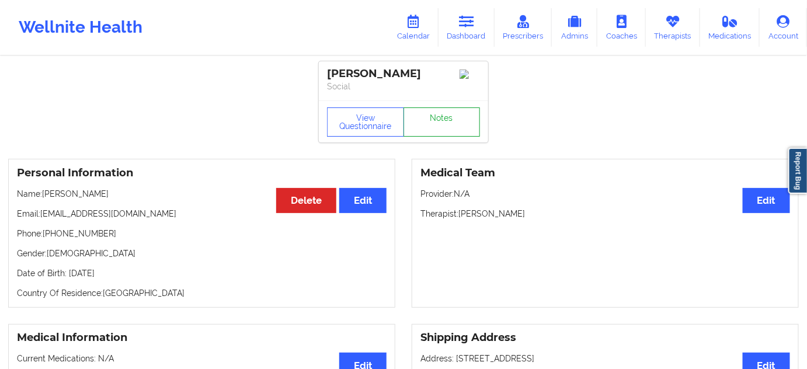
click at [437, 137] on link "Notes" at bounding box center [441, 121] width 77 height 29
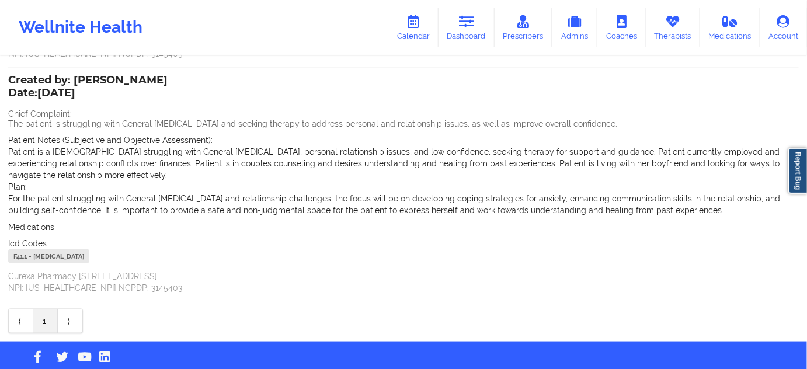
scroll to position [320, 0]
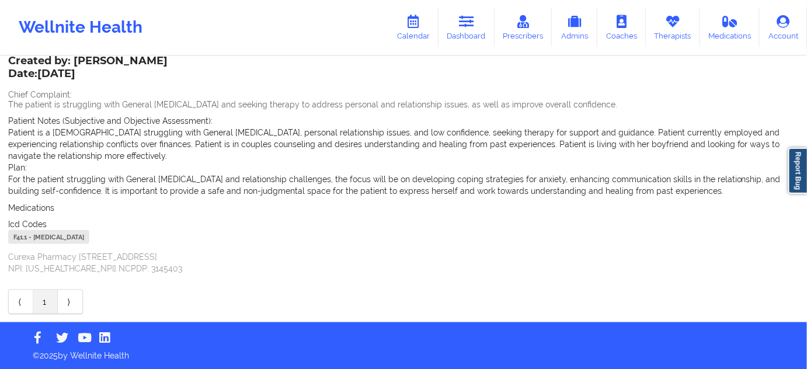
click at [22, 239] on div "F41.1 - [MEDICAL_DATA]" at bounding box center [48, 237] width 81 height 14
click at [461, 30] on link "Dashboard" at bounding box center [466, 27] width 56 height 39
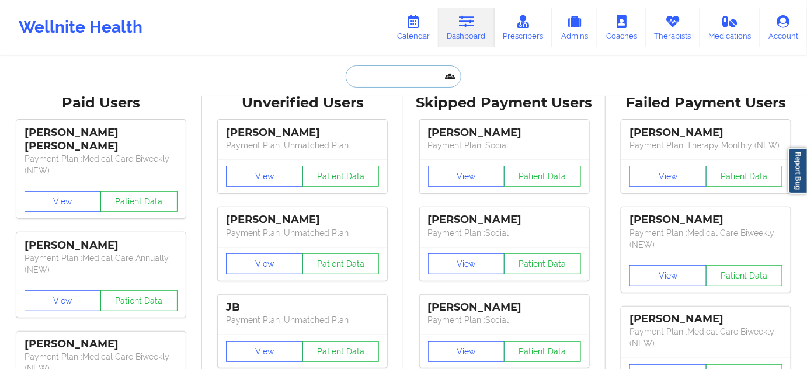
click at [400, 76] on input "text" at bounding box center [404, 76] width 116 height 22
paste input "[EMAIL_ADDRESS][DOMAIN_NAME]"
type input "[EMAIL_ADDRESS][DOMAIN_NAME]"
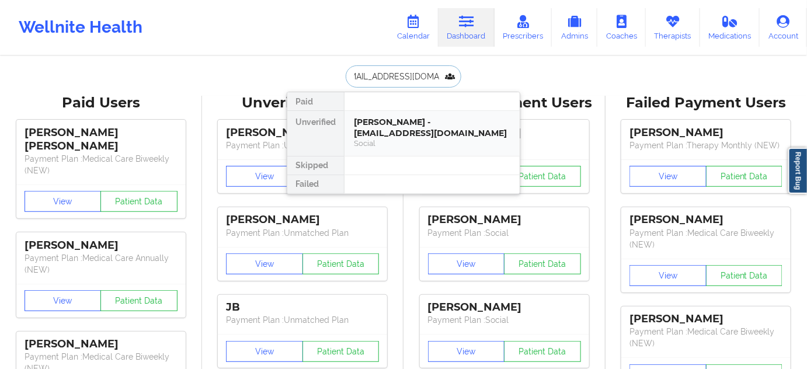
click at [385, 130] on div "[PERSON_NAME] - [EMAIL_ADDRESS][DOMAIN_NAME]" at bounding box center [432, 128] width 156 height 22
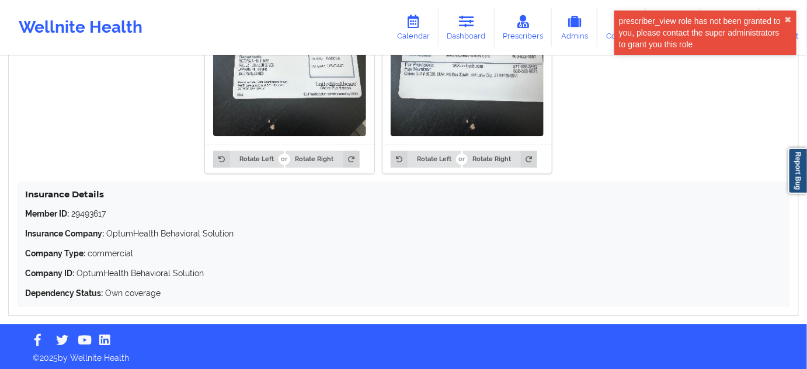
scroll to position [1036, 0]
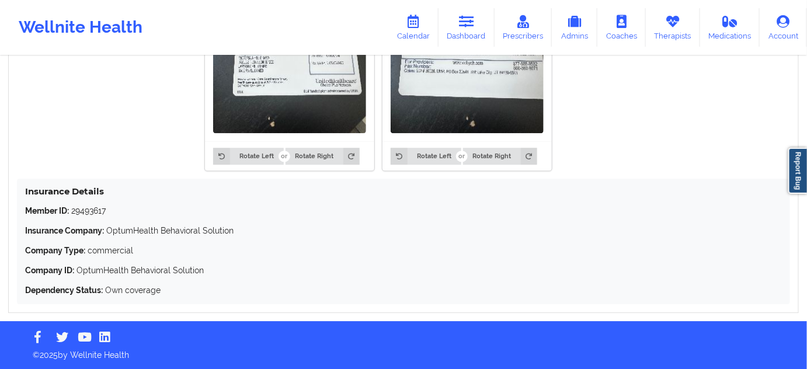
click at [90, 215] on p "Member ID: 29493617" at bounding box center [403, 211] width 757 height 12
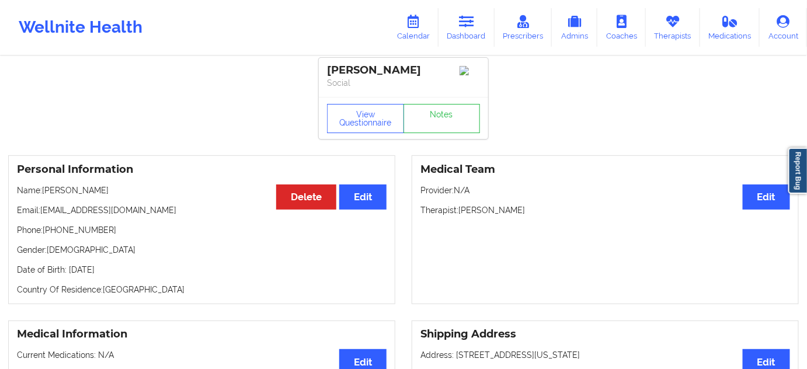
scroll to position [0, 0]
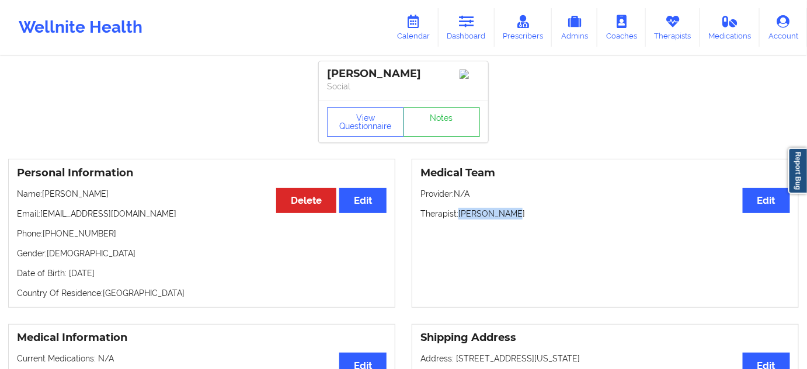
drag, startPoint x: 461, startPoint y: 219, endPoint x: 518, endPoint y: 219, distance: 57.8
click at [518, 219] on p "Therapist: [PERSON_NAME]" at bounding box center [605, 214] width 370 height 12
click at [373, 124] on button "View Questionnaire" at bounding box center [365, 121] width 77 height 29
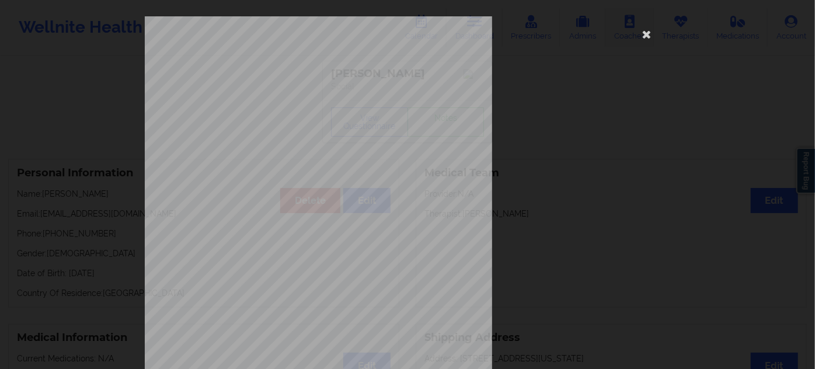
click at [640, 36] on icon at bounding box center [646, 34] width 19 height 19
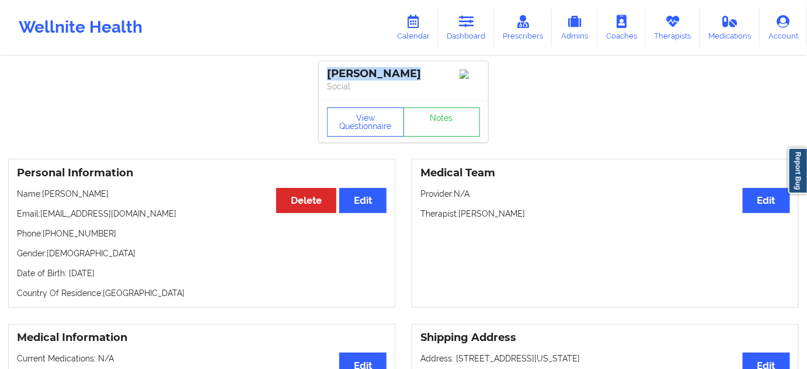
drag, startPoint x: 386, startPoint y: 74, endPoint x: 266, endPoint y: 62, distance: 120.2
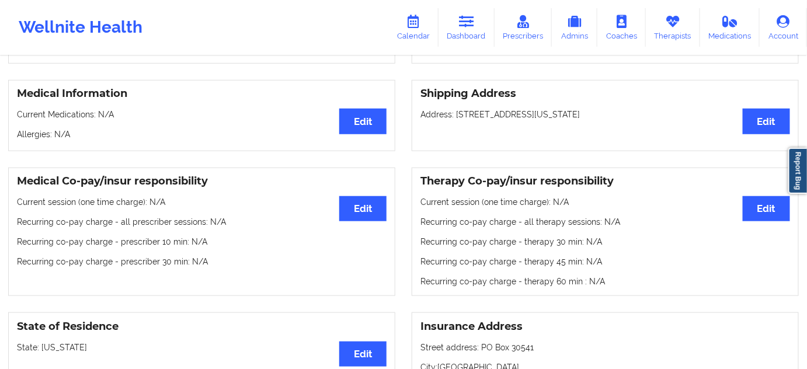
scroll to position [212, 0]
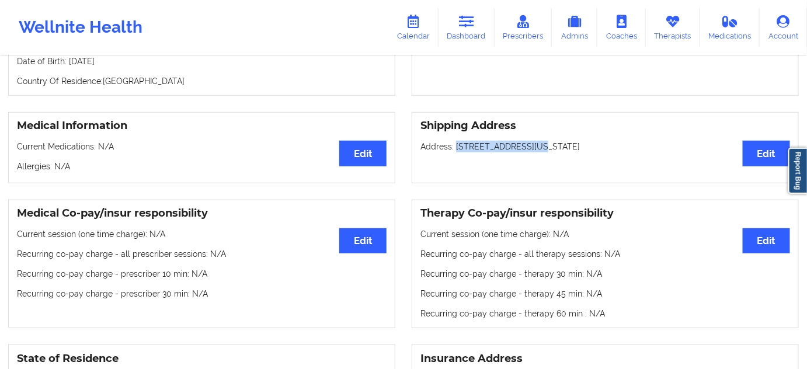
drag, startPoint x: 455, startPoint y: 151, endPoint x: 525, endPoint y: 154, distance: 70.7
click at [525, 152] on p "Address: [STREET_ADDRESS][US_STATE]" at bounding box center [605, 147] width 370 height 12
drag, startPoint x: 456, startPoint y: 150, endPoint x: 527, endPoint y: 149, distance: 71.2
click at [527, 149] on p "Address: [STREET_ADDRESS][US_STATE]" at bounding box center [605, 147] width 370 height 12
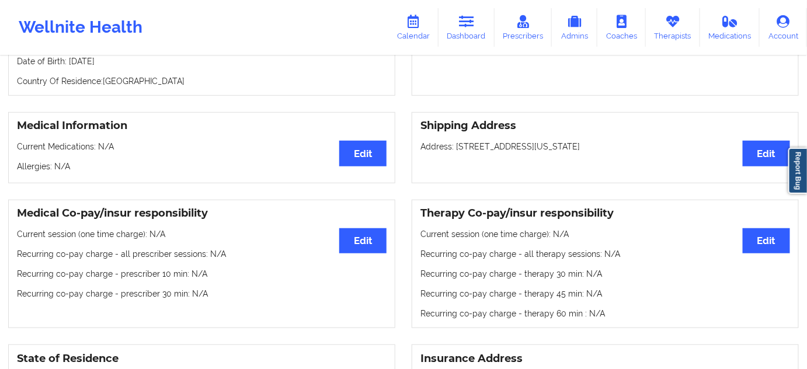
click at [545, 156] on div "Shipping Address Edit Address: [STREET_ADDRESS][US_STATE]" at bounding box center [605, 147] width 387 height 71
click at [629, 144] on p "Address: [STREET_ADDRESS][US_STATE]" at bounding box center [605, 147] width 370 height 12
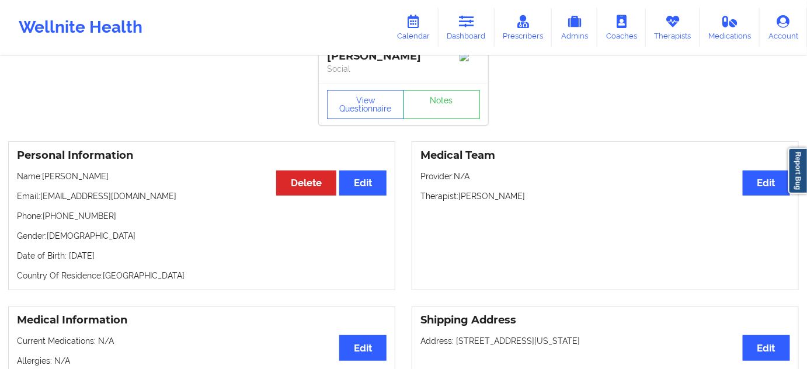
scroll to position [0, 0]
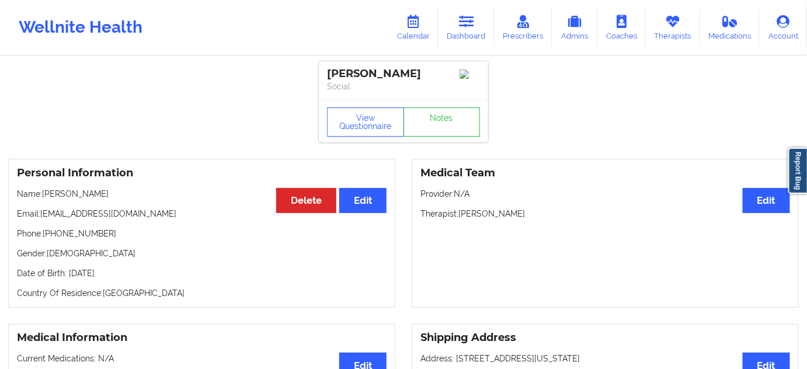
click at [461, 142] on div "View Questionnaire Notes" at bounding box center [403, 121] width 169 height 42
click at [458, 127] on link "Notes" at bounding box center [441, 121] width 77 height 29
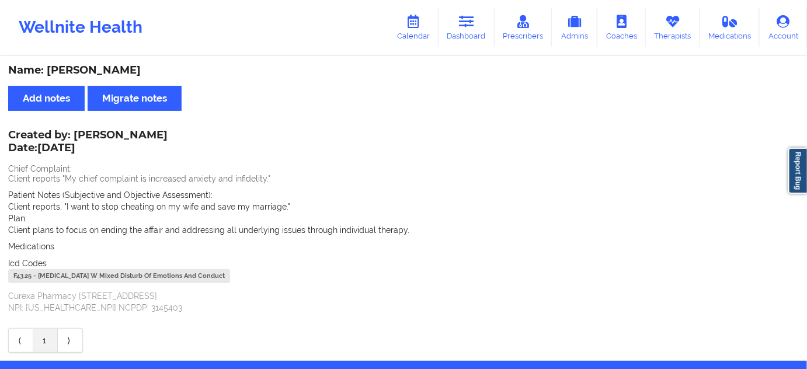
click at [25, 281] on div "F43.25 - [MEDICAL_DATA] W Mixed Disturb Of Emotions And Conduct" at bounding box center [119, 276] width 222 height 14
